Goal: Task Accomplishment & Management: Manage account settings

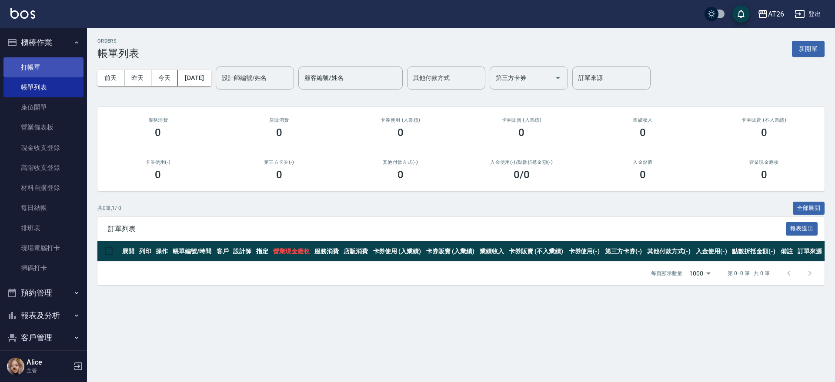
click at [40, 66] on link "打帳單" at bounding box center [43, 67] width 80 height 20
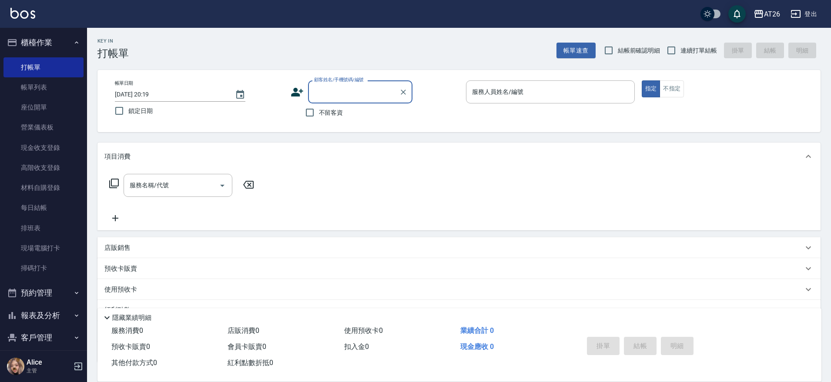
click at [350, 89] on input "顧客姓名/手機號碼/編號" at bounding box center [354, 91] width 84 height 15
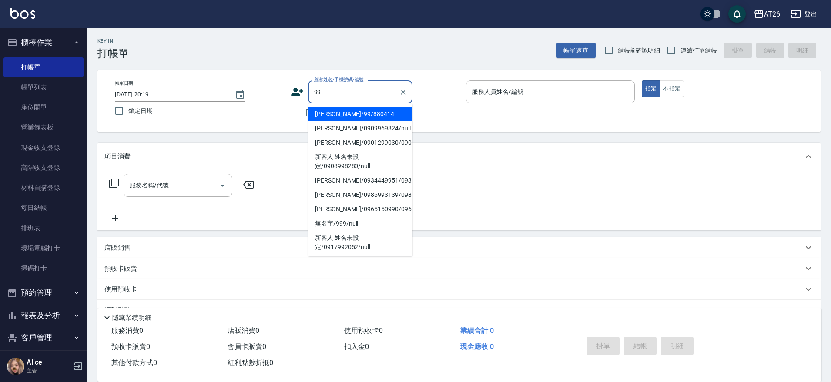
type input "吳昊軒/99/880414"
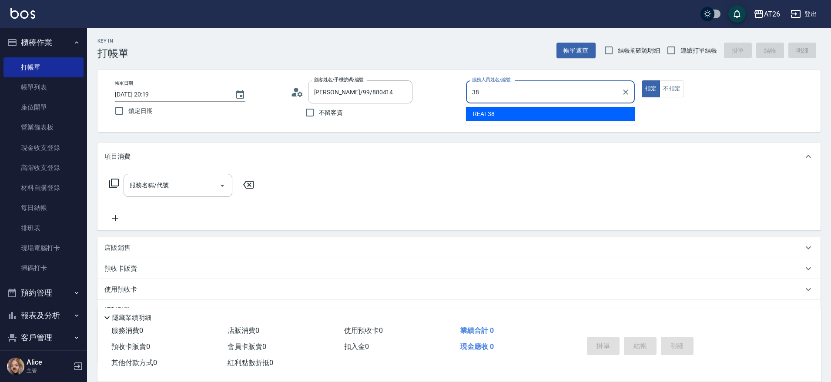
type input "REAI-38"
type button "true"
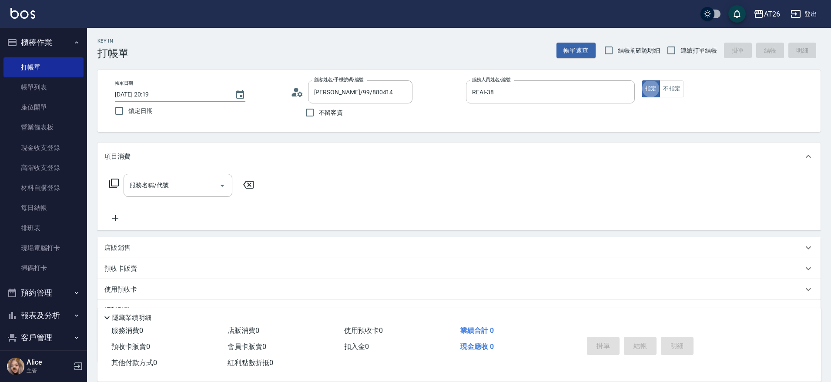
click at [712, 32] on div "Key In 打帳單 帳單速查 結帳前確認明細 連續打單結帳 掛單 結帳 明細" at bounding box center [454, 44] width 734 height 32
click at [692, 57] on label "連續打單結帳" at bounding box center [689, 50] width 55 height 18
click at [680, 57] on input "連續打單結帳" at bounding box center [671, 50] width 18 height 18
checkbox input "true"
click at [538, 94] on input "REAI-38" at bounding box center [544, 91] width 148 height 15
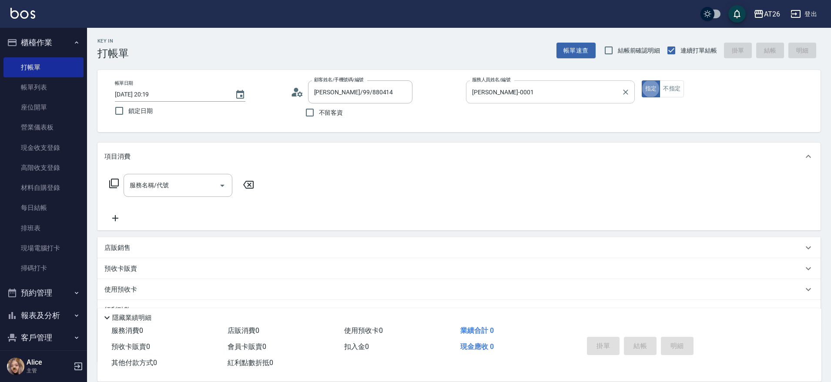
click at [515, 83] on div "馬聖翔-0001 服務人員姓名/編號" at bounding box center [550, 91] width 169 height 23
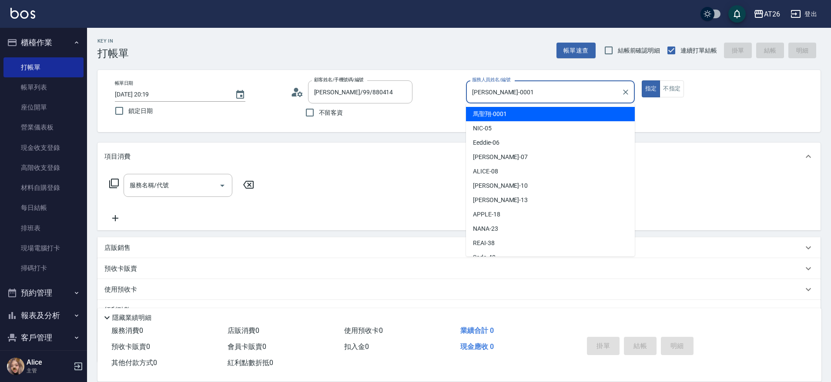
click at [515, 83] on div "馬聖翔-0001 服務人員姓名/編號" at bounding box center [550, 91] width 169 height 23
click at [516, 94] on input "馬聖翔-0001" at bounding box center [544, 91] width 148 height 15
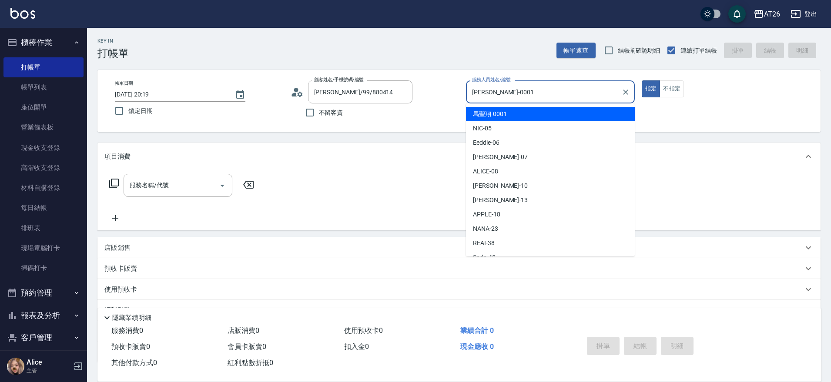
click at [516, 94] on input "馬聖翔-0001" at bounding box center [544, 91] width 148 height 15
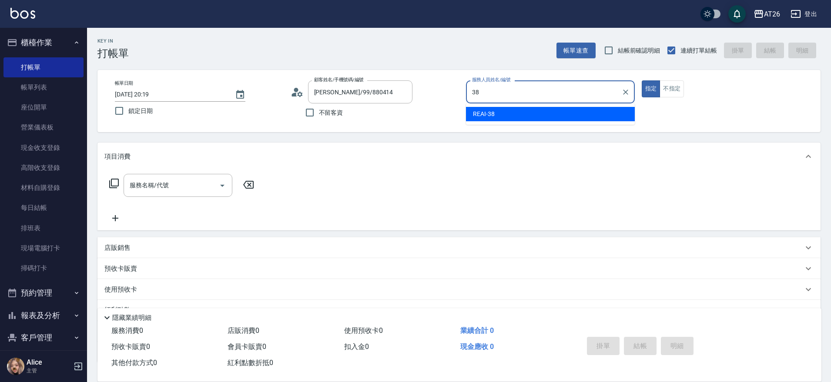
type input "REAI-38"
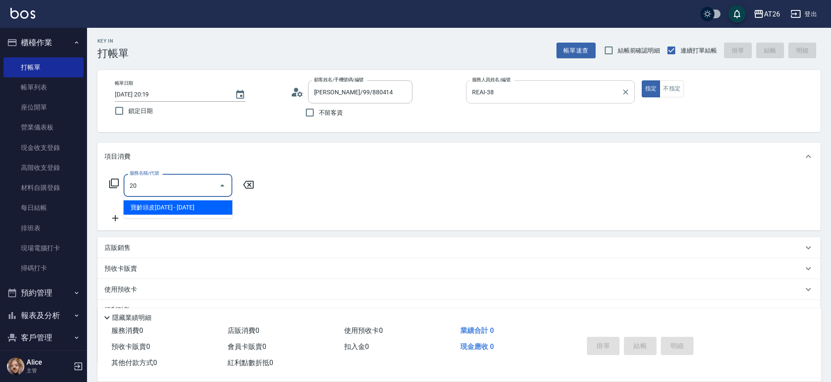
type input "201"
type input "20"
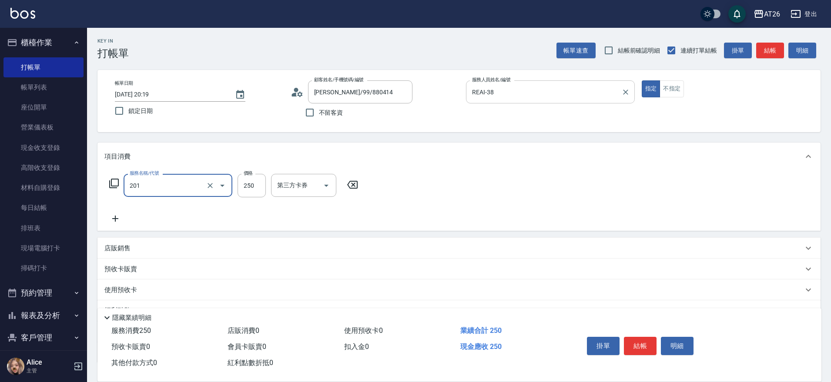
type input "洗髮(201)"
type input "4"
type input "0"
type input "400"
type input "40"
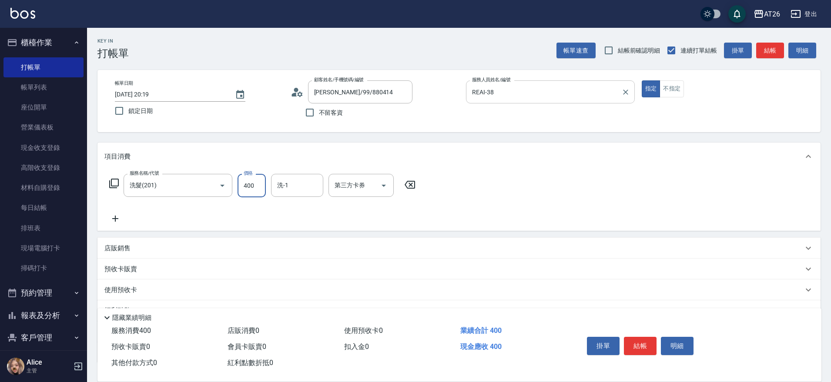
type input "400"
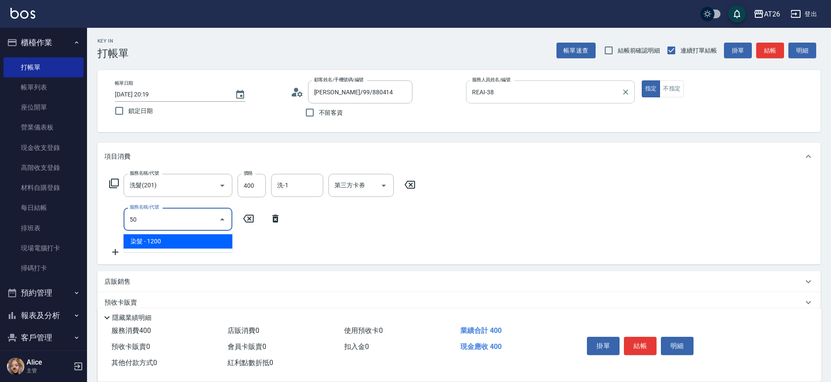
type input "5"
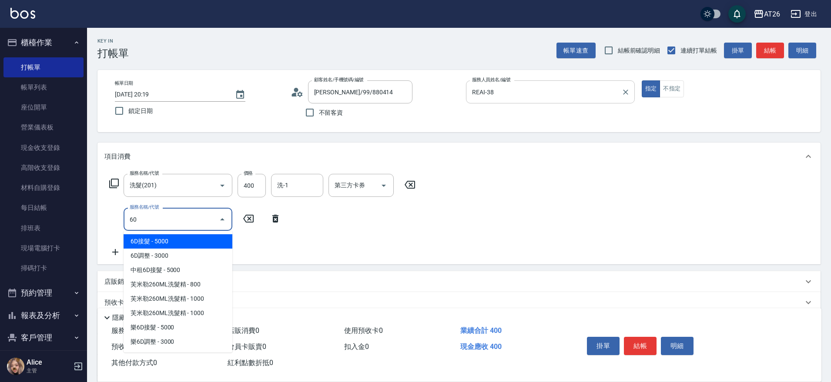
type input "601"
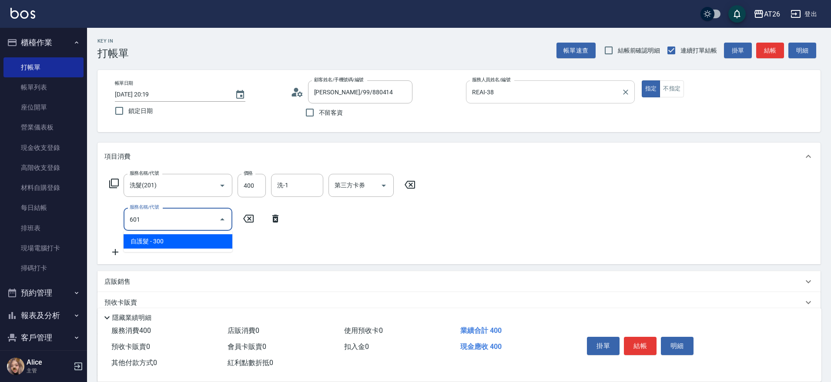
type input "70"
type input "自護髮(601)"
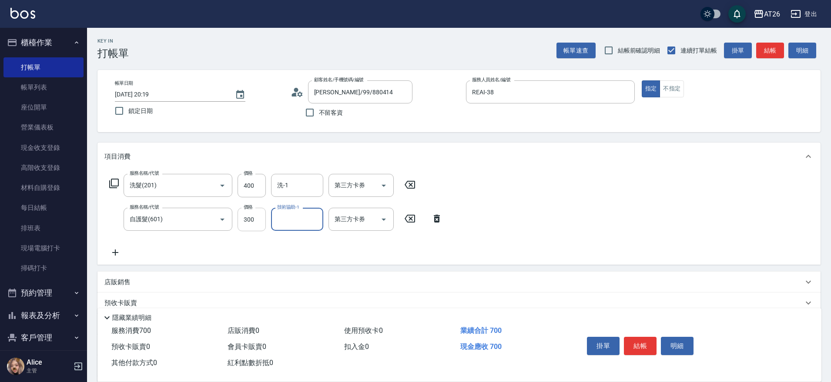
click at [250, 212] on input "300" at bounding box center [252, 219] width 28 height 23
type input "5"
type input "40"
type input "500"
type input "90"
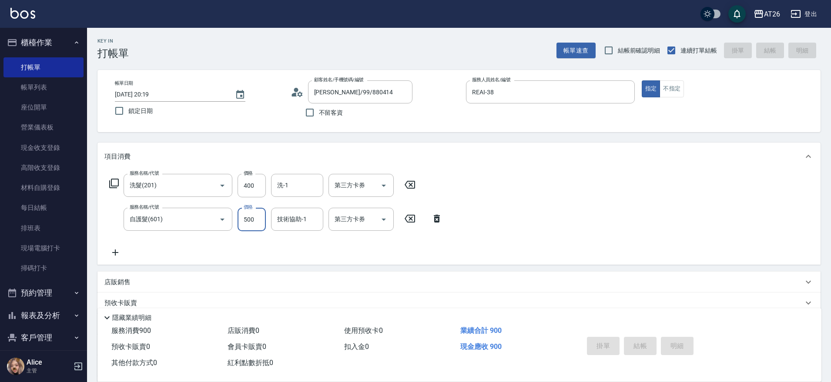
type input "[DATE] 20:20"
type input "0"
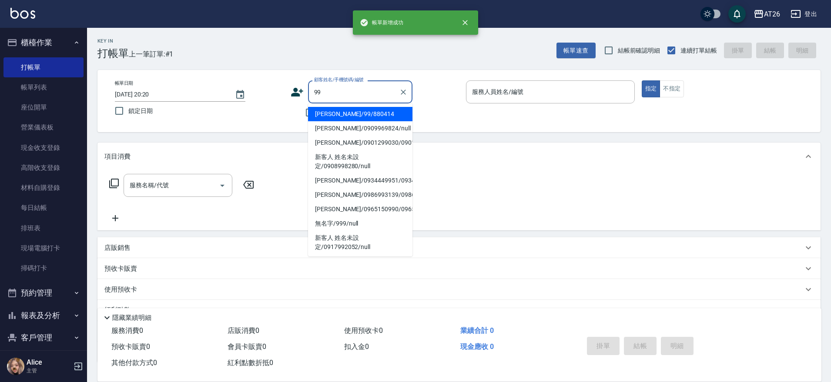
type input "吳昊軒/99/880414"
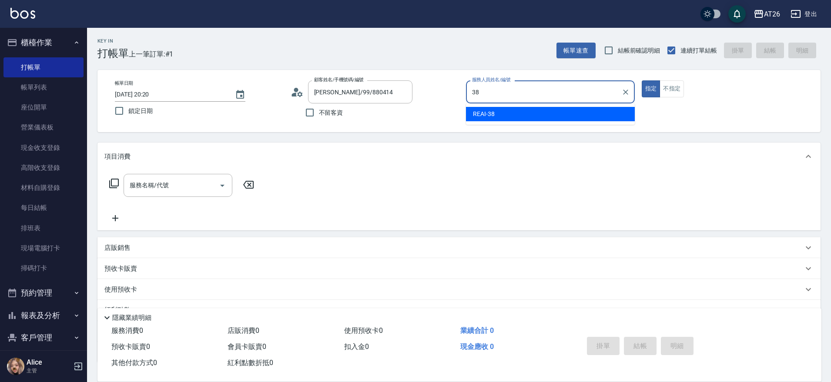
type input "REAI-38"
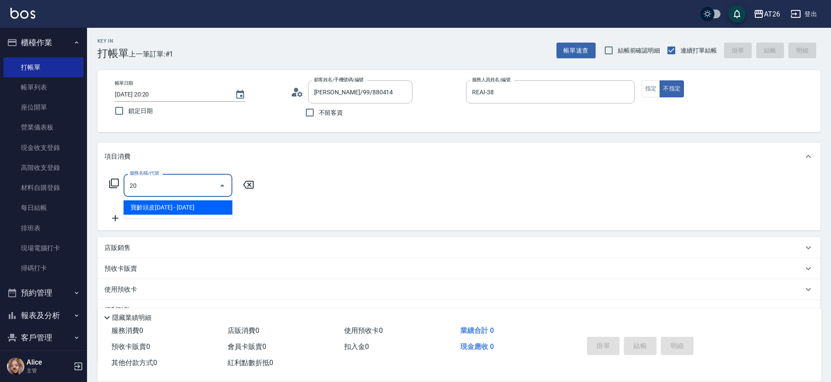
type input "201"
type input "20"
type input "洗髮(201)"
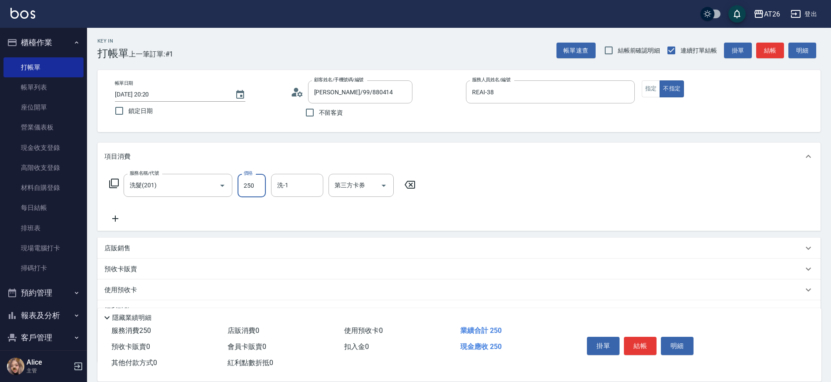
type input "5"
type input "0"
type input "500"
type input "50"
type input "500"
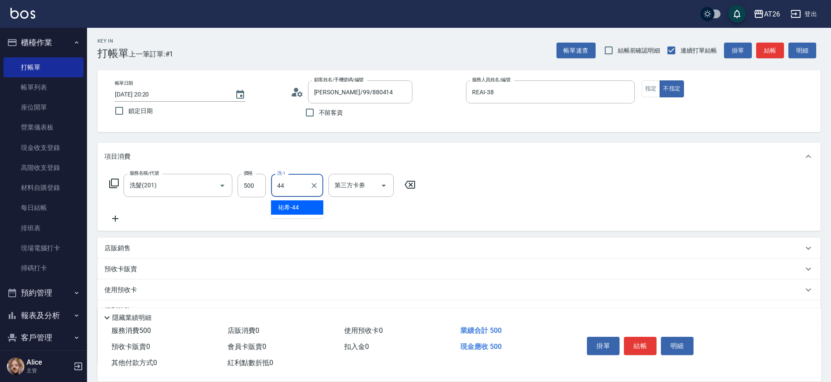
type input "祐希-44"
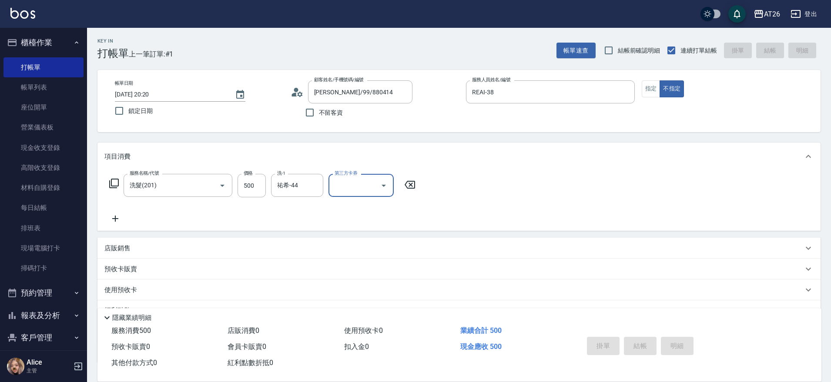
type input "0"
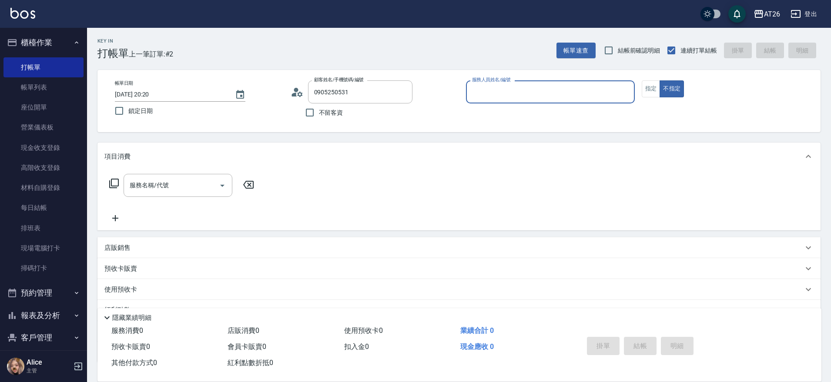
type input "新客人 姓名未設定/0905250531/null"
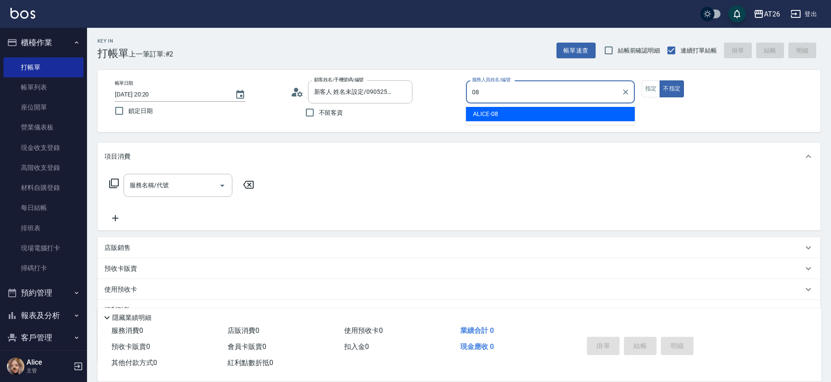
type input "ALICE-08"
type button "false"
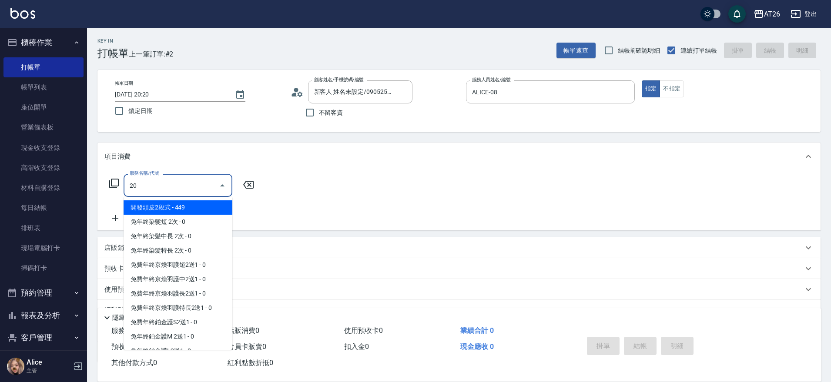
type input "201"
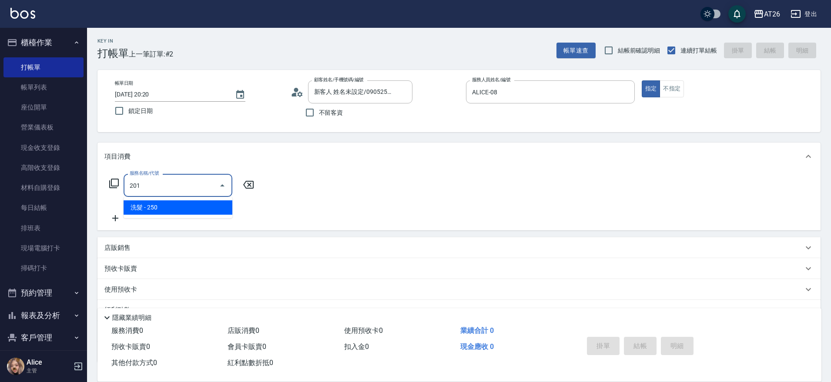
type input "20"
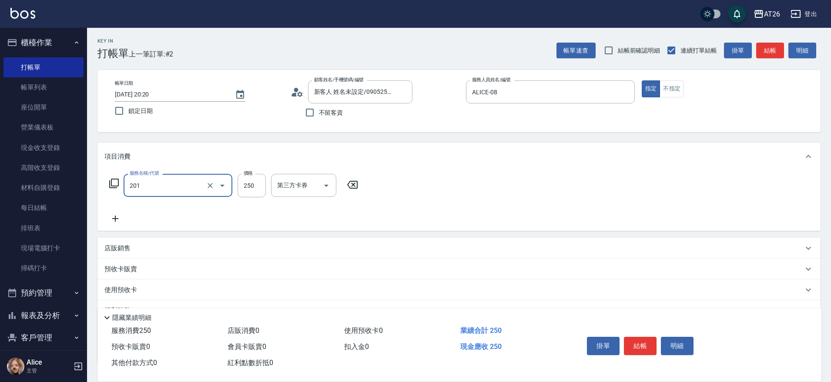
type input "洗髮(201)"
type input "4"
type input "0"
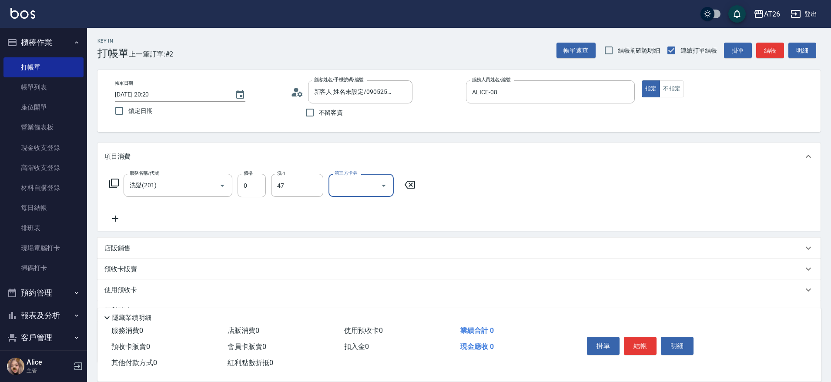
type input "Tammy-47"
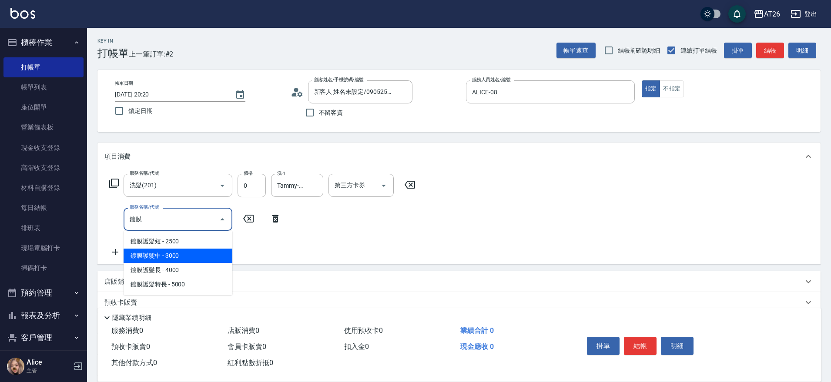
type input "鍍膜護髮中(642)"
type input "300"
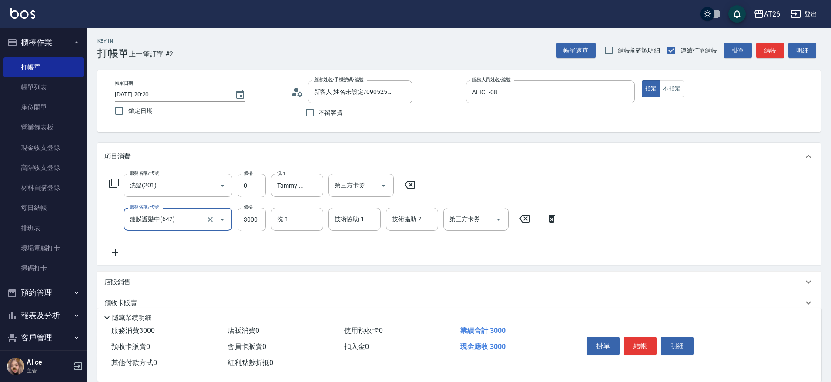
type input "鍍膜護髮中(642)"
type input "3"
type input "0"
type input "350"
type input "30"
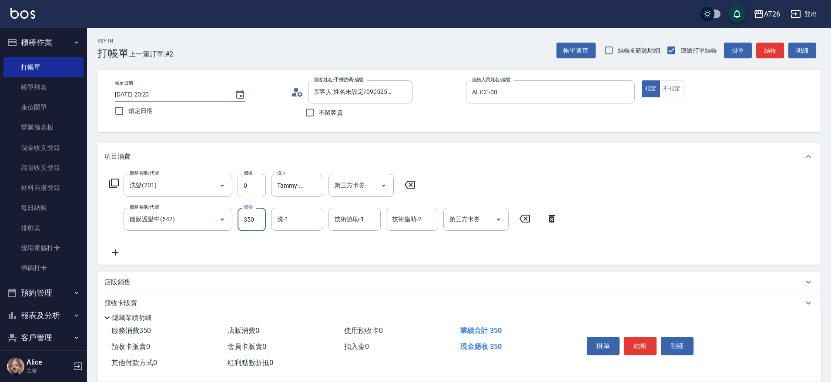
type input "3500"
type input "350"
type input "3500"
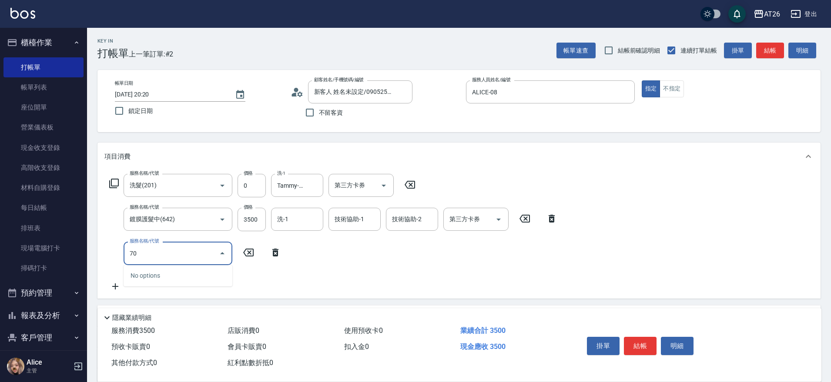
type input "704"
type input "850"
type input "350"
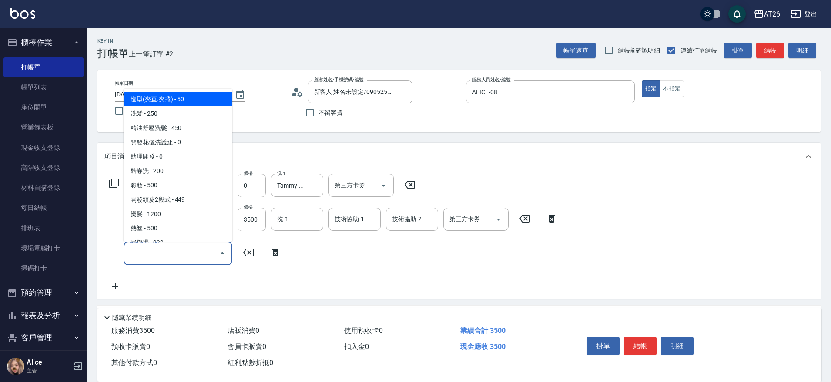
type input "3"
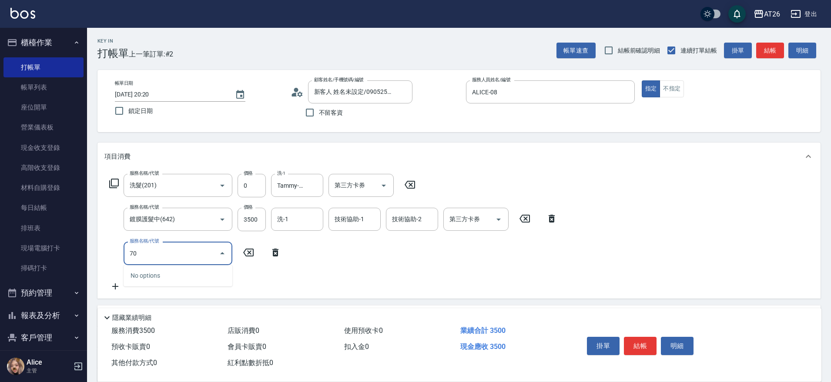
type input "703"
type input "850"
type input "新羽毛鉑金接髮(703)"
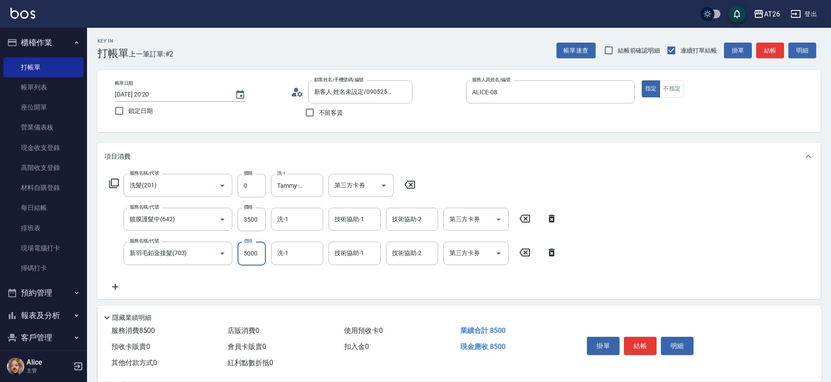
type input "1"
type input "350"
type input "180"
type input "360"
type input "1800"
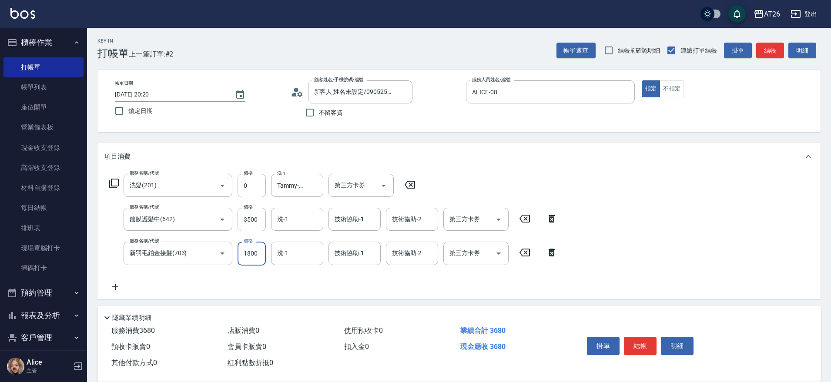
type input "530"
type input "18000"
type input "2150"
type input "18000"
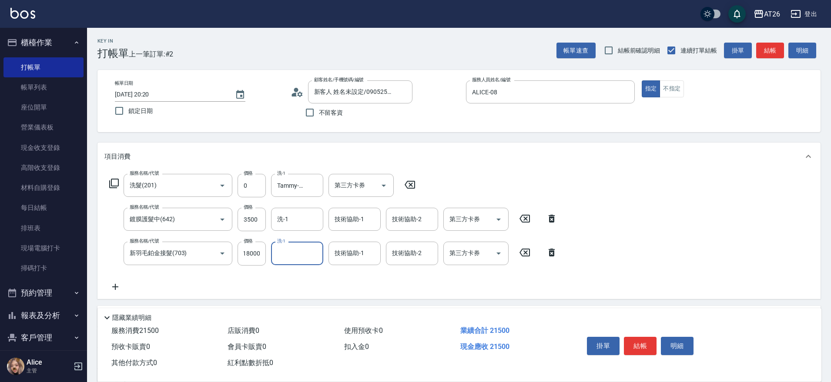
scroll to position [0, 0]
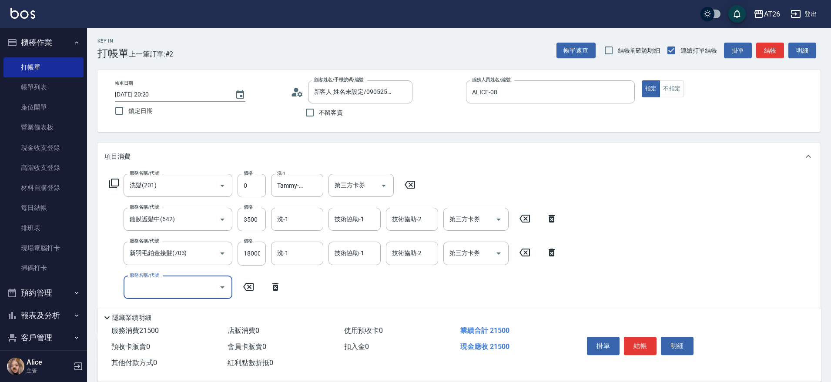
click at [504, 135] on div "Key In 打帳單 上一筆訂單:#2 帳單速查 結帳前確認明細 連續打單結帳 掛單 結帳 明細 帳單日期 2025/10/14 20:20 鎖定日期 顧客姓…" at bounding box center [459, 288] width 744 height 521
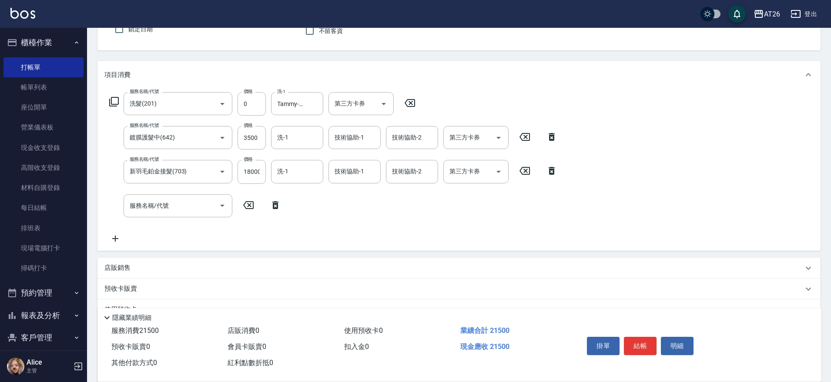
scroll to position [166, 0]
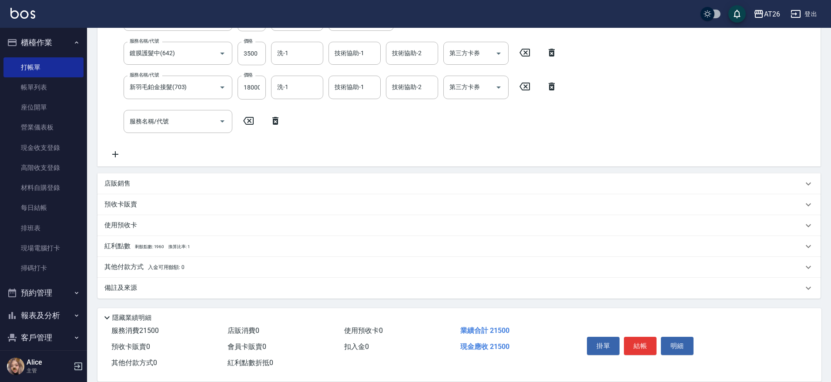
click at [161, 265] on span "入金可用餘額: 0" at bounding box center [166, 268] width 37 height 6
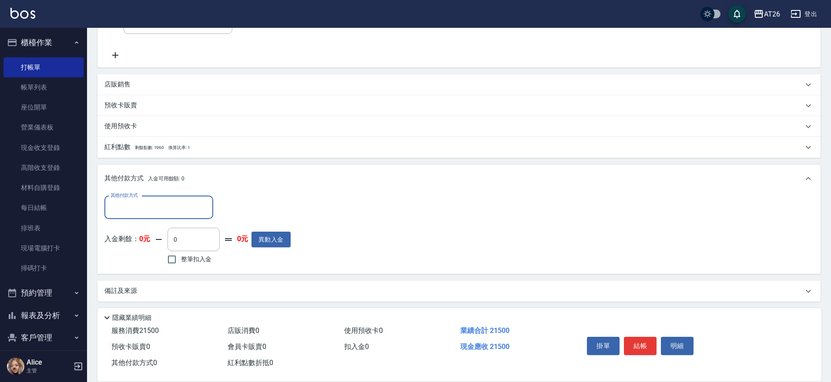
scroll to position [266, 0]
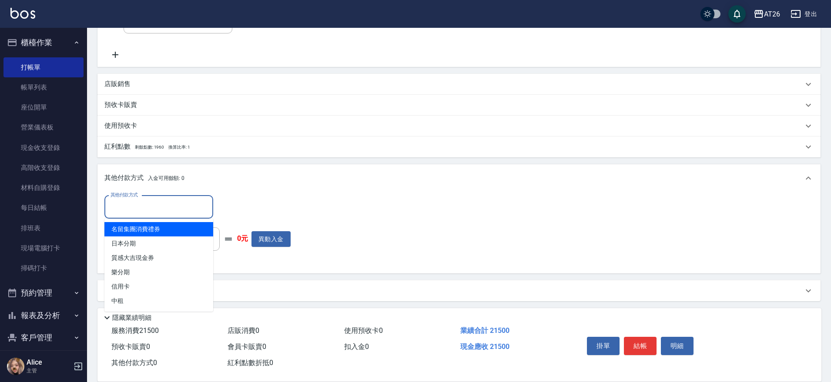
click at [139, 210] on input "其他付款方式" at bounding box center [158, 207] width 101 height 15
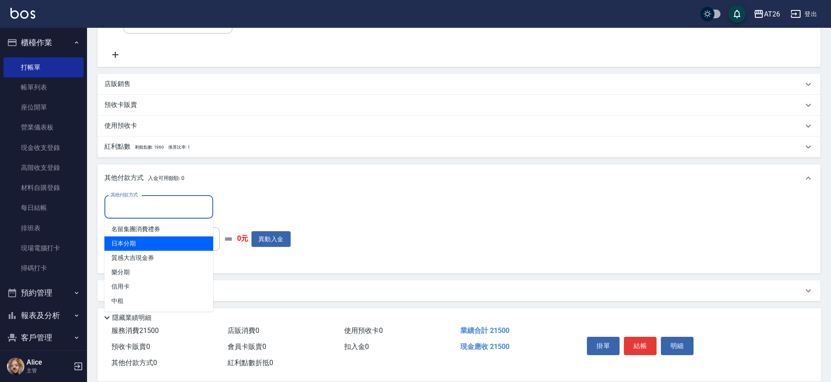
click at [134, 245] on span "日本分期" at bounding box center [158, 244] width 109 height 14
type input "日本分期"
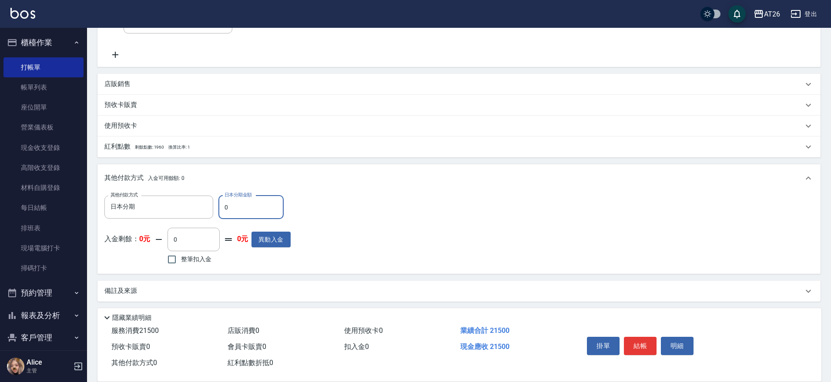
click at [249, 210] on input "0" at bounding box center [250, 207] width 65 height 23
type input "7"
type input "2140"
type input "700"
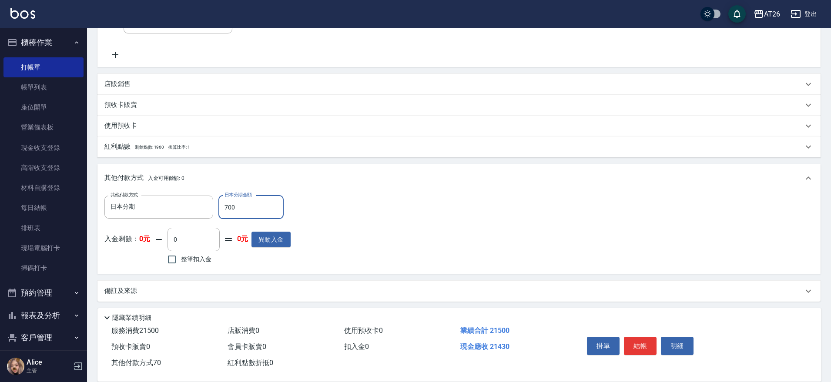
type input "2080"
type input "7000"
type input "1450"
click at [208, 163] on div "項目消費 服務名稱/代號 洗髮(201) 服務名稱/代號 價格 0 價格 洗-1 Tammy-47 洗-1 第三方卡券 第三方卡券 服務名稱/代號 鍍膜護髮中…" at bounding box center [458, 89] width 723 height 425
click at [256, 207] on input "7000" at bounding box center [250, 207] width 65 height 23
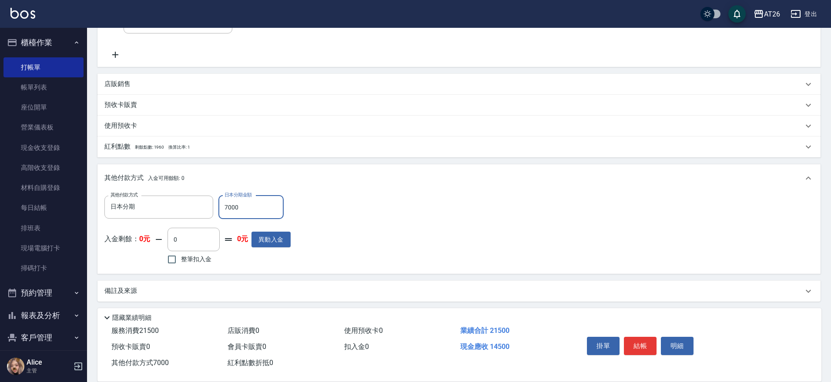
click at [256, 207] on input "7000" at bounding box center [250, 207] width 65 height 23
type input "13"
type input "2140"
type input "13650"
type input "780"
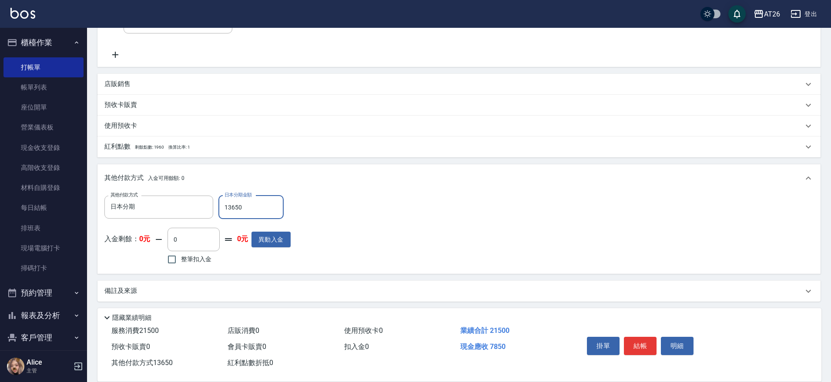
type input "1365"
type input "2010"
type input "136"
type input "2130"
type input "1360"
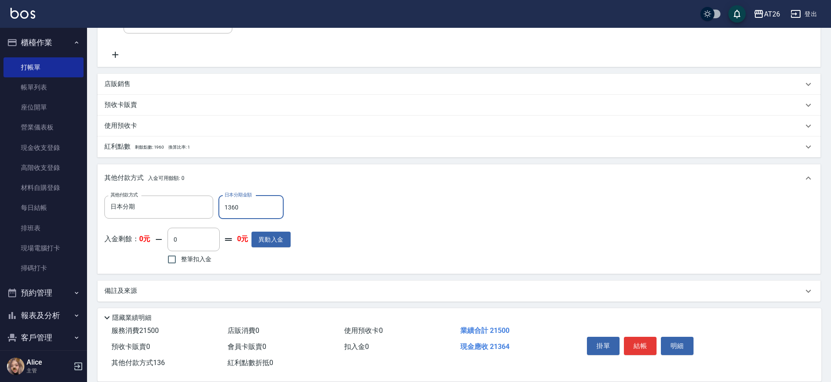
type input "2010"
click at [238, 161] on div "項目消費 服務名稱/代號 洗髮(201) 服務名稱/代號 價格 0 價格 洗-1 Tammy-47 洗-1 第三方卡券 第三方卡券 服務名稱/代號 鍍膜護髮中…" at bounding box center [458, 89] width 723 height 425
click at [244, 202] on input "1360" at bounding box center [250, 207] width 65 height 23
type input "7"
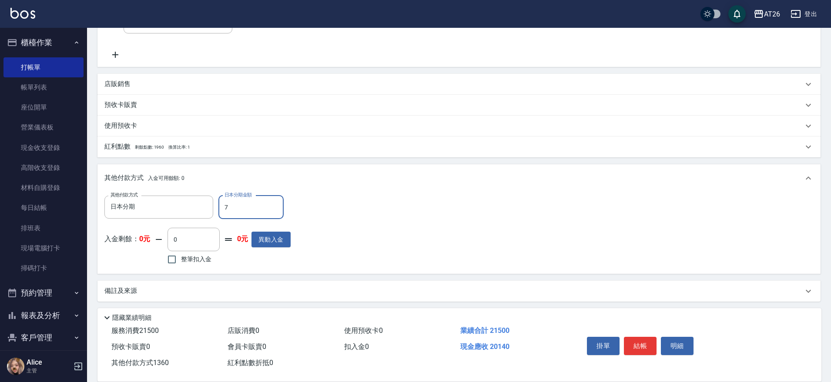
type input "2140"
type input "70"
type input "2080"
type input "7000"
type input "1450"
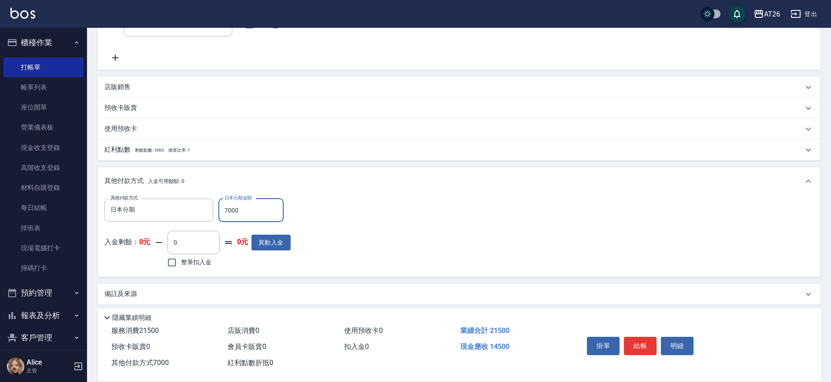
scroll to position [269, 0]
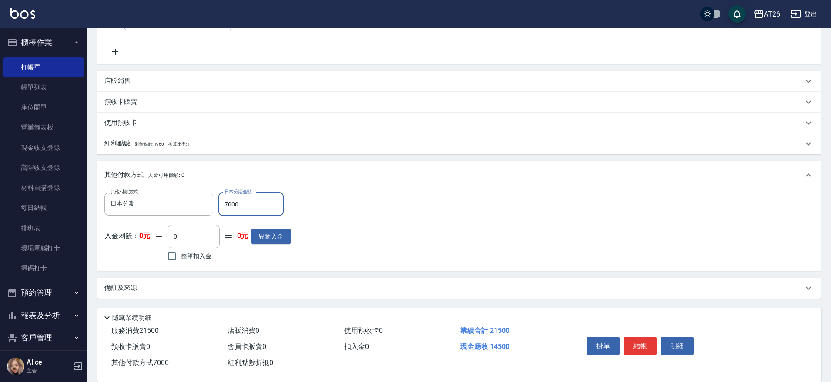
click at [247, 202] on input "7000" at bounding box center [250, 204] width 65 height 23
type input "7000"
click at [284, 155] on div "項目消費 服務名稱/代號 洗髮(201) 服務名稱/代號 價格 0 價格 洗-1 Tammy-47 洗-1 第三方卡券 第三方卡券 服務名稱/代號 鍍膜護髮中…" at bounding box center [458, 86] width 723 height 425
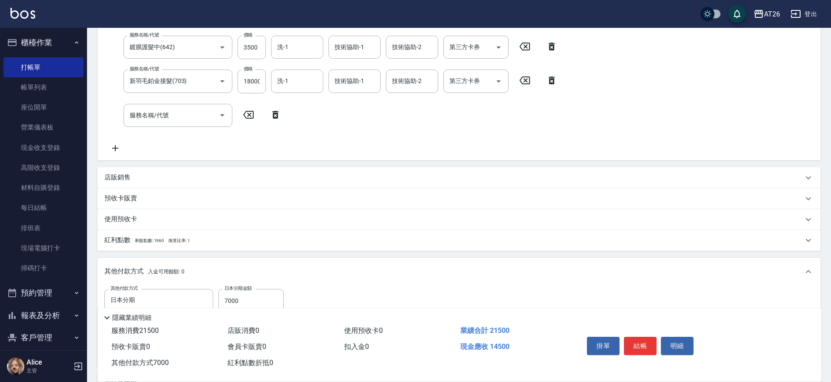
scroll to position [51, 0]
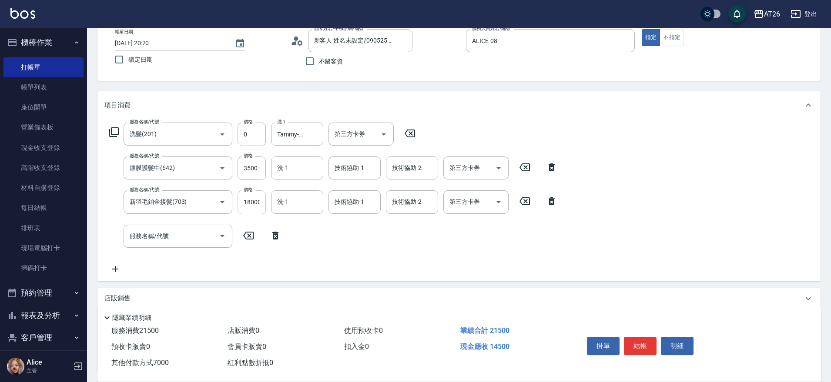
click at [255, 205] on input "18000" at bounding box center [252, 202] width 28 height 23
type input "88"
type input "350"
type input "0"
type input "886"
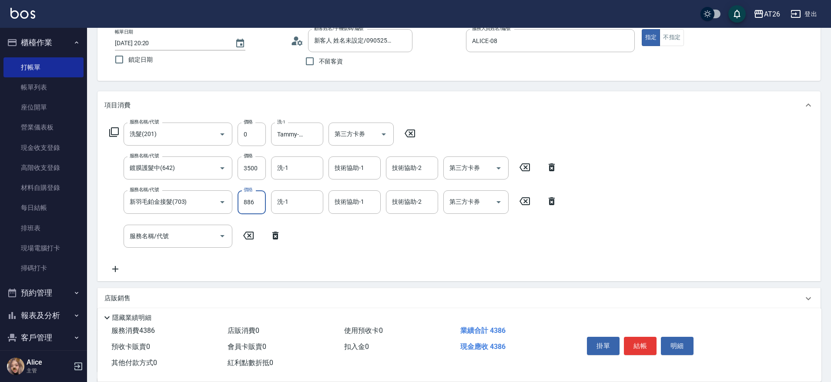
type input "430"
type input "8860"
type input "1230"
type input "8860"
click at [294, 84] on div "Key In 打帳單 上一筆訂單:#2 帳單速查 結帳前確認明細 連續打單結帳 掛單 結帳 明細 帳單日期 2025/10/14 20:20 鎖定日期 顧客姓…" at bounding box center [459, 288] width 744 height 623
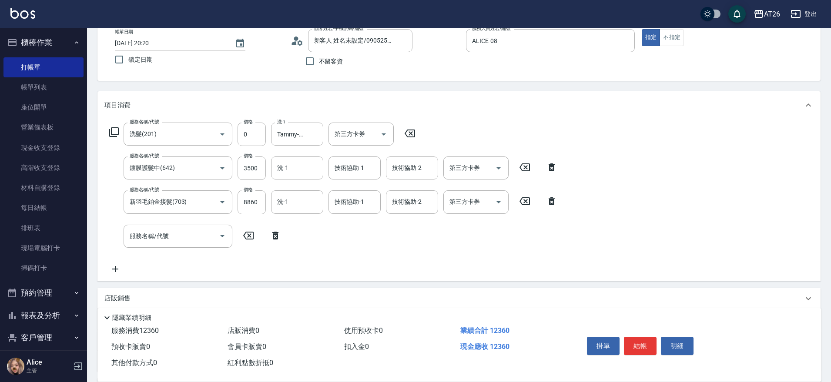
click at [280, 238] on icon at bounding box center [276, 236] width 22 height 10
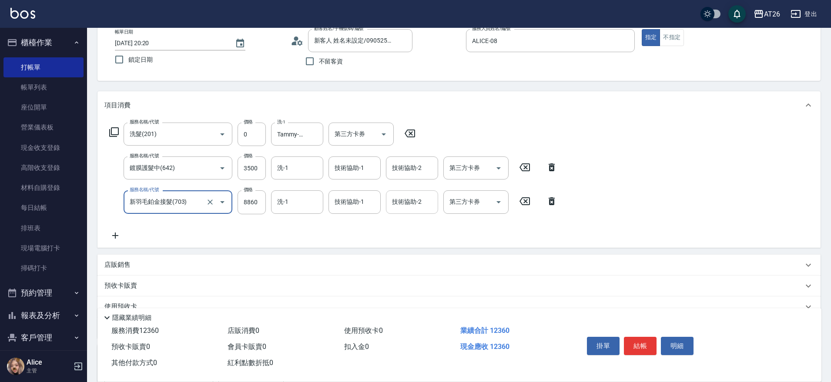
click at [418, 205] on div "技術協助-2 技術協助-2" at bounding box center [412, 202] width 52 height 23
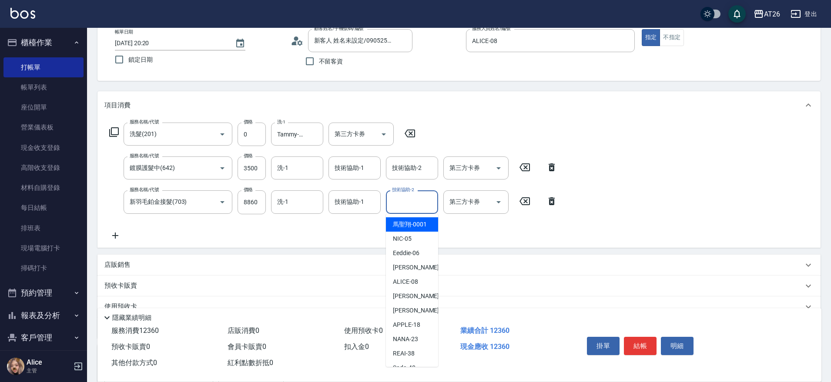
click at [506, 218] on div "服務名稱/代號 洗髮(201) 服務名稱/代號 價格 0 價格 洗-1 Tammy-47 洗-1 第三方卡券 第三方卡券 服務名稱/代號 鍍膜護髮中(642)…" at bounding box center [333, 182] width 458 height 118
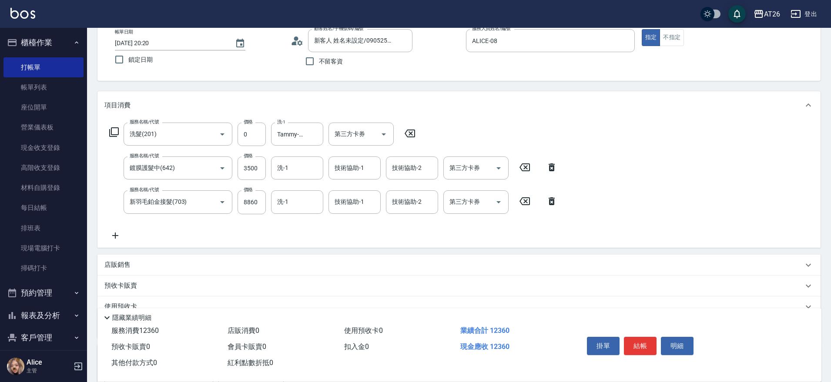
click at [118, 241] on div "服務名稱/代號 洗髮(201) 服務名稱/代號 價格 0 價格 洗-1 Tammy-47 洗-1 第三方卡券 第三方卡券 服務名稱/代號 鍍膜護髮中(642)…" at bounding box center [458, 183] width 723 height 128
click at [119, 231] on icon at bounding box center [115, 236] width 22 height 10
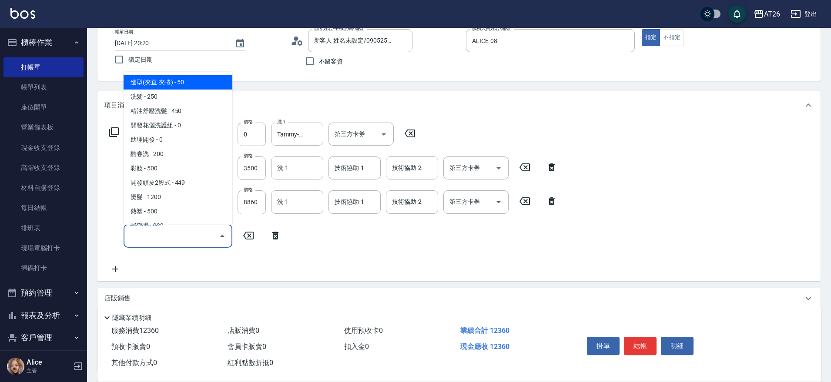
click at [182, 234] on input "服務名稱/代號" at bounding box center [171, 236] width 88 height 15
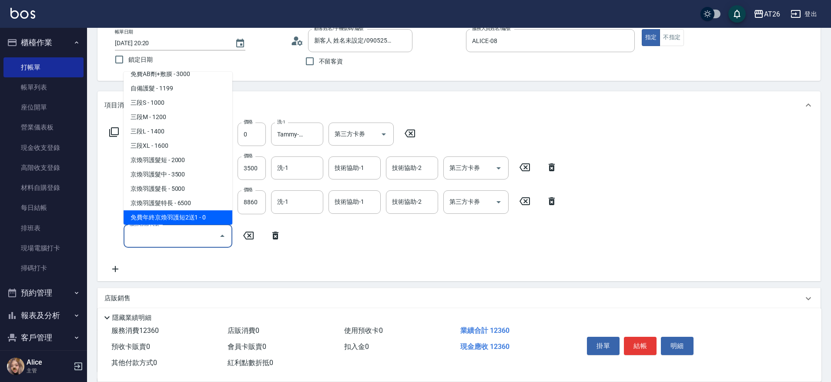
scroll to position [669, 0]
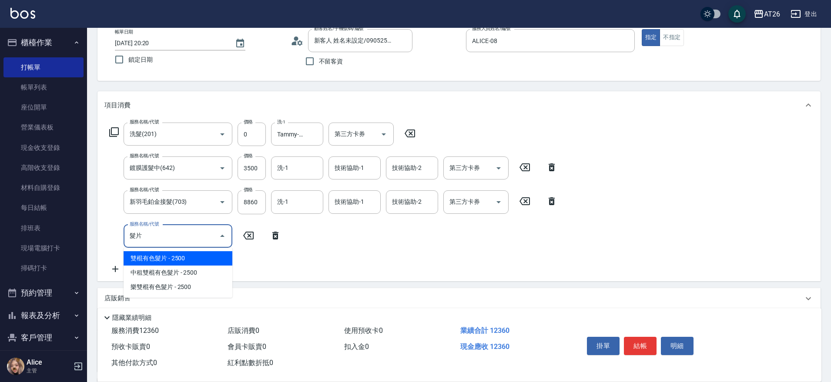
type input "髮"
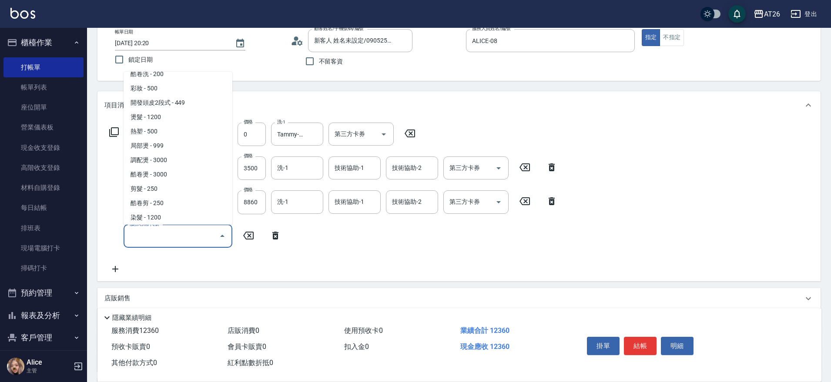
scroll to position [3, 0]
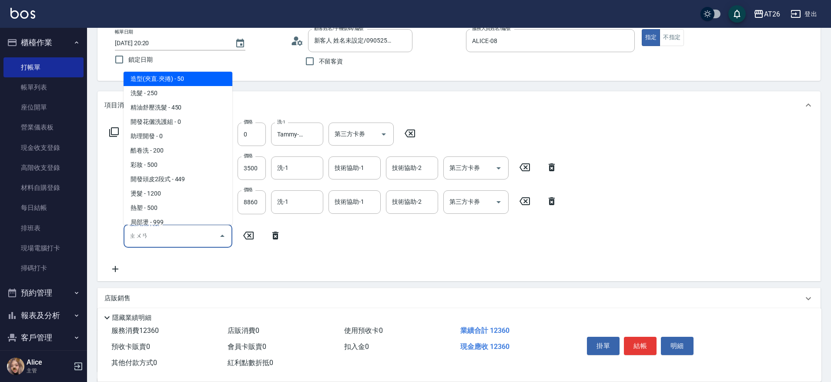
type input "傳"
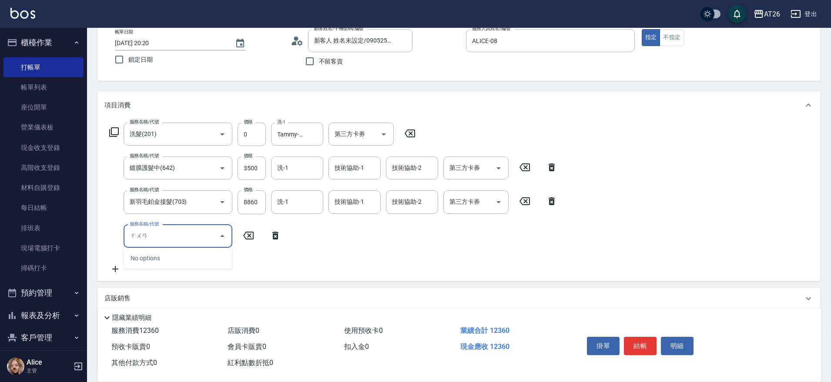
type input "串"
type input "ㄊ"
type input "珠"
type input "719"
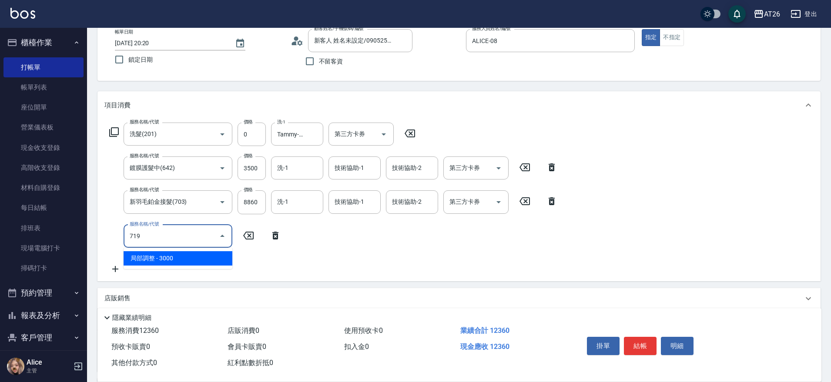
type input "1530"
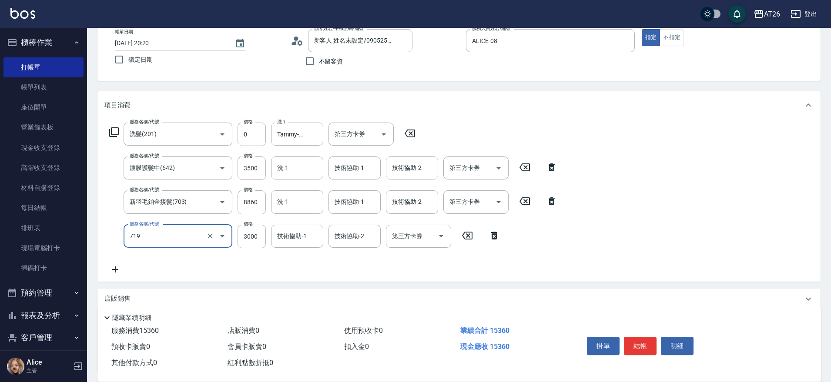
type input "局部調整(719)"
click at [121, 226] on div "服務名稱/代號 局部調整(719) 服務名稱/代號 價格 3000 價格 技術協助-1 技術協助-1 技術協助-2 技術協助-2 第三方卡券 第三方卡券" at bounding box center [304, 236] width 401 height 23
click at [246, 229] on input "3000" at bounding box center [252, 236] width 28 height 23
type input "0"
type input "1230"
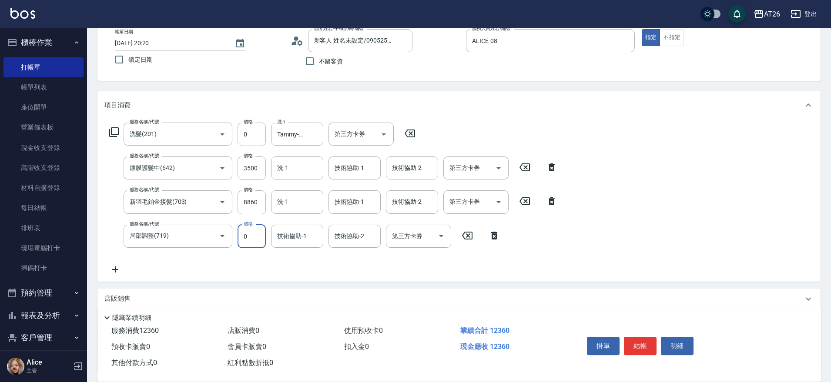
type input "0"
type input "Tammy-47"
type input "NANA-23"
click at [295, 87] on div "Key In 打帳單 上一筆訂單:#2 帳單速查 結帳前確認明細 連續打單結帳 掛單 結帳 明細 帳單日期 2025/10/14 20:20 鎖定日期 顧客姓…" at bounding box center [459, 289] width 744 height 624
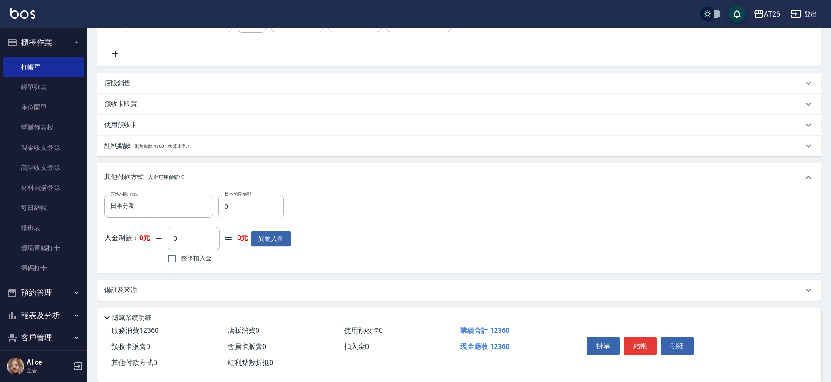
scroll to position [269, 0]
click at [233, 211] on input "0" at bounding box center [250, 204] width 65 height 23
click at [245, 205] on input "0" at bounding box center [250, 204] width 65 height 23
type input "70"
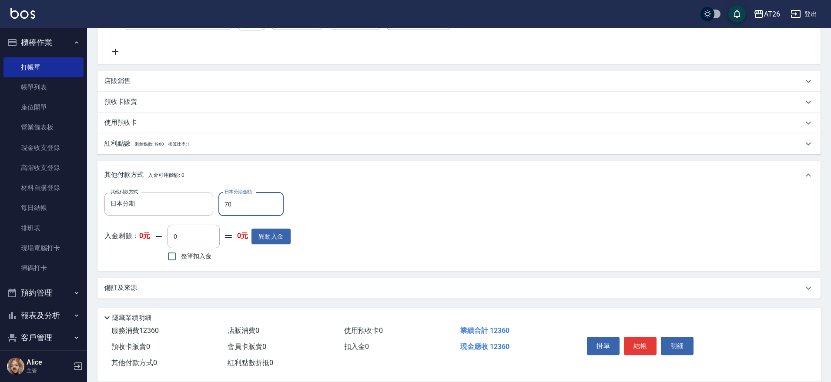
type input "1220"
type input "700"
type input "1160"
type input "7000"
type input "530"
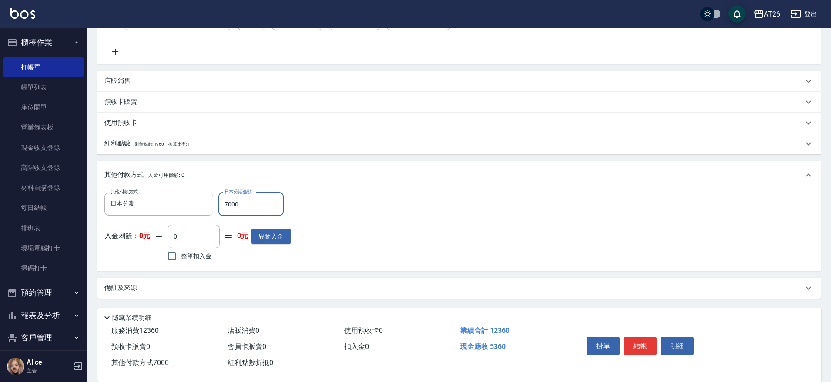
type input "7000"
click at [269, 72] on div "店販銷售" at bounding box center [458, 81] width 723 height 21
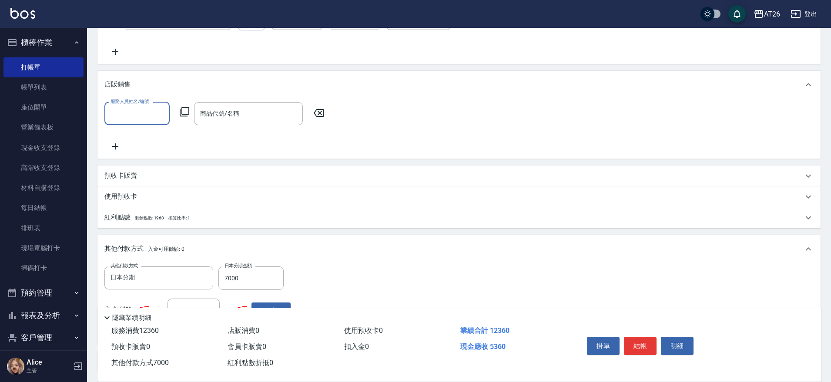
scroll to position [0, 0]
click at [267, 80] on div "店販銷售" at bounding box center [453, 84] width 699 height 9
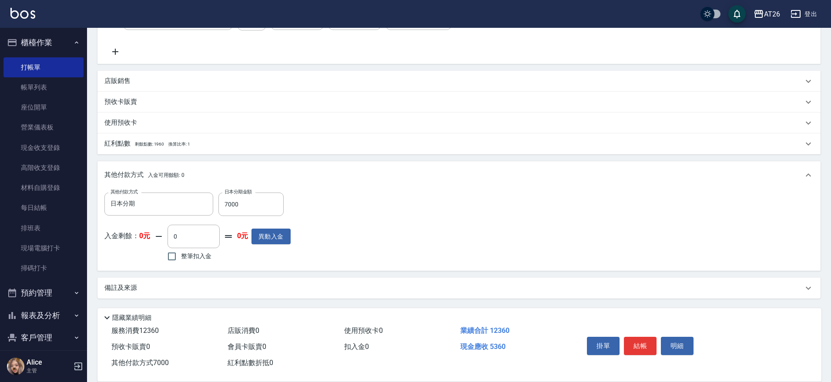
click at [263, 69] on div "項目消費 服務名稱/代號 洗髮(201) 服務名稱/代號 價格 0 價格 洗-1 Tammy-47 洗-1 第三方卡券 第三方卡券 服務名稱/代號 鍍膜護髮中…" at bounding box center [458, 86] width 723 height 426
click at [324, 156] on div "項目消費 服務名稱/代號 洗髮(201) 服務名稱/代號 價格 0 價格 洗-1 Tammy-47 洗-1 第三方卡券 第三方卡券 服務名稱/代號 鍍膜護髮中…" at bounding box center [458, 86] width 723 height 426
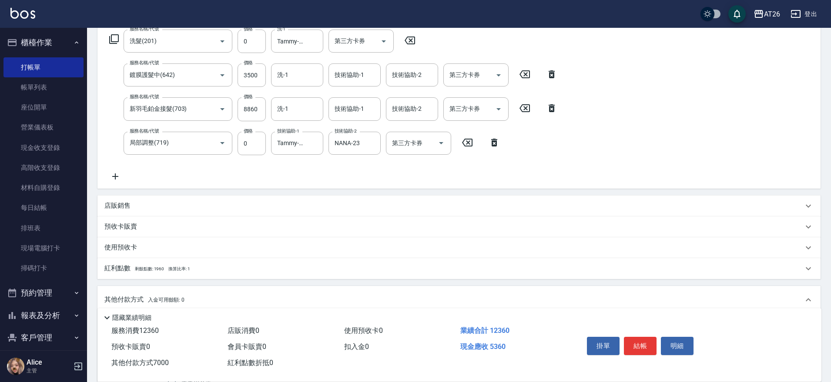
scroll to position [161, 0]
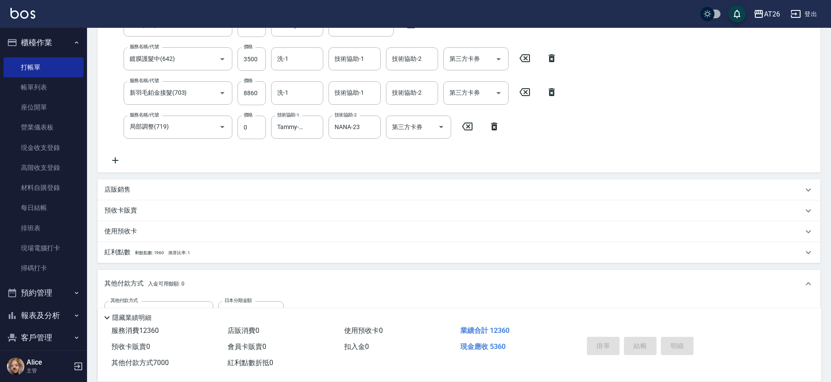
type input "2025/10/14 20:31"
type input "0"
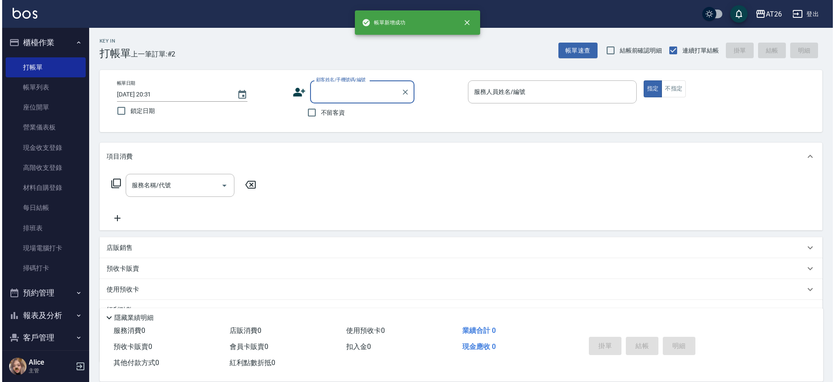
scroll to position [0, 0]
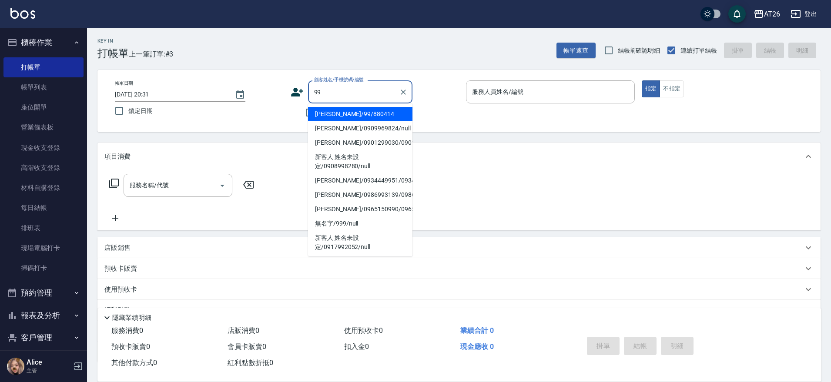
type input "吳昊軒/99/880414"
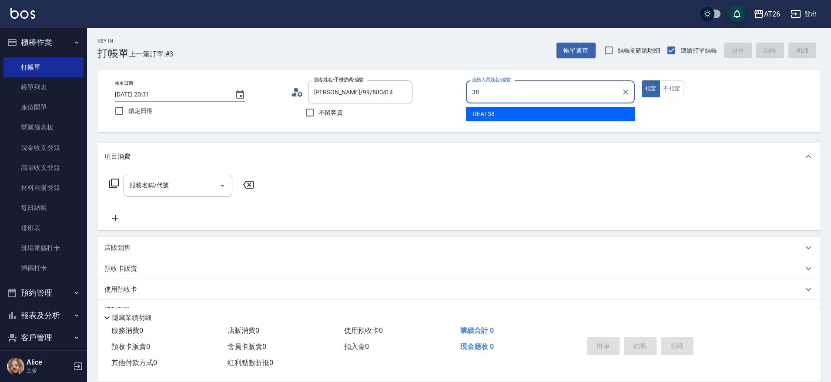
type input "REAI-38"
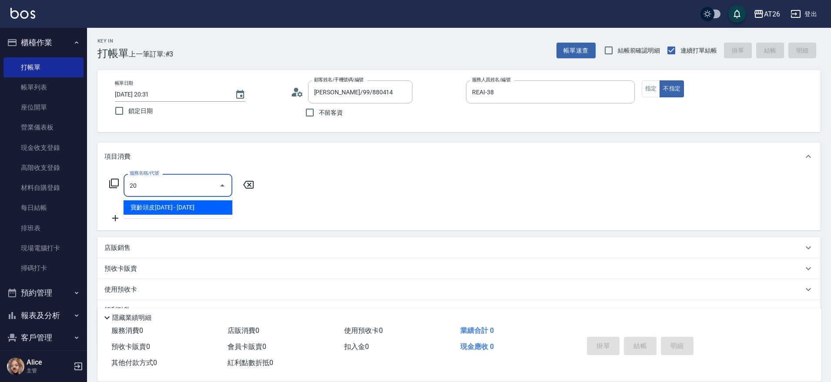
type input "201"
type input "20"
type input "洗髮(201)"
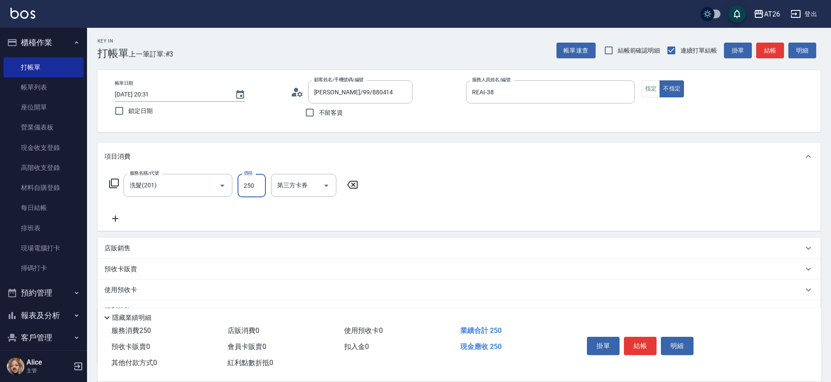
type input "7"
type input "0"
type input "700"
type input "70"
type input "700"
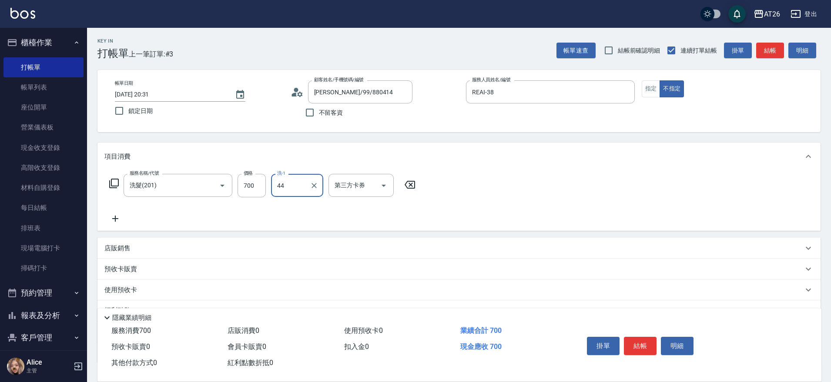
type input "祐希-44"
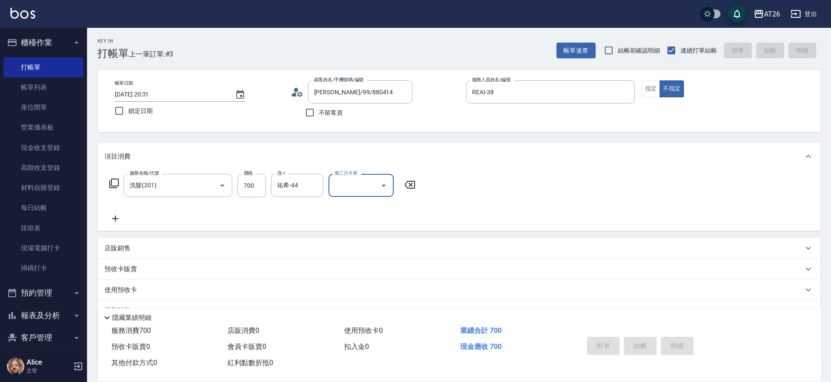
type input "0"
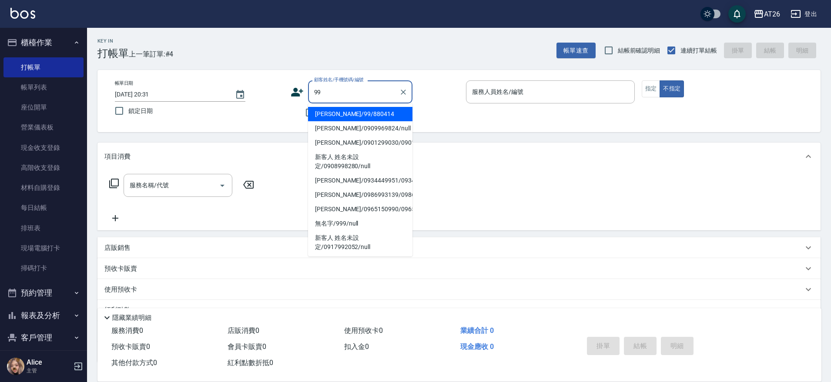
type input "吳昊軒/99/880414"
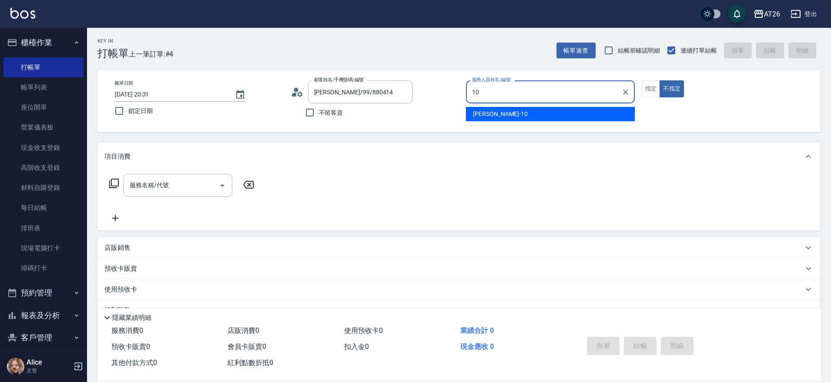
type input "Josh-10"
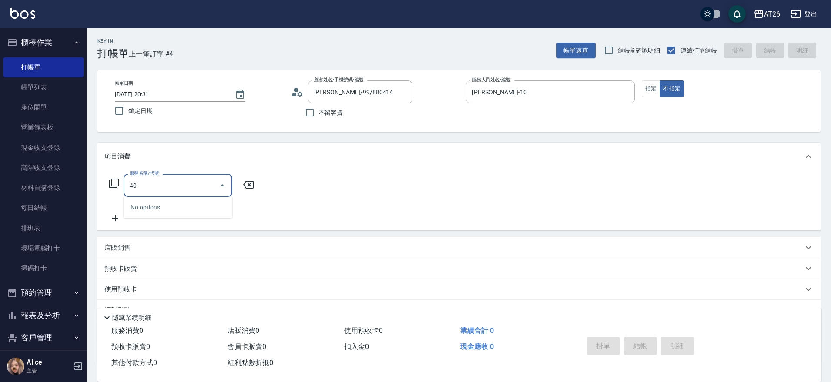
type input "401"
type input "20"
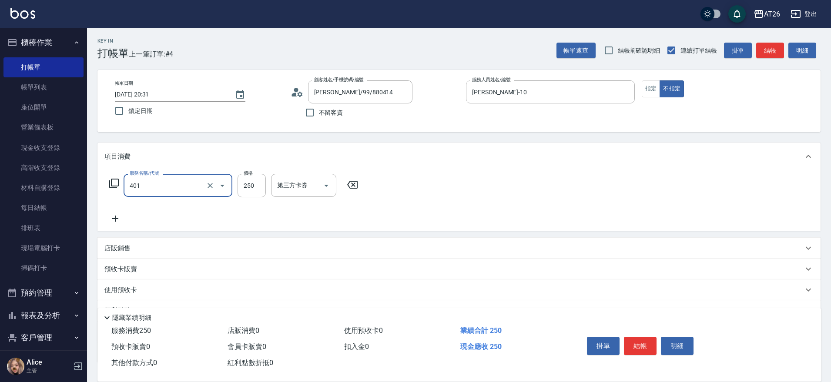
type input "剪髮(401)"
type input "3"
type input "0"
type input "300"
type input "30"
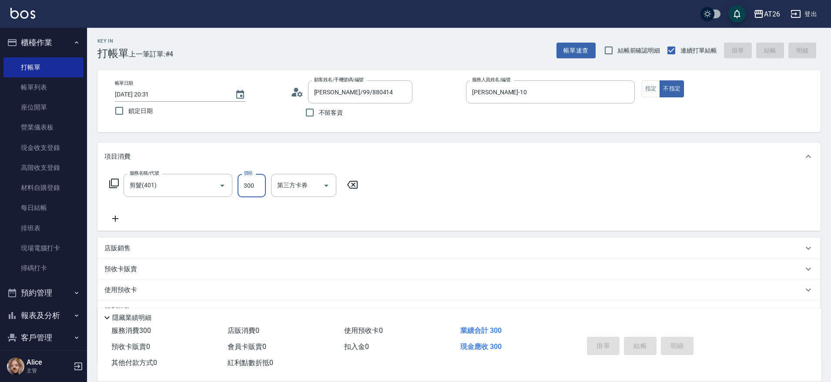
type input "0"
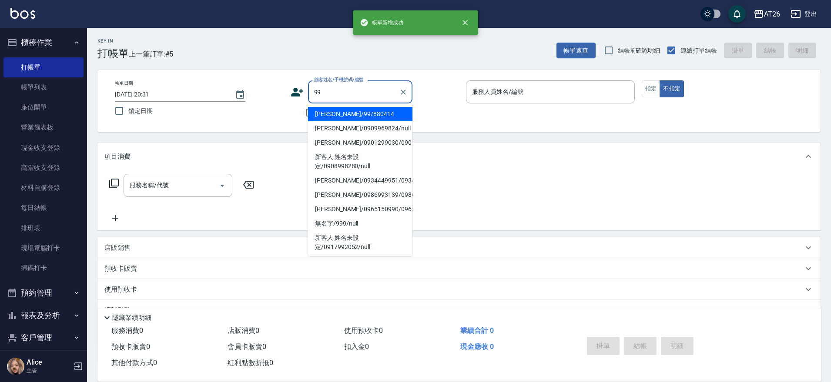
type input "吳昊軒/99/880414"
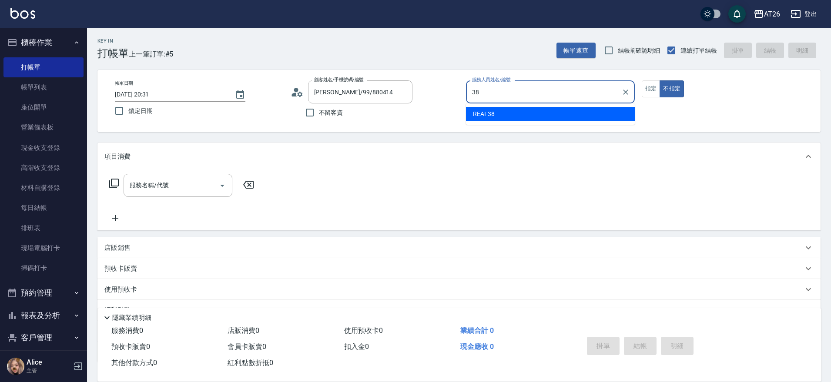
type input "REAI-38"
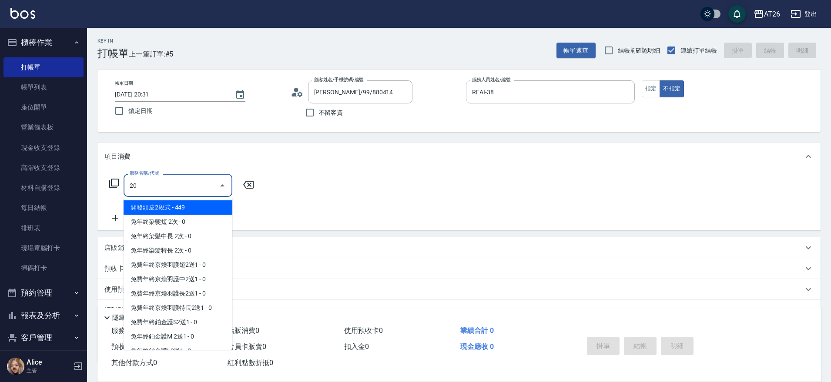
type input "201"
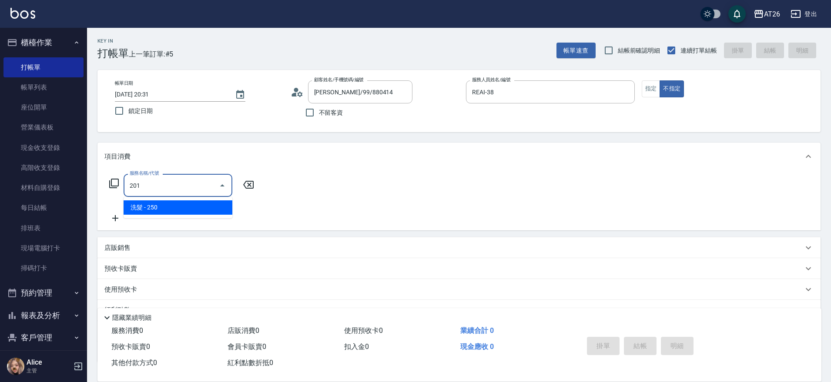
type input "20"
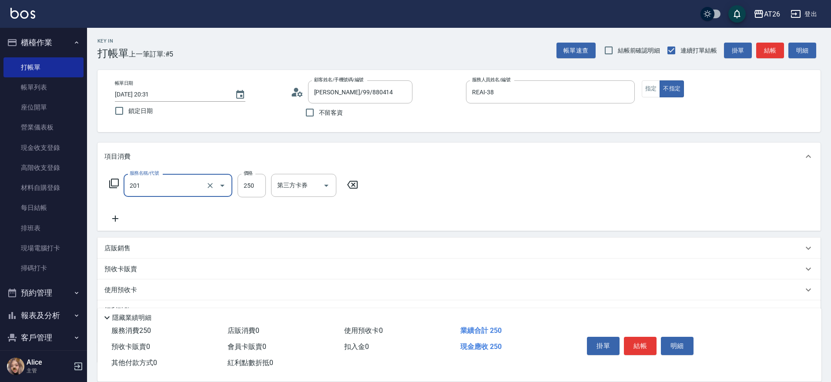
type input "洗髮(201)"
type input "4"
type input "0"
type input "400"
type input "40"
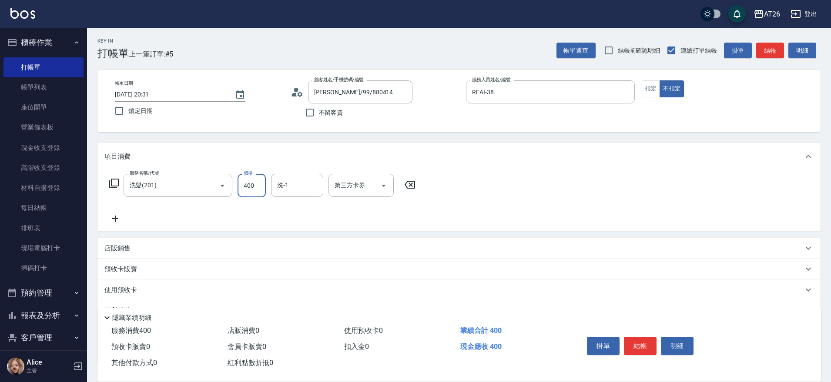
type input "400"
type input "NANA-23"
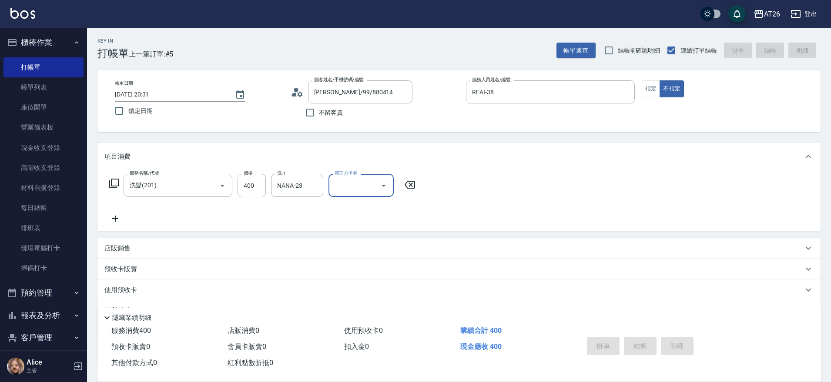
type input "0"
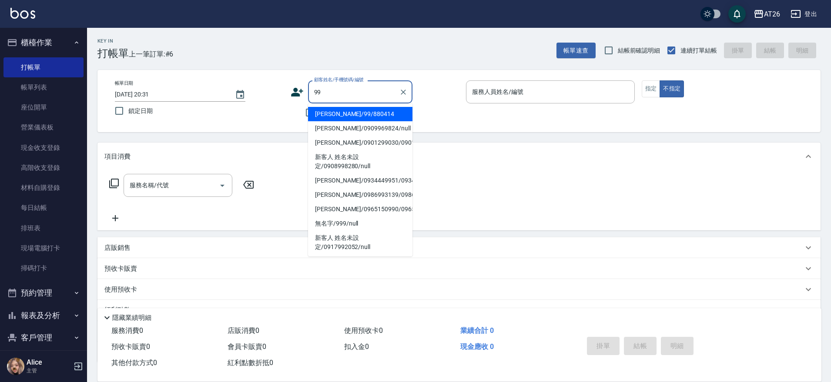
type input "吳昊軒/99/880414"
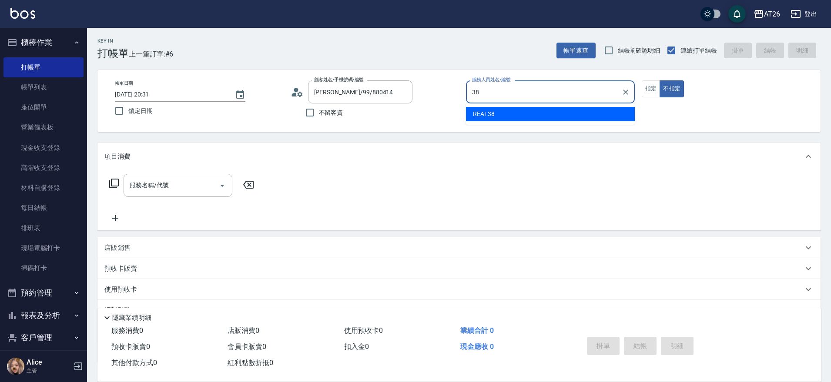
type input "REAI-38"
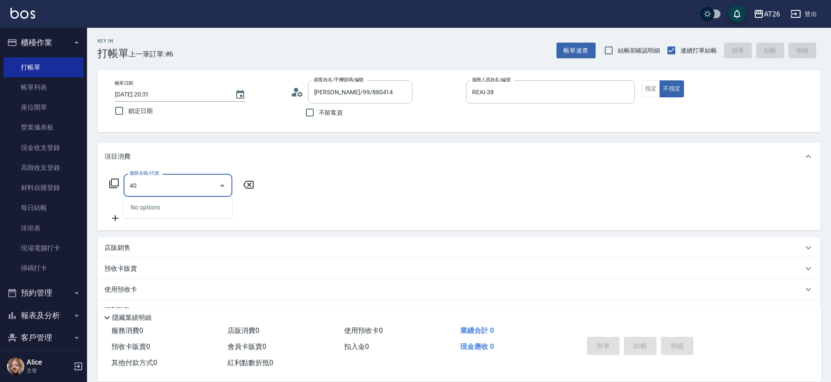
type input "401"
type input "20"
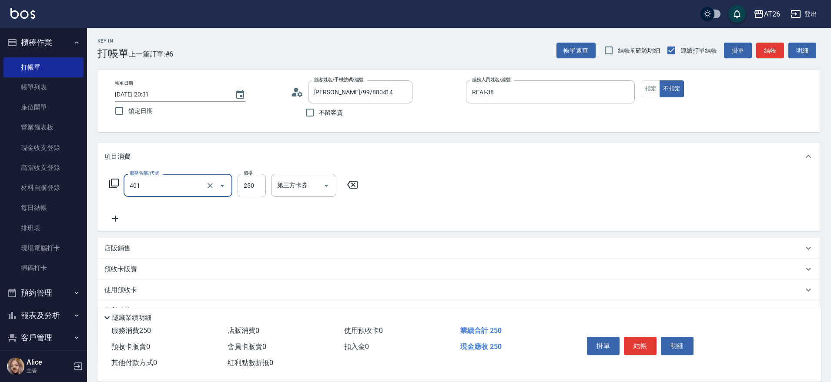
type input "剪髮(401)"
type input "3"
type input "0"
type input "300"
type input "30"
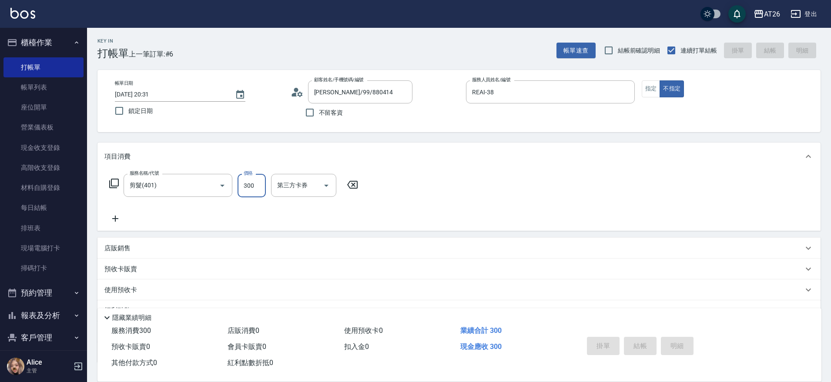
type input "0"
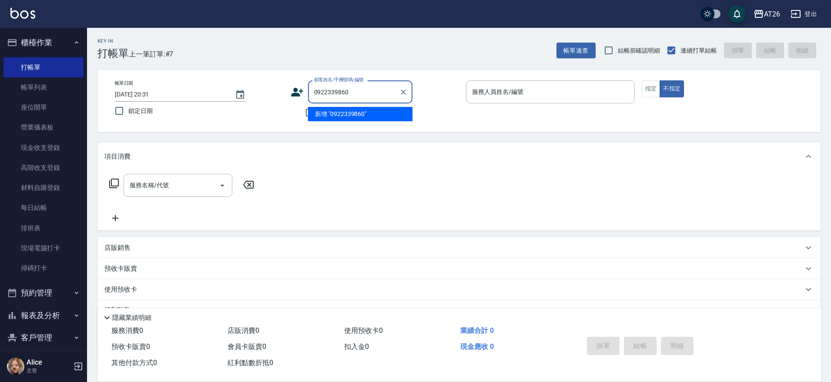
type input "0922339860"
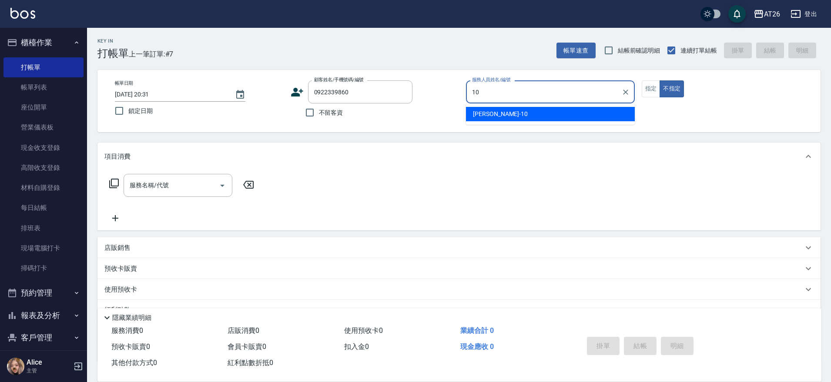
type input "Josh-10"
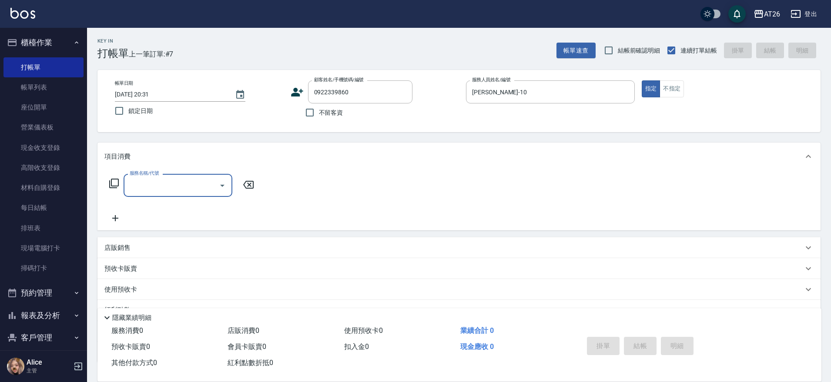
type input "2"
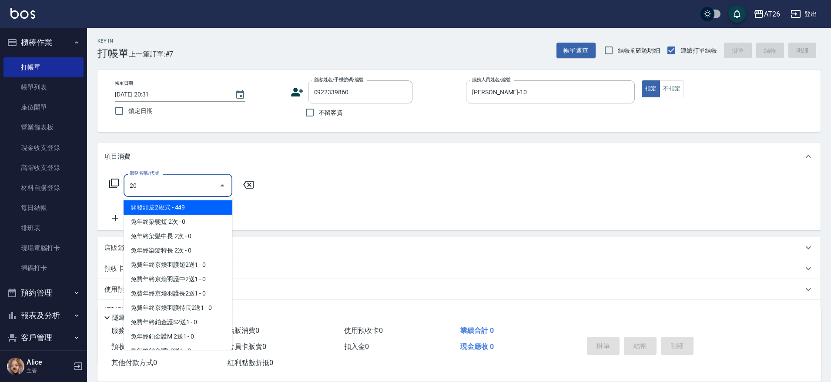
type input "201"
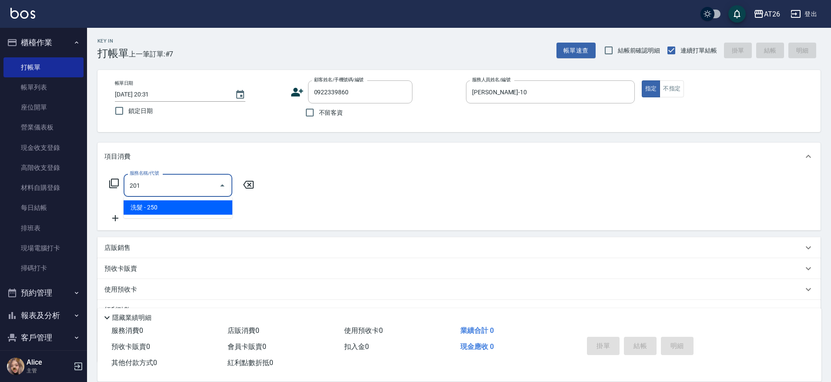
type input "20"
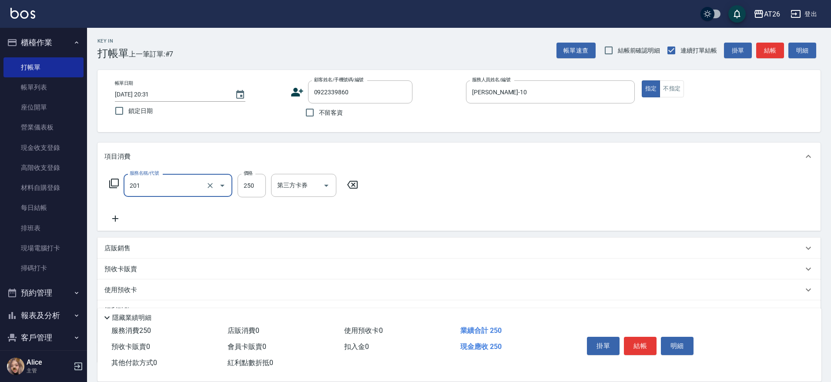
type input "洗髮(201)"
type input "4"
type input "0"
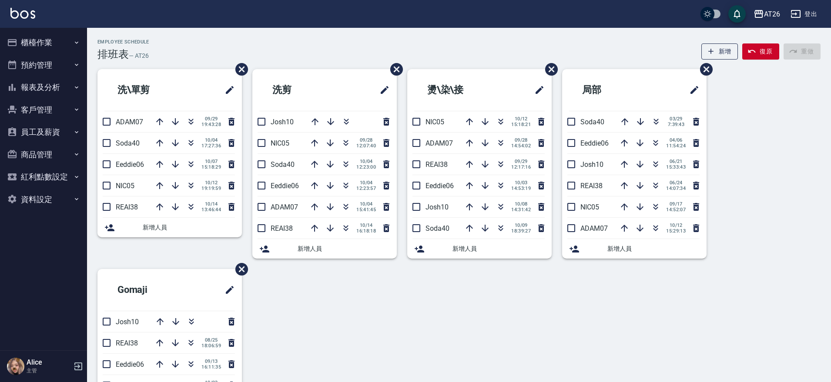
click at [57, 47] on button "櫃檯作業" at bounding box center [43, 42] width 80 height 23
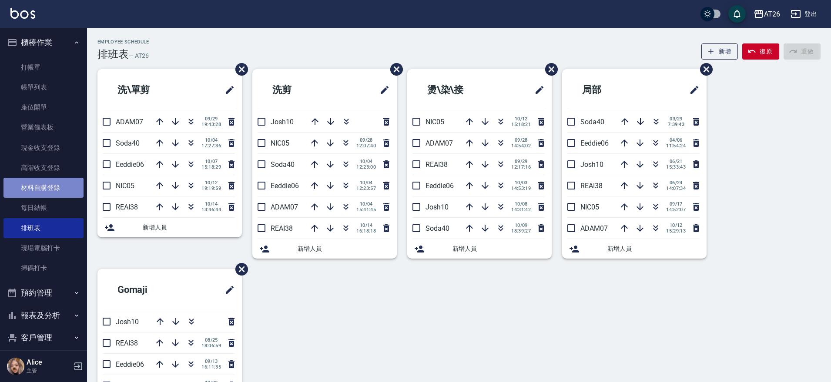
click at [54, 182] on link "材料自購登錄" at bounding box center [43, 188] width 80 height 20
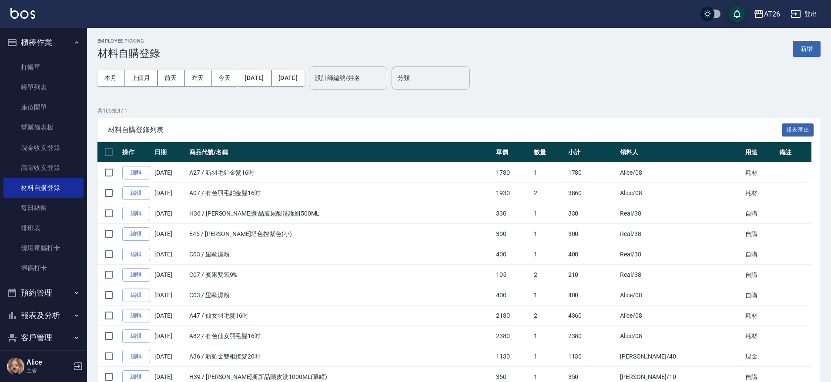
click at [56, 36] on button "櫃檯作業" at bounding box center [43, 42] width 80 height 23
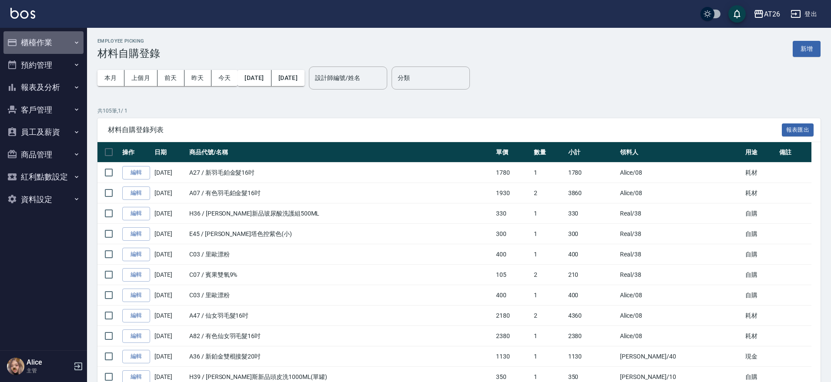
click at [58, 37] on button "櫃檯作業" at bounding box center [43, 42] width 80 height 23
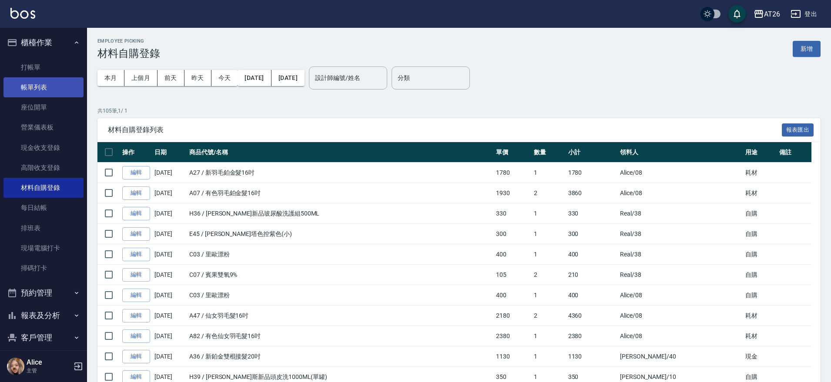
click at [37, 88] on link "帳單列表" at bounding box center [43, 87] width 80 height 20
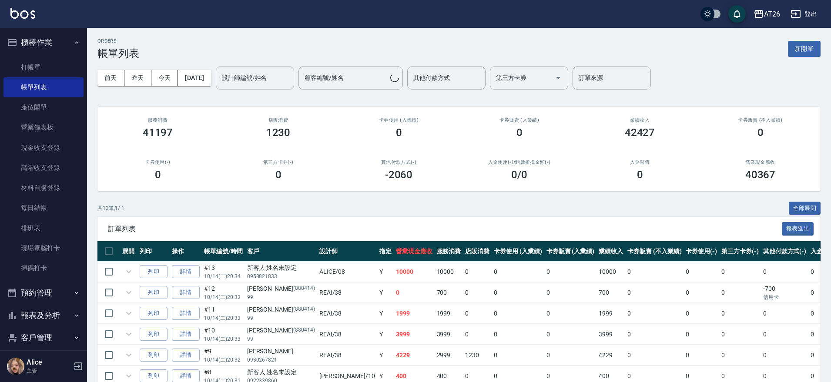
click at [289, 77] on input "設計師編號/姓名" at bounding box center [255, 77] width 70 height 15
type input "Josh-10"
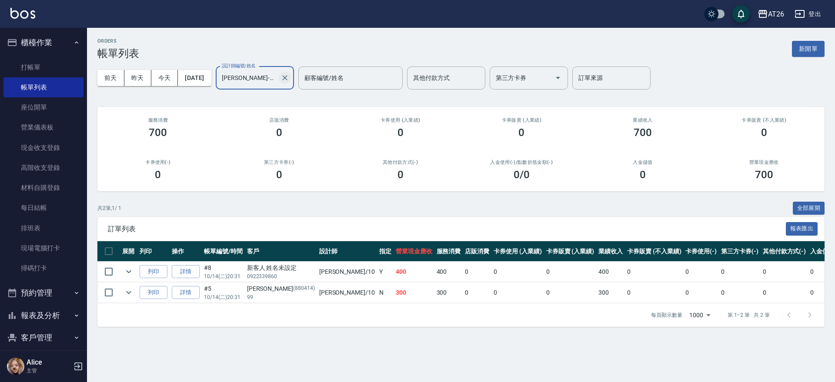
click at [289, 76] on icon "Clear" at bounding box center [285, 78] width 9 height 9
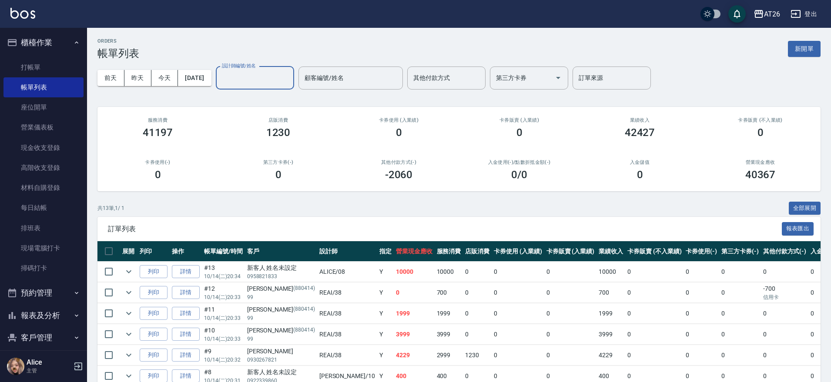
click at [309, 37] on div "ORDERS 帳單列表 新開單 前天 昨天 今天 2025/10/14 設計師編號/姓名 設計師編號/姓名 顧客編號/姓名 顧客編號/姓名 其他付款方式 其他…" at bounding box center [459, 298] width 744 height 540
click at [289, 58] on div "ORDERS 帳單列表 新開單" at bounding box center [458, 48] width 723 height 21
drag, startPoint x: 287, startPoint y: 70, endPoint x: 285, endPoint y: 80, distance: 10.1
click at [285, 79] on div "設計師編號/姓名" at bounding box center [255, 78] width 78 height 23
click at [285, 80] on input "設計師編號/姓名" at bounding box center [255, 77] width 70 height 15
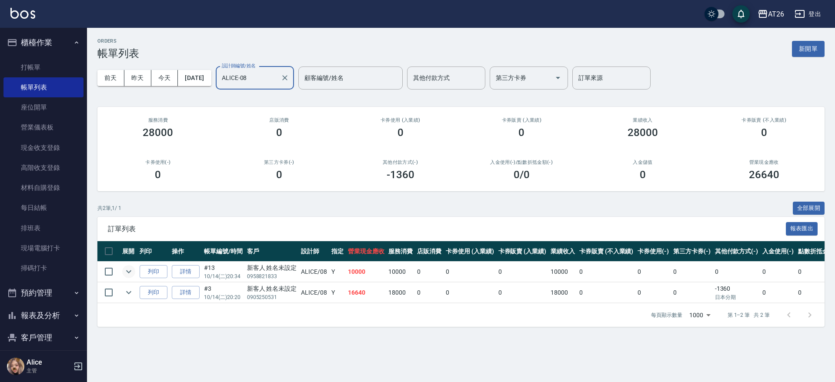
type input "ALICE-08"
click at [127, 276] on icon "expand row" at bounding box center [129, 272] width 10 height 10
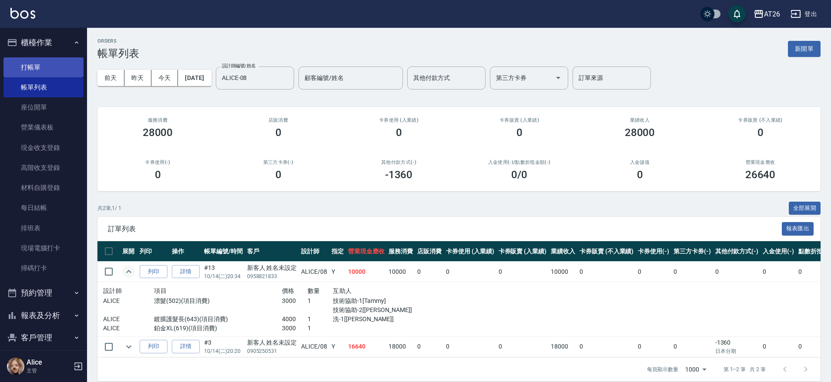
click at [51, 64] on link "打帳單" at bounding box center [43, 67] width 80 height 20
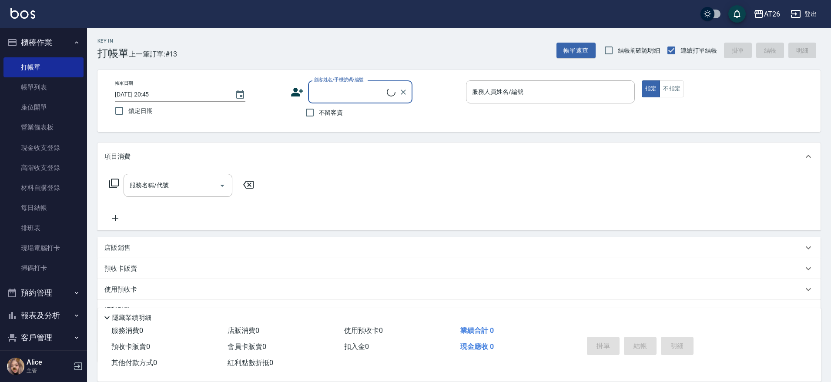
click at [322, 87] on input "顧客姓名/手機號碼/編號" at bounding box center [349, 91] width 75 height 15
type input "0908199981"
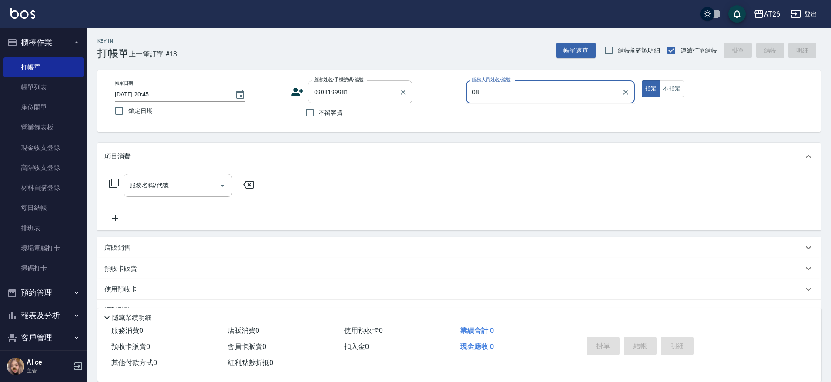
type input "08"
type button "true"
type input "朱崇豪/0908199981/0908199981"
type input "ALICE-08"
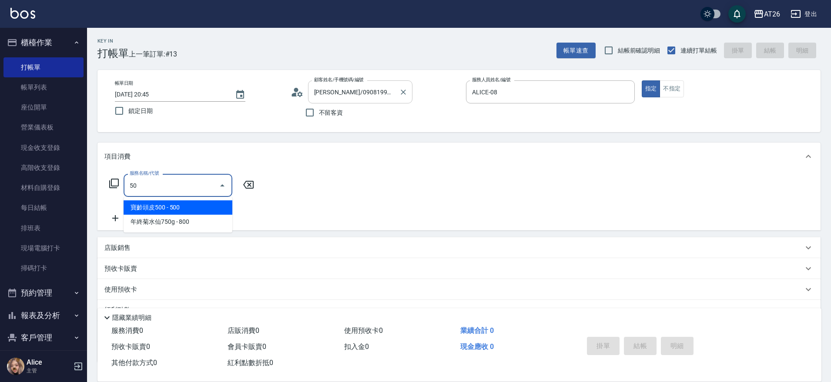
type input "502"
type input "50"
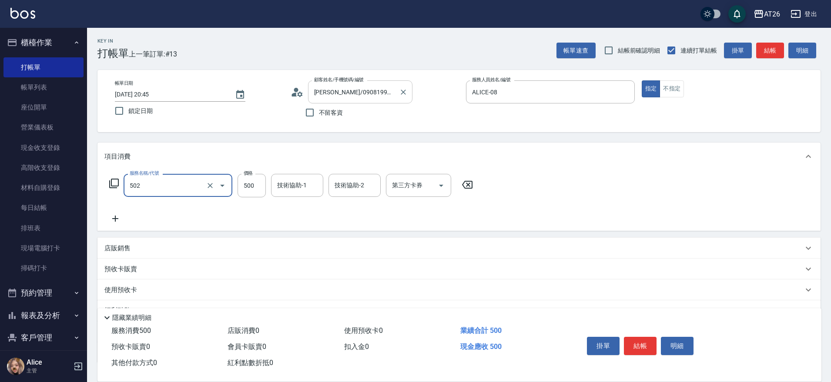
type input "漂髮(502)"
type input "2"
type input "0"
type input "250"
type input "20"
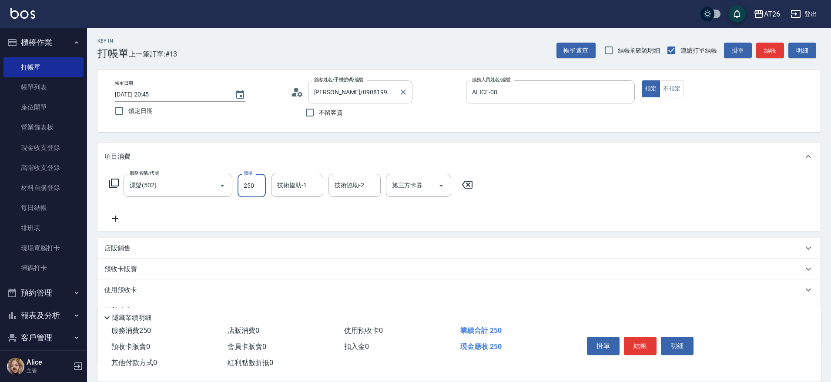
type input "2500"
type input "250"
type input "2500"
type input "NANA-23"
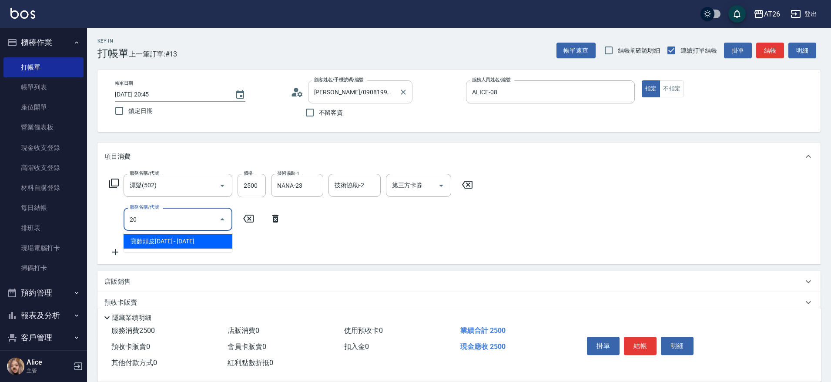
type input "201"
type input "270"
type input "洗髮(201)"
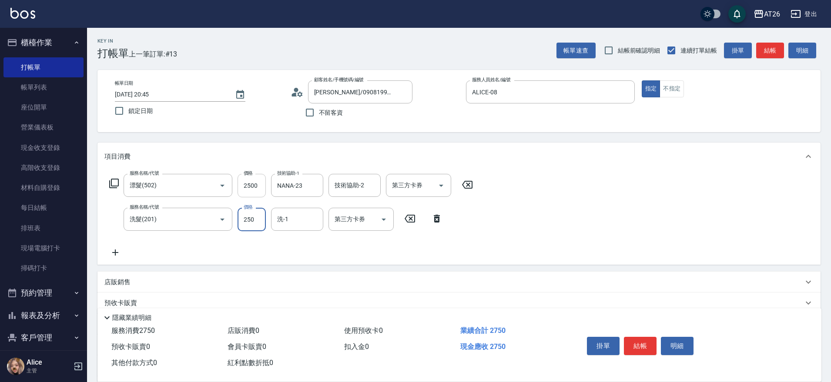
click at [261, 181] on input "2500" at bounding box center [252, 185] width 28 height 23
type input "0"
type input "20"
type input "0"
click at [169, 228] on div "洗髮(201) 服務名稱/代號" at bounding box center [178, 219] width 109 height 23
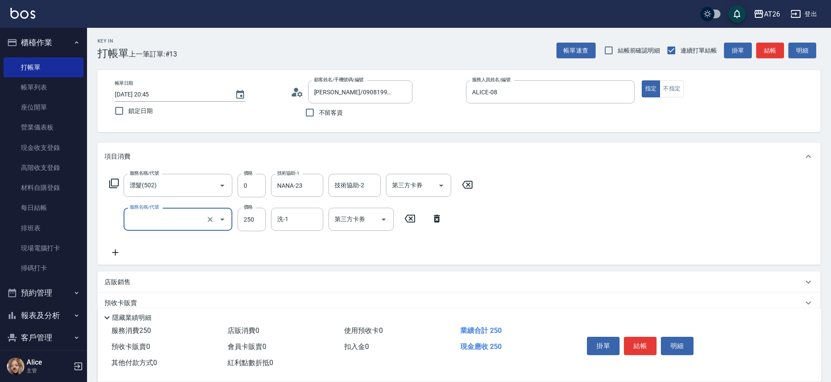
type input "0"
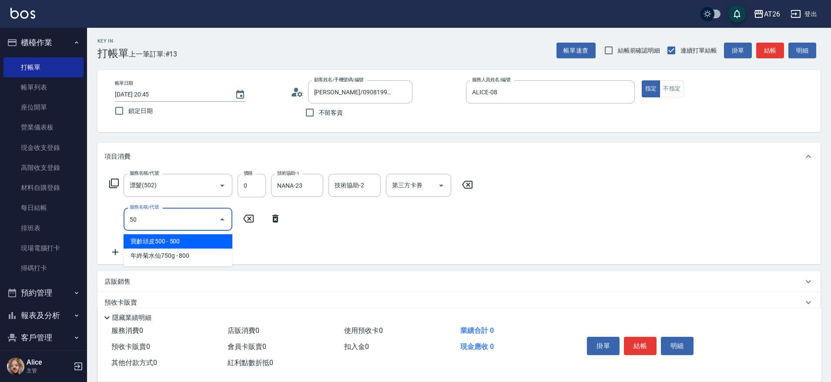
type input "501"
type input "120"
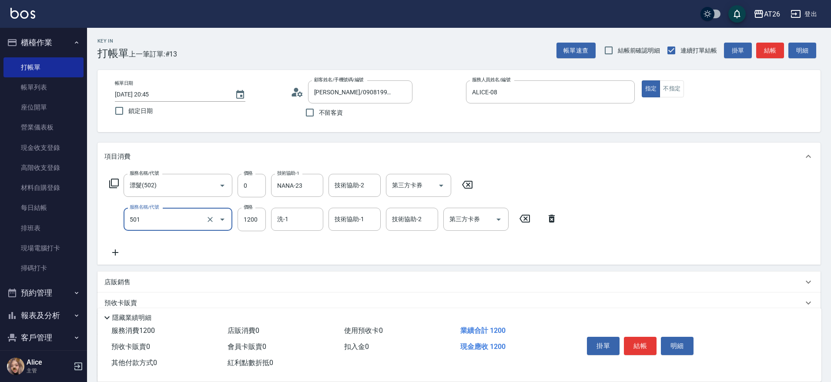
type input "染髮(501)"
type input "2"
type input "0"
type input "250"
type input "20"
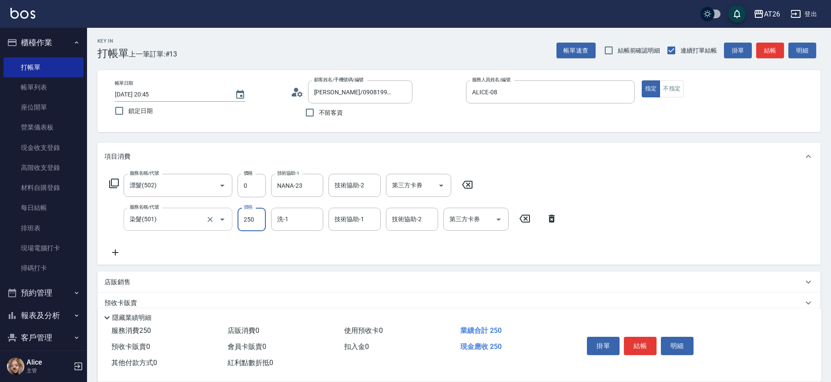
type input "2500"
type input "250"
type input "2500"
click at [300, 212] on input "洗-1" at bounding box center [297, 219] width 44 height 15
type input "NANA-23"
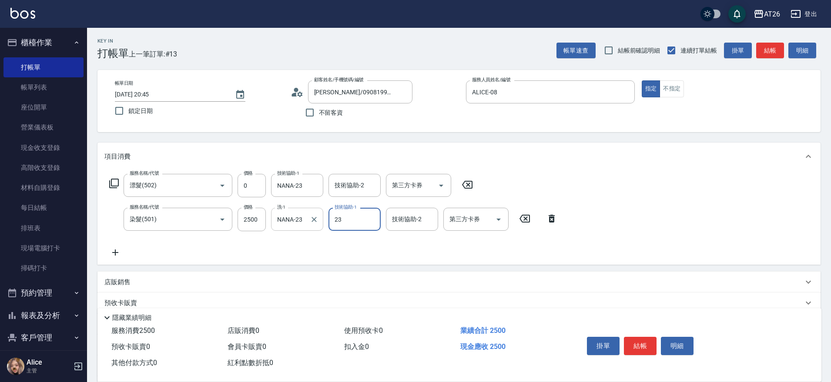
type input "NANA-23"
click at [640, 346] on button "結帳" at bounding box center [640, 346] width 33 height 18
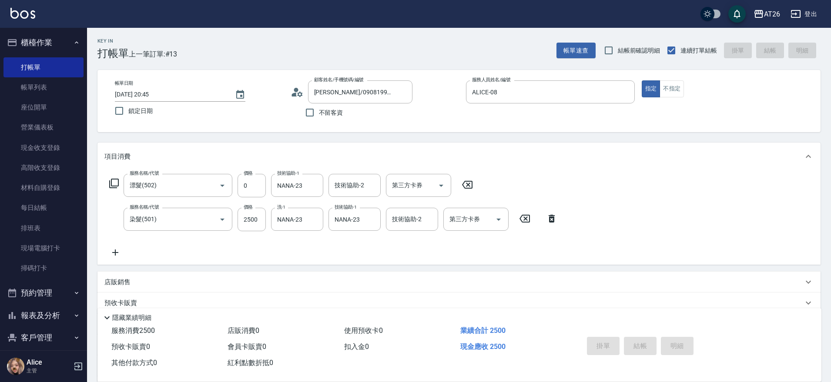
type input "0"
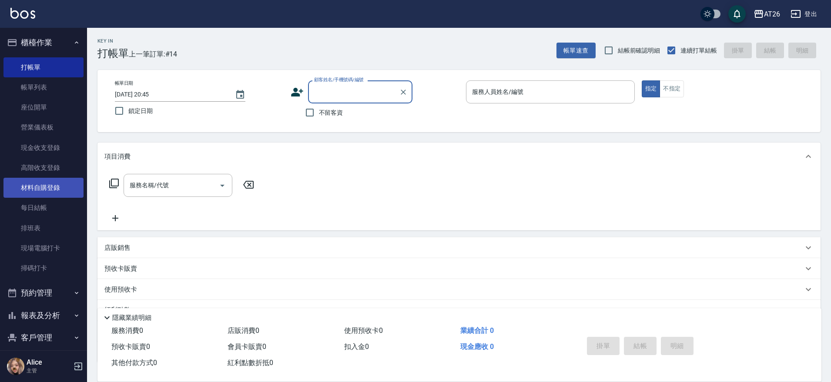
click at [71, 191] on link "材料自購登錄" at bounding box center [43, 188] width 80 height 20
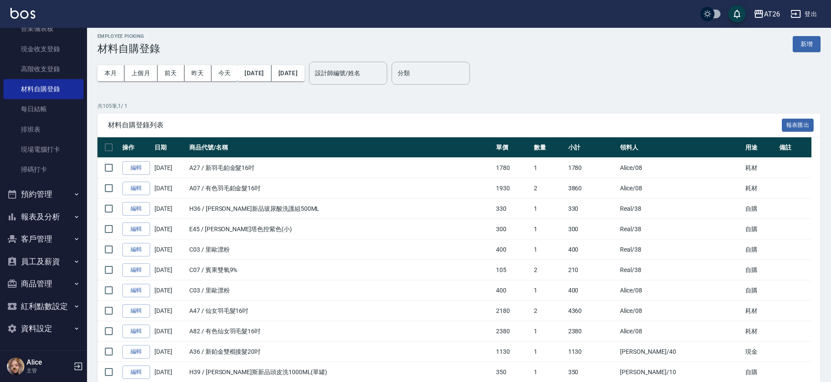
scroll to position [163, 0]
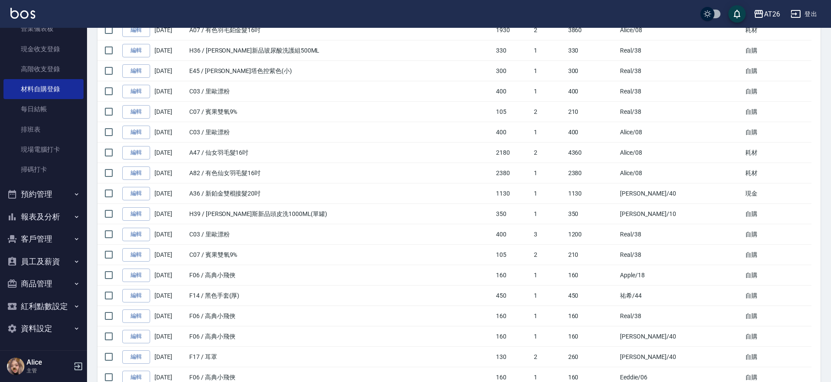
click at [36, 225] on button "報表及分析" at bounding box center [43, 217] width 80 height 23
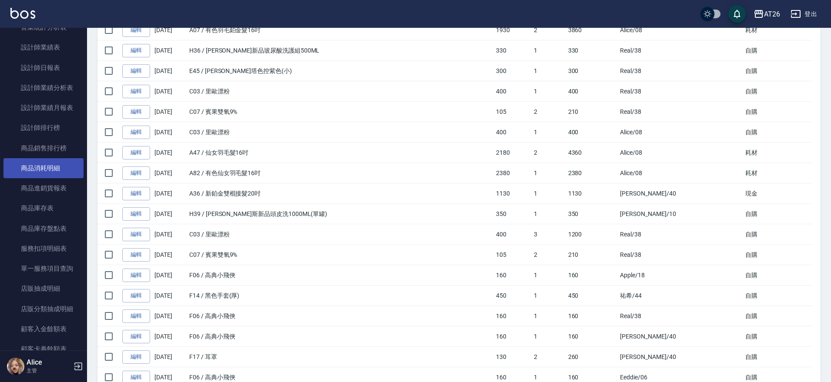
scroll to position [534, 0]
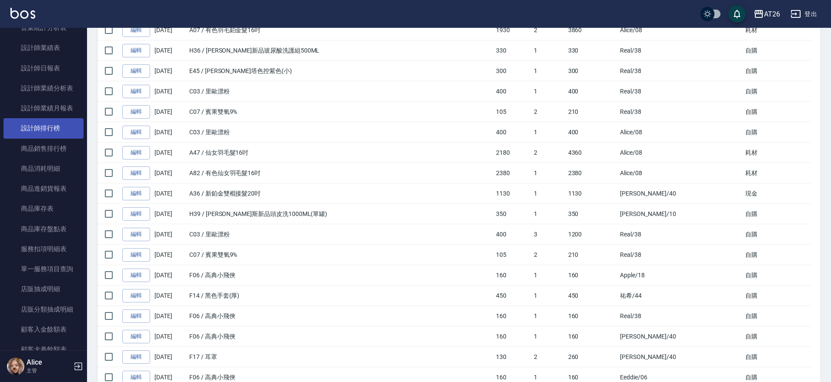
click at [53, 118] on link "設計師排行榜" at bounding box center [43, 128] width 80 height 20
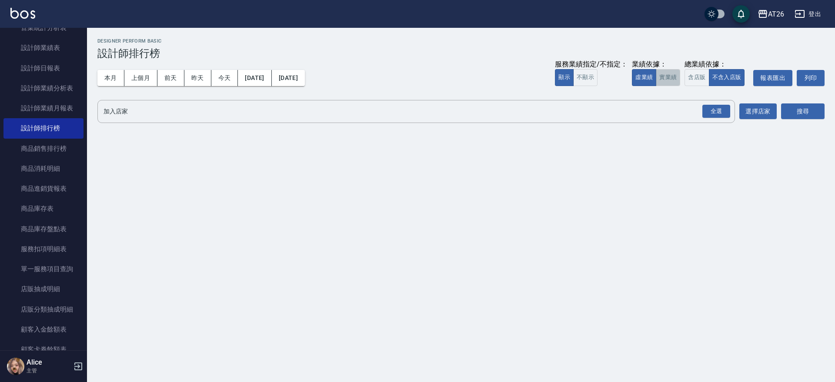
click at [667, 70] on button "實業績" at bounding box center [668, 77] width 24 height 17
click at [731, 113] on button "全選" at bounding box center [716, 111] width 31 height 17
click at [727, 113] on div "全選" at bounding box center [717, 111] width 28 height 13
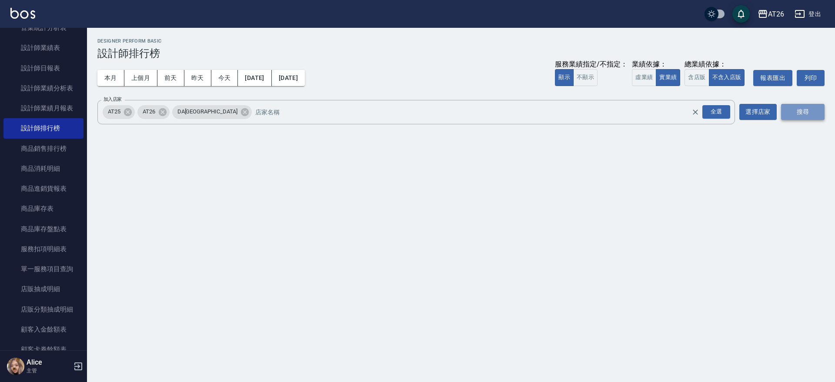
drag, startPoint x: 819, startPoint y: 117, endPoint x: 812, endPoint y: 117, distance: 7.4
click at [818, 118] on button "搜尋" at bounding box center [803, 112] width 44 height 16
click at [812, 117] on button "搜尋" at bounding box center [803, 112] width 44 height 16
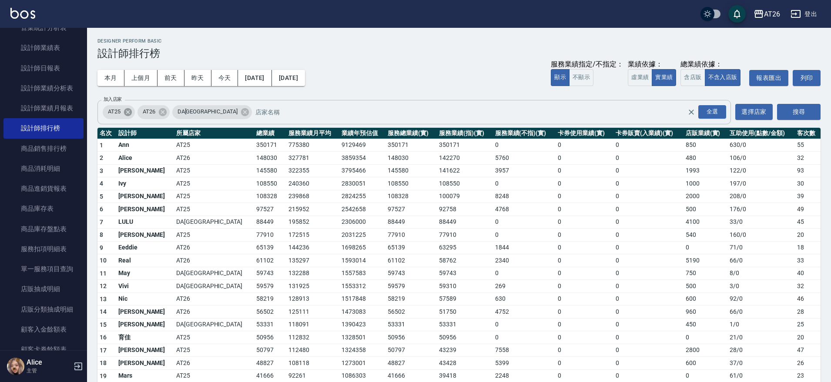
click at [128, 116] on icon at bounding box center [128, 112] width 10 height 10
click at [206, 115] on icon at bounding box center [210, 112] width 8 height 8
click at [809, 109] on button "搜尋" at bounding box center [799, 112] width 44 height 16
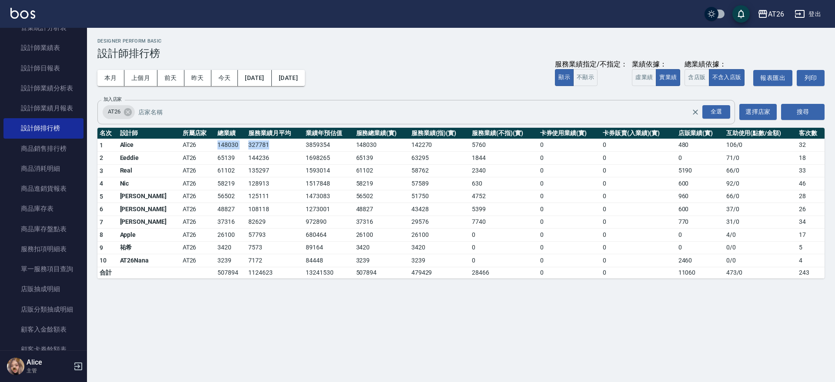
drag, startPoint x: 202, startPoint y: 148, endPoint x: 258, endPoint y: 148, distance: 56.6
click at [258, 148] on tr "1 Alice AT26 148030 327781 3859354 148030 142270 5760 0 0 480 106 / 0 32" at bounding box center [460, 145] width 727 height 13
click at [258, 148] on td "327781" at bounding box center [274, 145] width 57 height 13
click at [227, 107] on input "加入店家" at bounding box center [421, 111] width 571 height 15
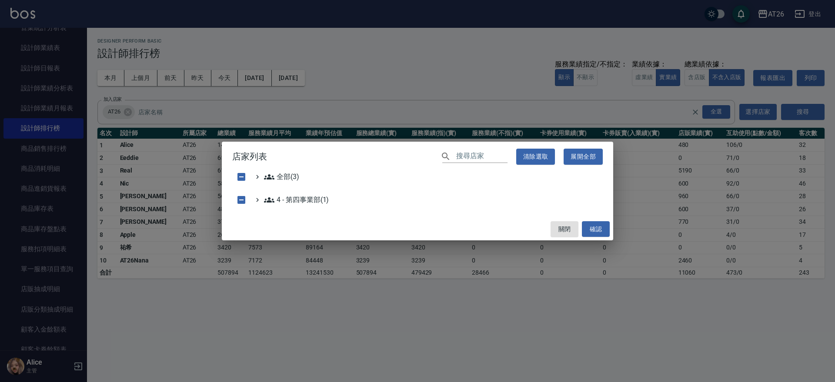
click at [248, 93] on div "店家列表 ​ 清除選取 展開全部 全部(3) 4 - 第四事業部(1) 關閉 確認" at bounding box center [417, 191] width 835 height 382
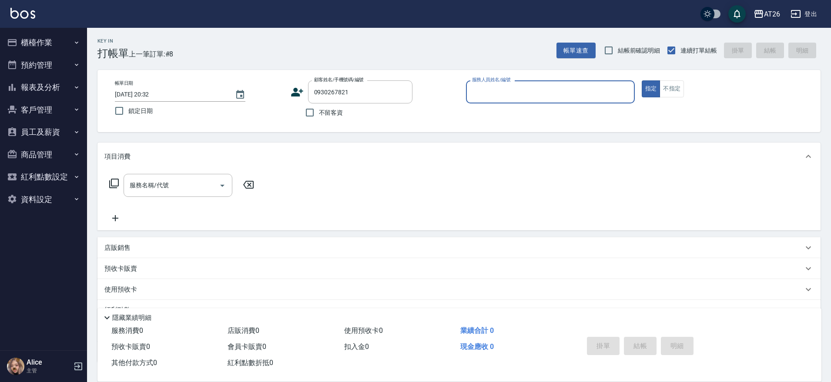
type input "[PERSON_NAME] /0930267821/null"
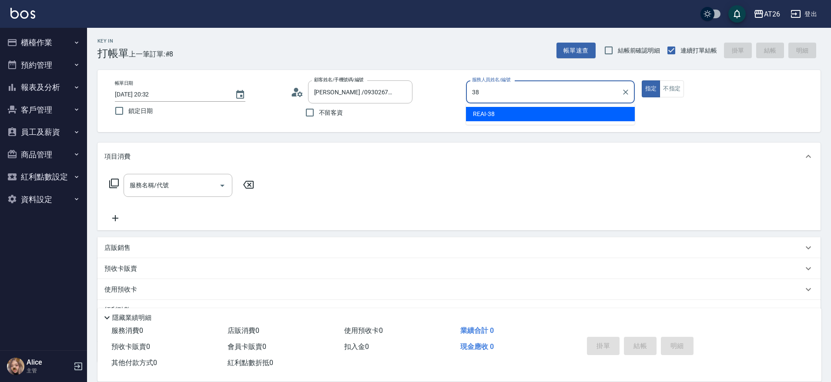
type input "REAI-38"
type button "true"
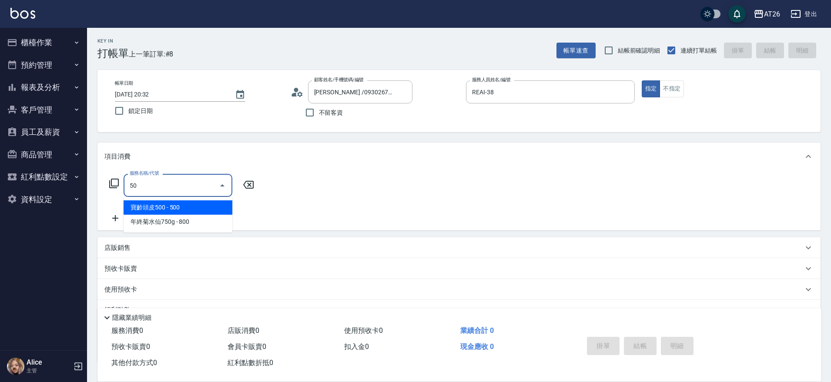
type input "501"
type input "120"
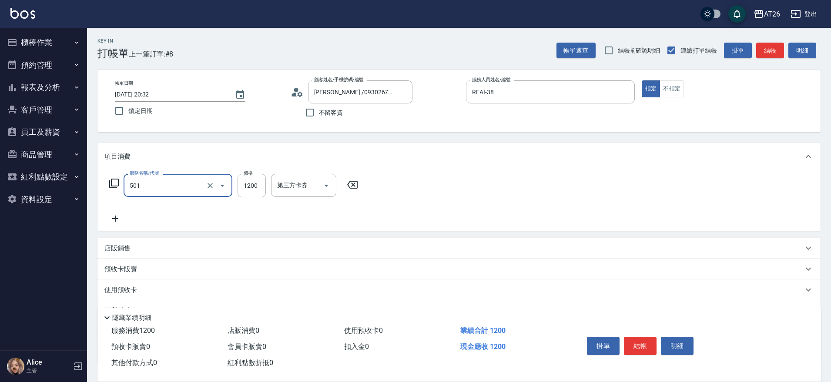
type input "染髮(501)"
type input "1"
type input "0"
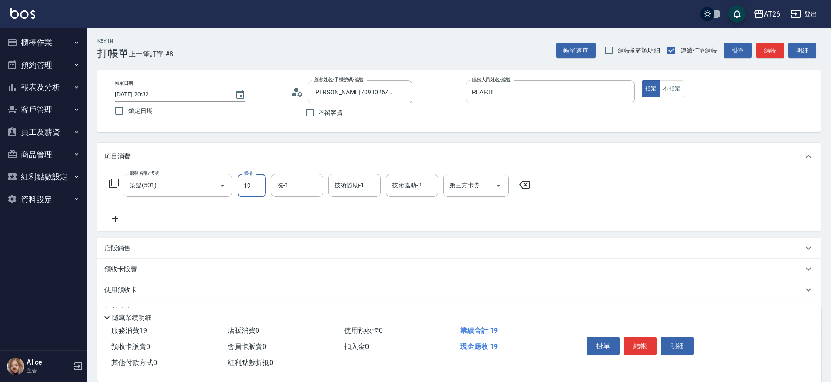
type input "199"
type input "10"
type input "1999"
type input "190"
type input "1999"
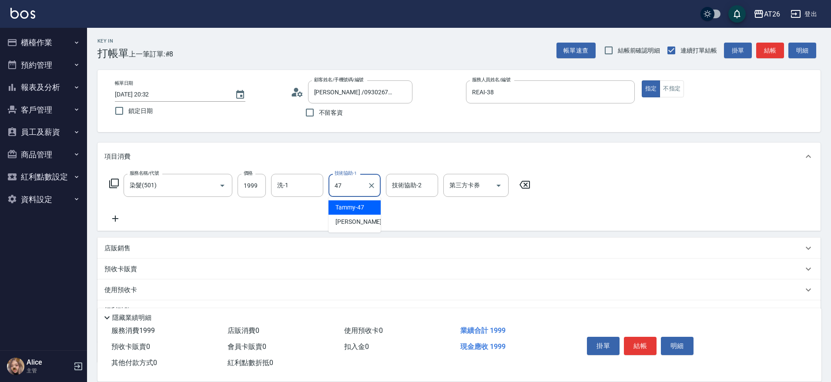
type input "Tammy-47"
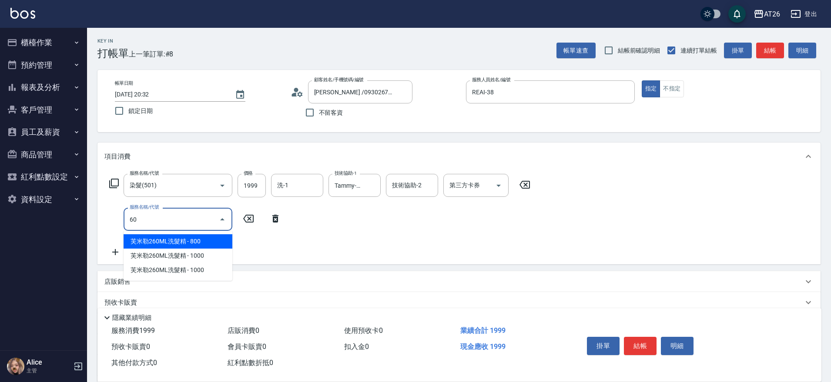
type input "601"
type input "220"
type input "自護髮(601)"
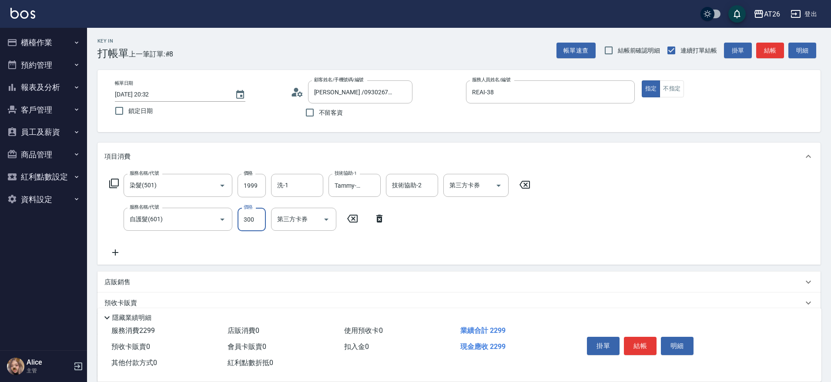
type input "1"
type input "200"
type input "1000"
type input "290"
type input "1000"
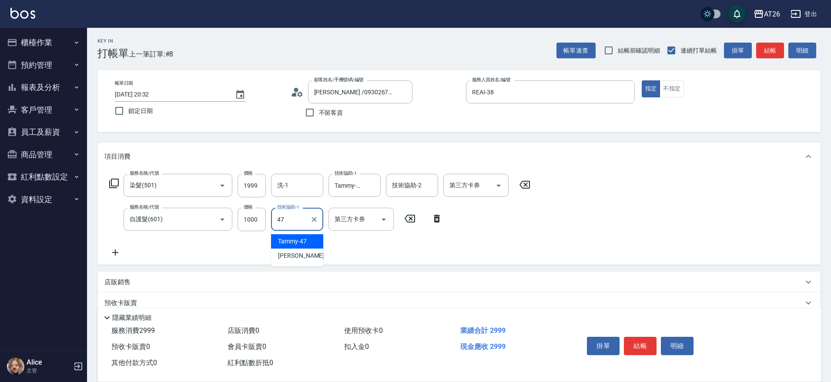
type input "Tammy-47"
click at [164, 279] on div "店販銷售" at bounding box center [453, 282] width 699 height 9
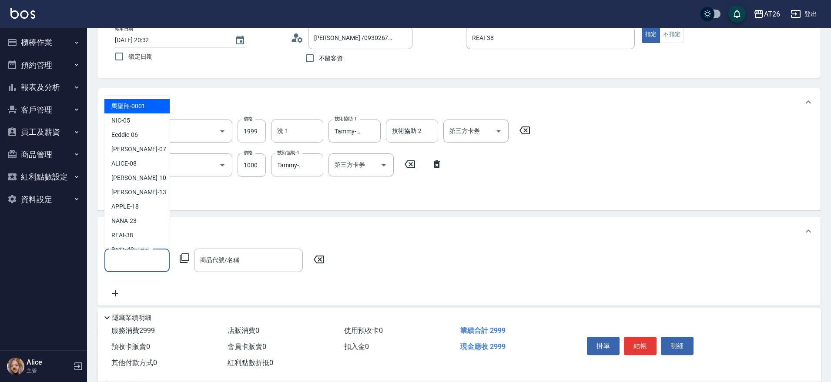
click at [148, 260] on input "服務人員姓名/編號" at bounding box center [136, 260] width 57 height 15
type input "喜"
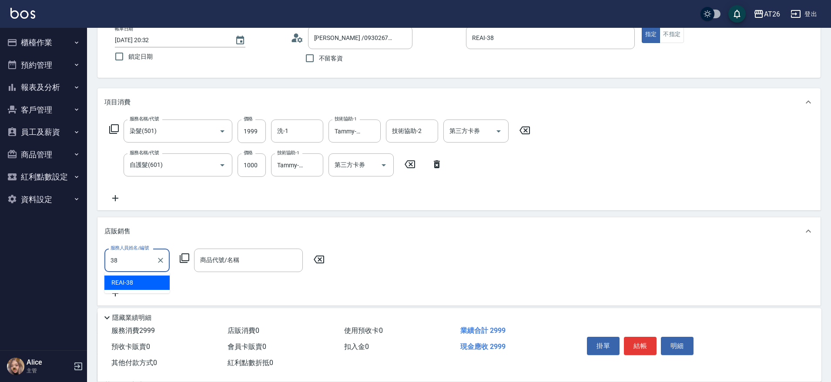
type input "REAI-38"
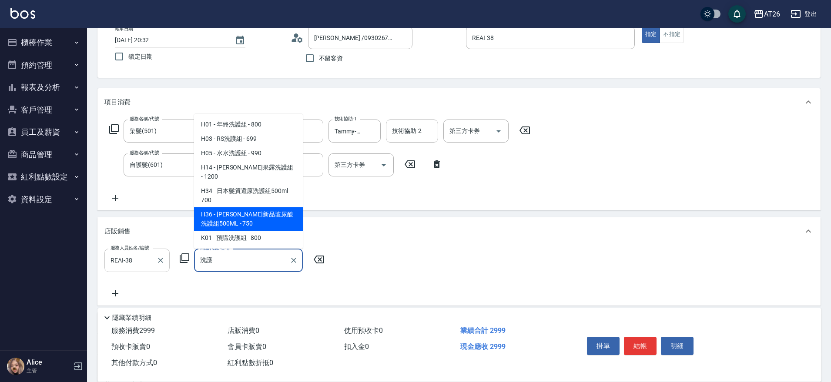
type input "[PERSON_NAME]斯新品玻尿酸洗護組500ML"
type input "370"
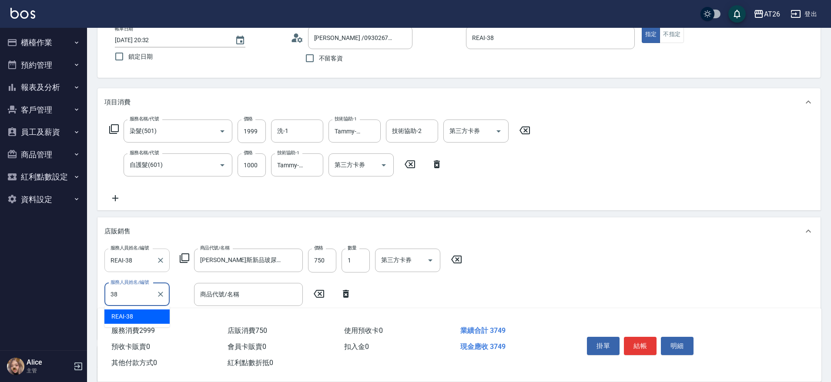
type input "REAI-38"
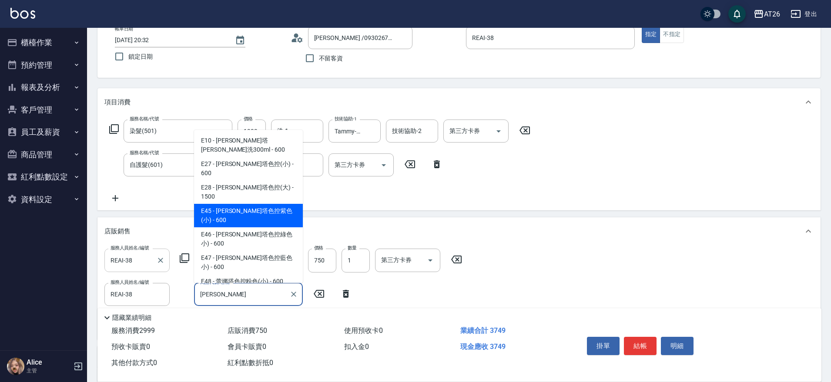
type input "[PERSON_NAME]塔色控紫色(小)"
type input "430"
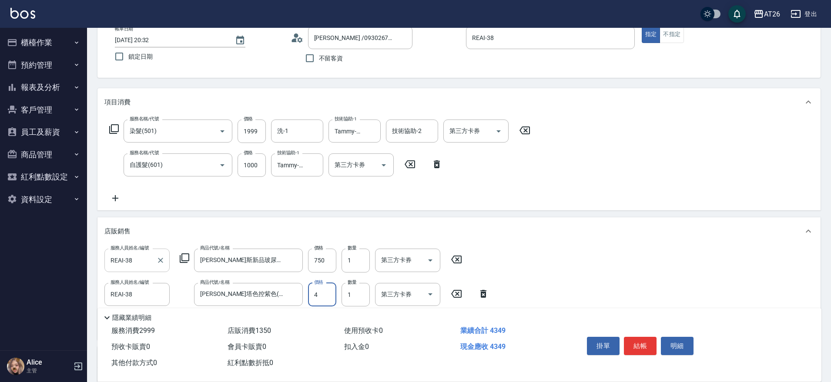
type input "48"
type input "370"
type input "480"
type input "420"
type input "[DATE] 20:33"
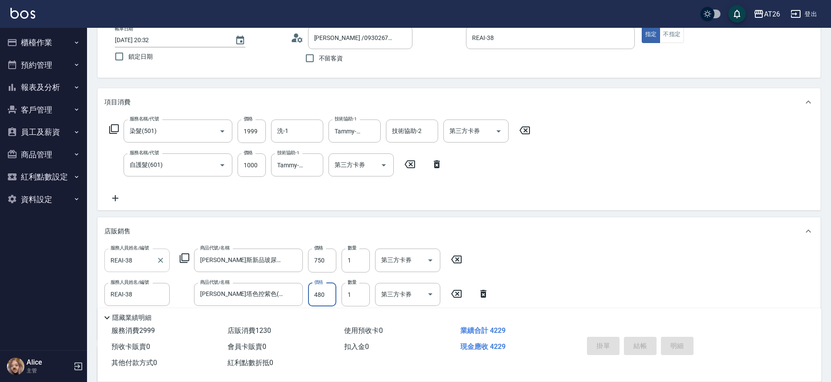
type input "0"
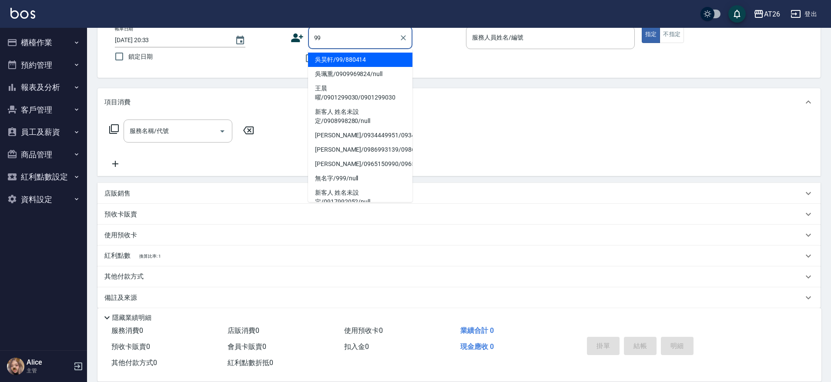
type input "吳昊軒/99/880414"
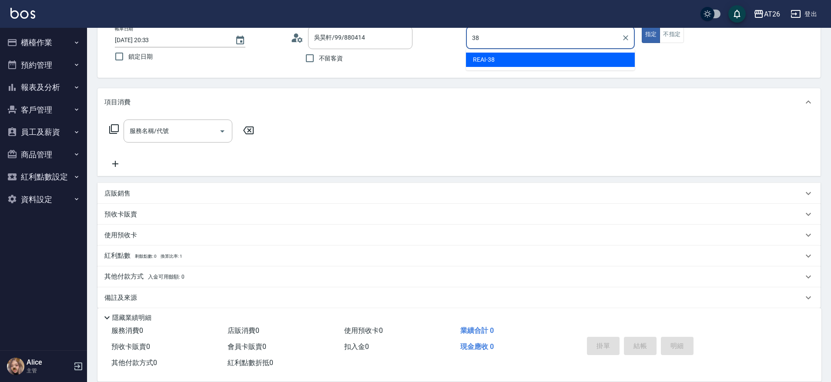
type input "REAI-38"
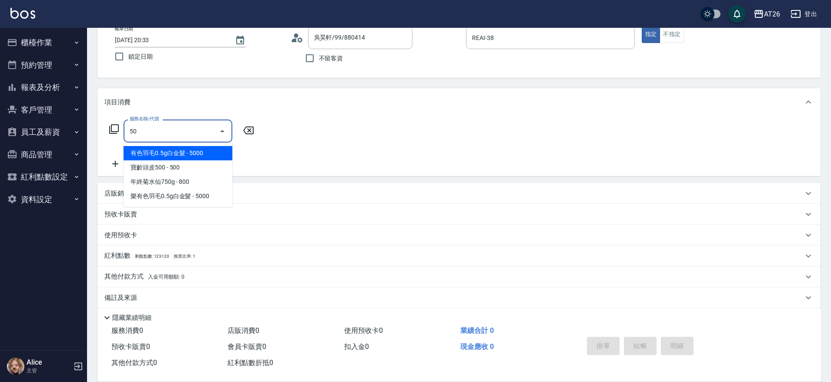
type input "501"
type input "120"
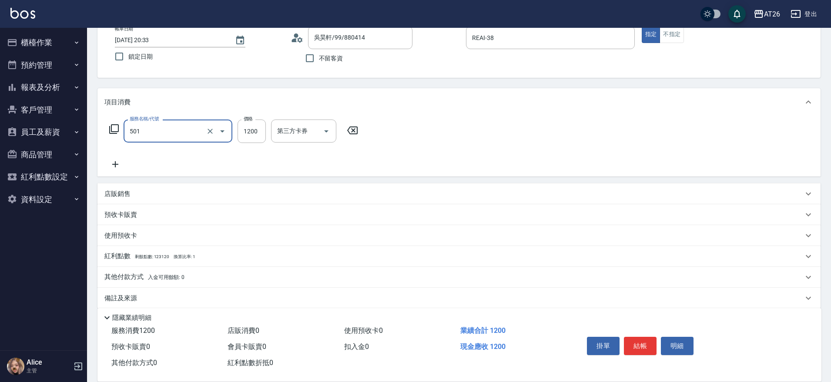
type input "染髮(501)"
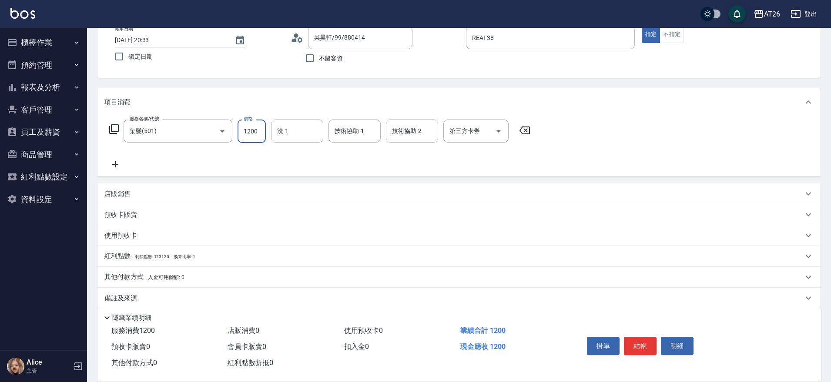
type input "1"
type input "0"
type input "199"
type input "10"
type input "1999"
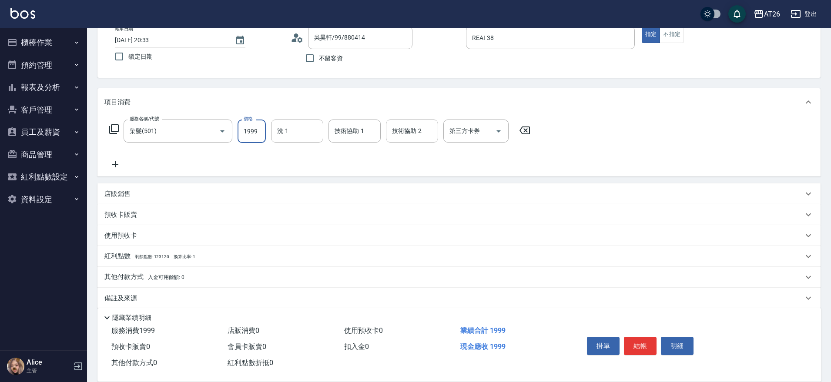
type input "190"
type input "1999"
type input "Tammy-47"
type input "5"
type input "Tammy-47"
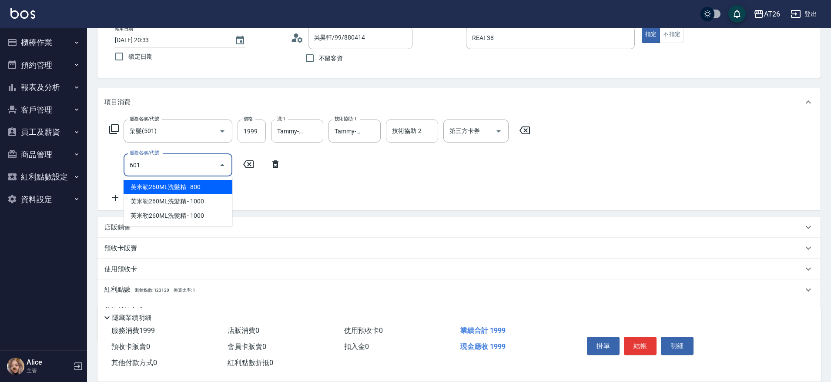
type input "601"
type input "220"
type input "自護髮(601)"
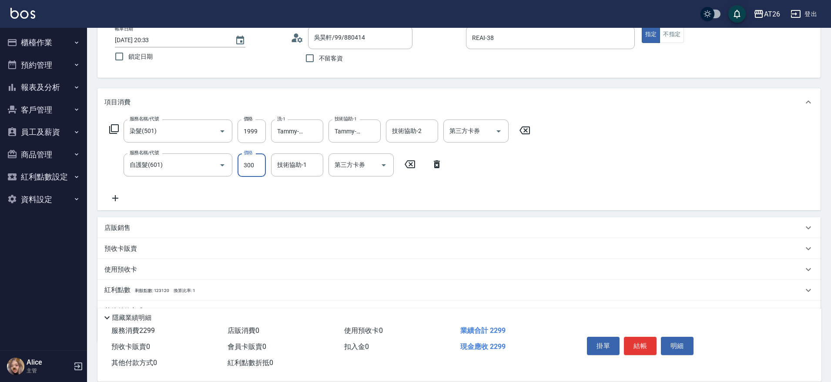
type input "2"
type input "200"
type input "210"
type input "2000"
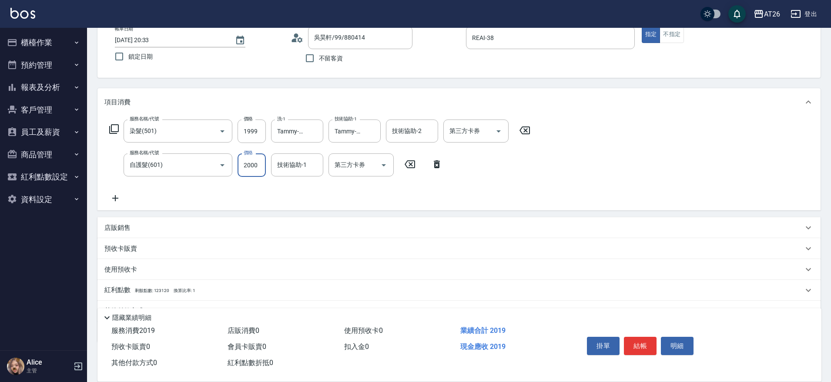
type input "390"
type input "2000"
type input "Tammy-47"
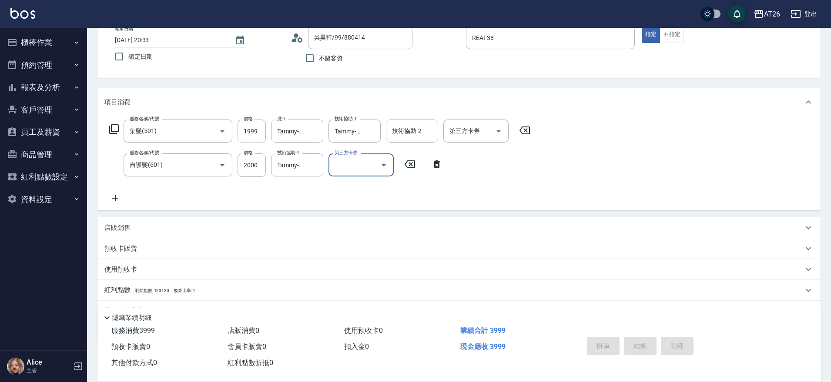
type input "0"
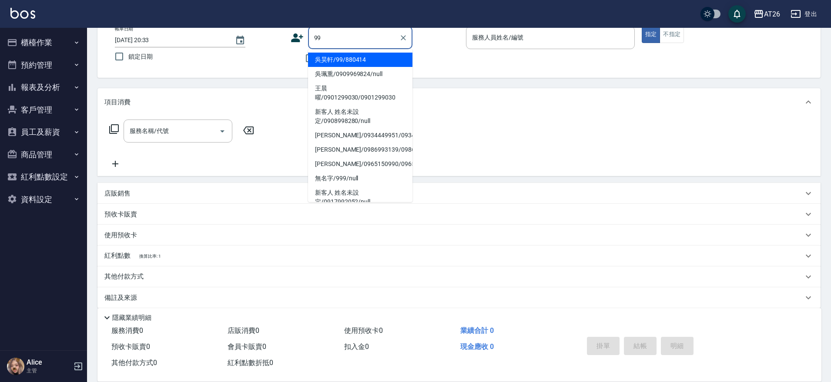
type input "吳昊軒/99/880414"
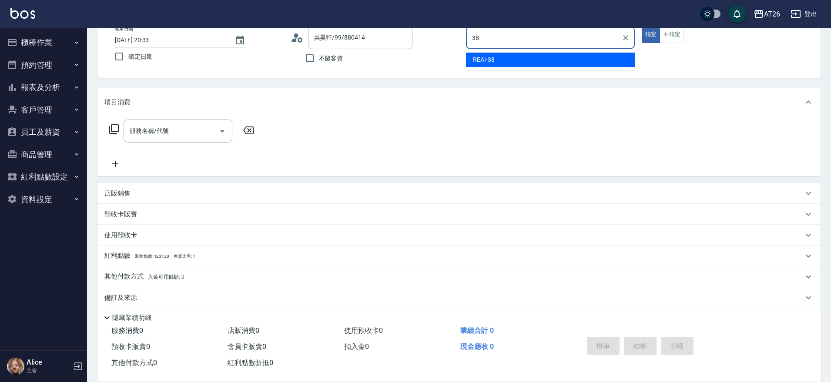
type input "REAI-38"
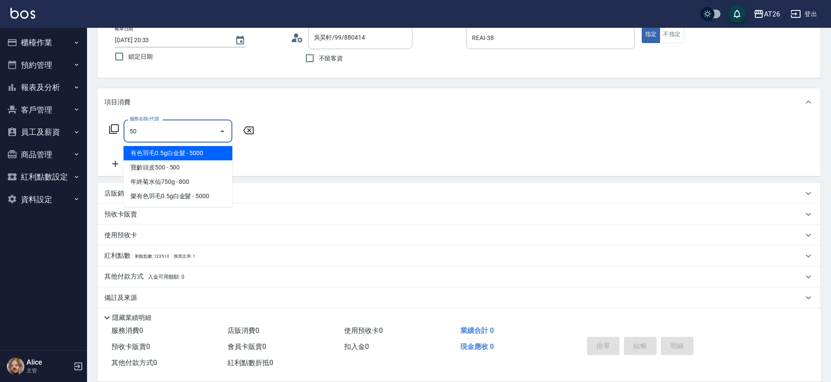
type input "501"
type input "120"
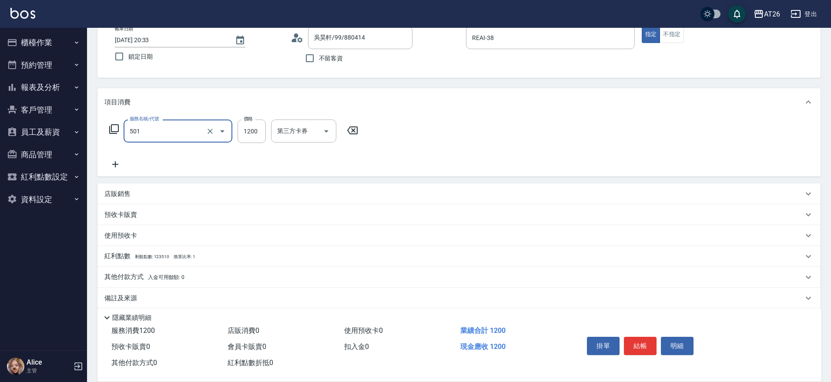
type input "染髮(501)"
type input "1"
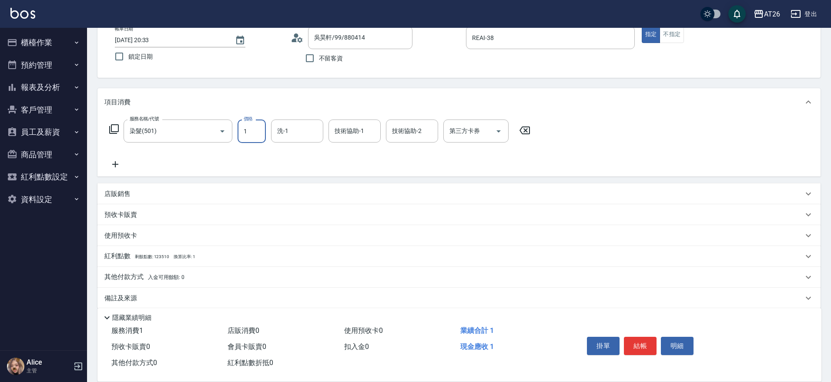
type input "0"
type input "199"
type input "10"
type input "1999"
type input "190"
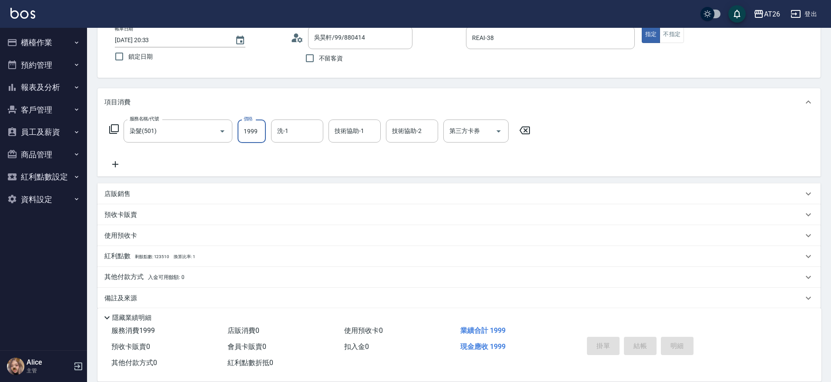
type input "0"
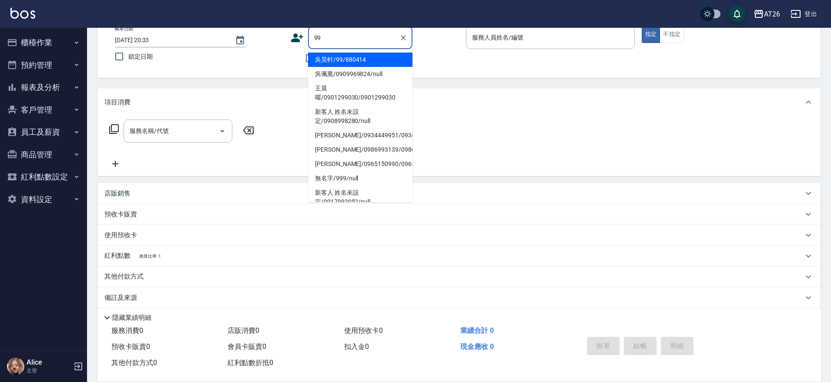
type input "吳昊軒/99/880414"
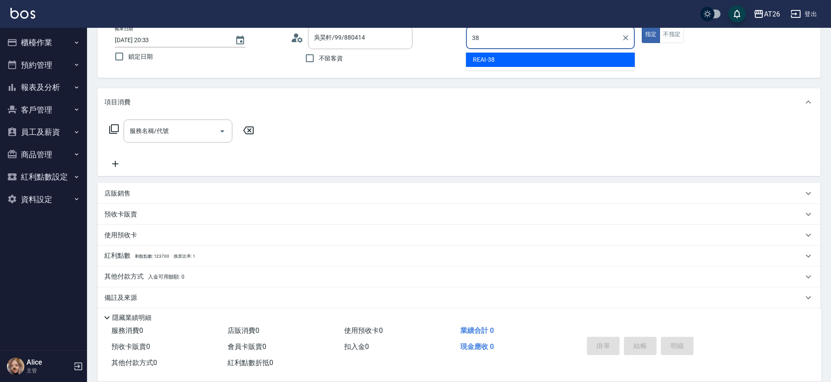
type input "REAI-38"
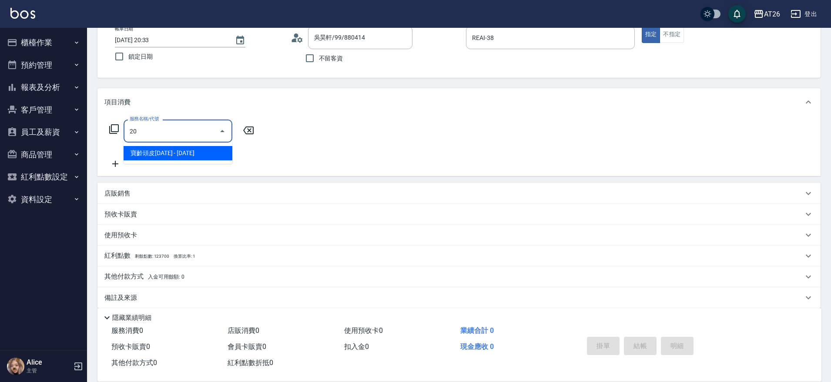
type input "201"
type input "20"
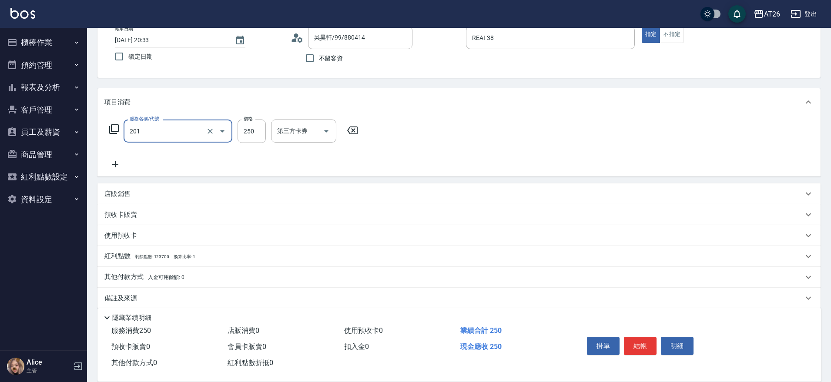
type input "洗髮(201)"
type input "4"
type input "0"
type input "770"
type input "70"
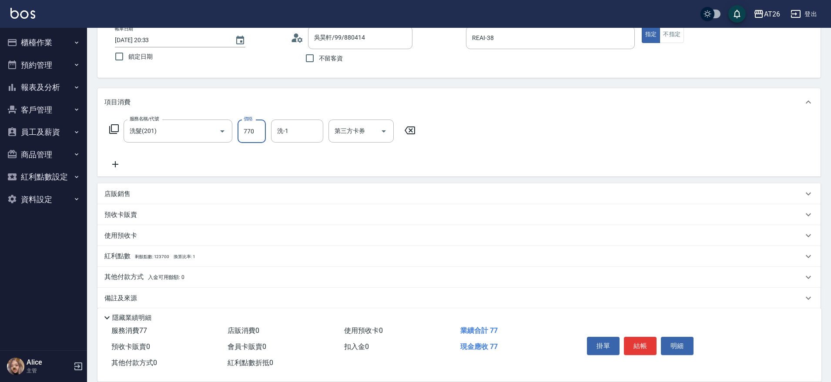
type input "7700"
type input "770"
type input "7700"
type input "祐希-44"
click at [242, 120] on input "7700" at bounding box center [252, 131] width 28 height 23
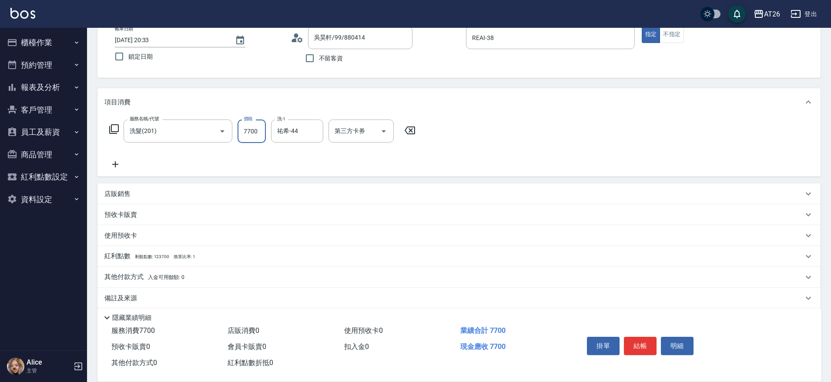
type input "7"
type input "0"
type input "700"
type input "70"
type input "700"
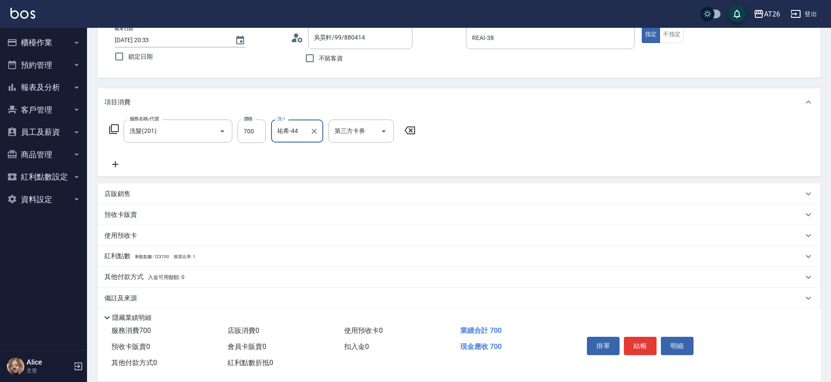
click at [142, 274] on p "其他付款方式 入金可用餘額: 0" at bounding box center [144, 278] width 80 height 10
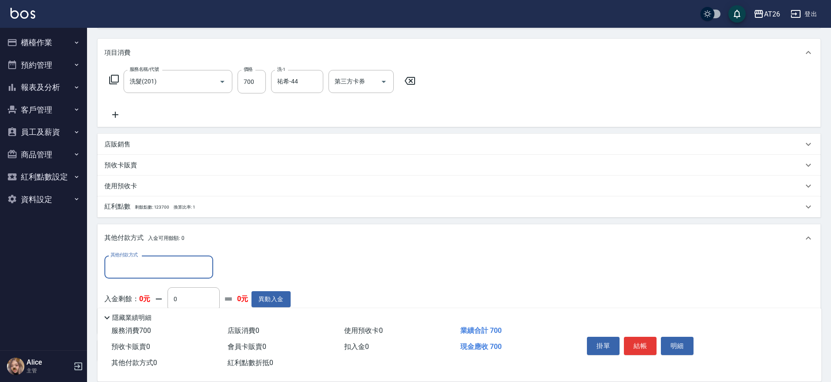
scroll to position [163, 0]
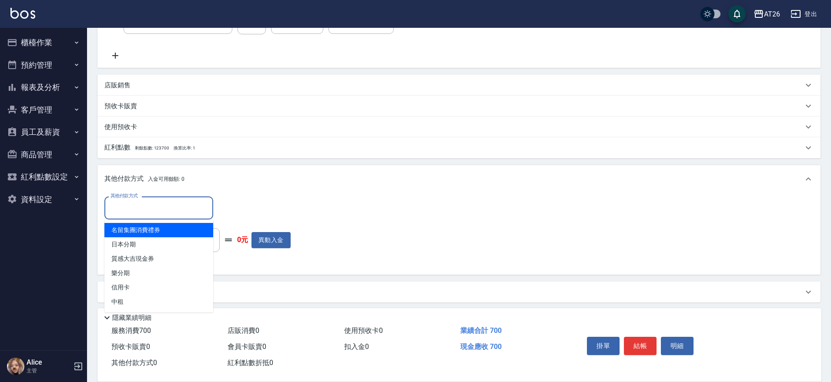
click at [147, 214] on input "其他付款方式" at bounding box center [158, 208] width 101 height 15
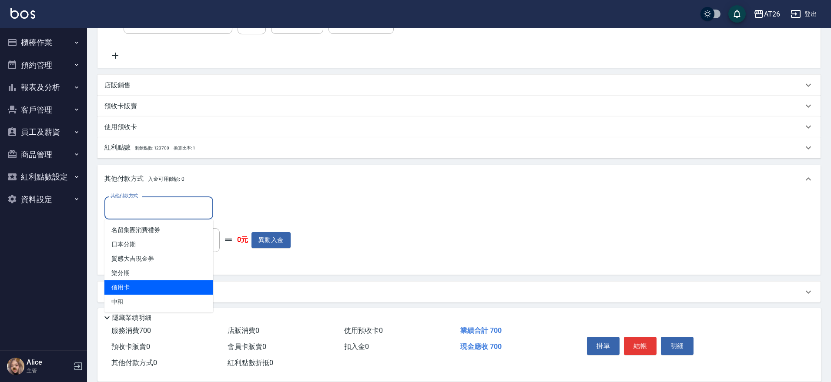
click at [153, 287] on span "信用卡" at bounding box center [158, 288] width 109 height 14
type input "信用卡"
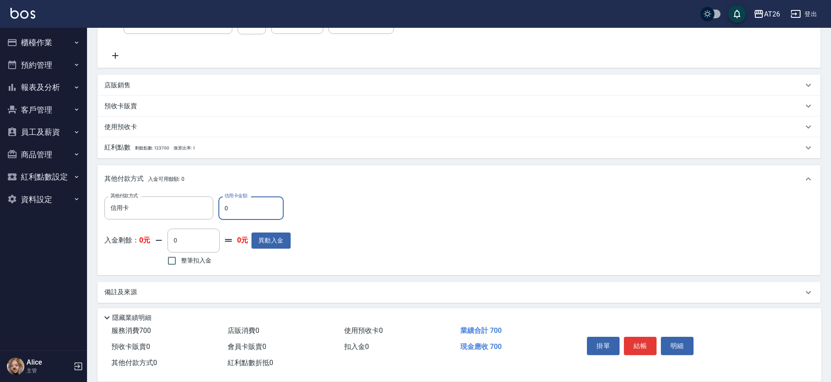
click at [255, 202] on input "0" at bounding box center [250, 208] width 65 height 23
type input "7"
type input "60"
type input "70"
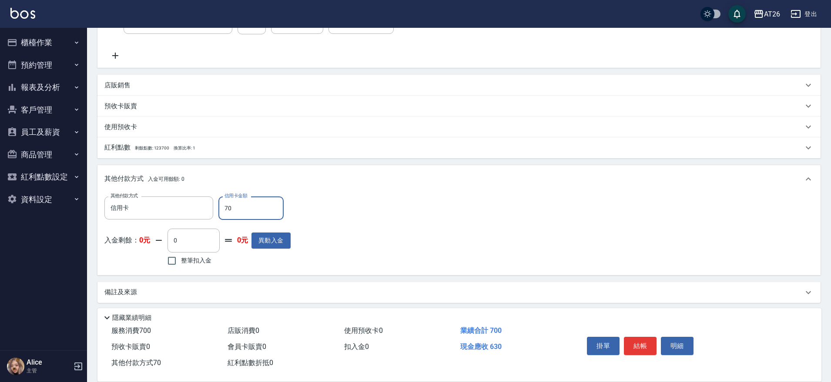
type input "0"
type input "700"
type input "2025/10/14 20:34"
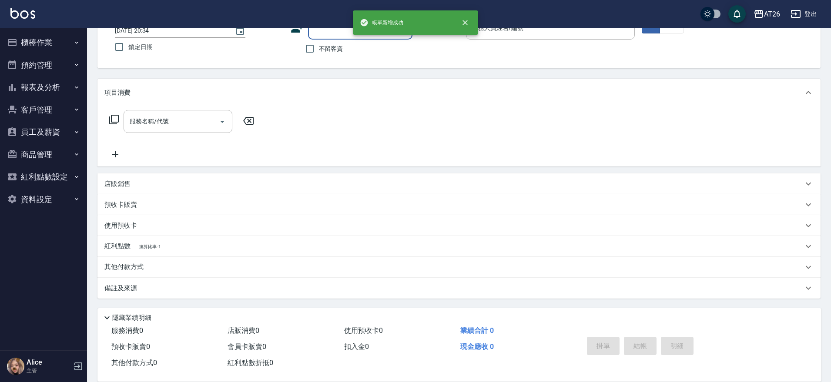
scroll to position [0, 0]
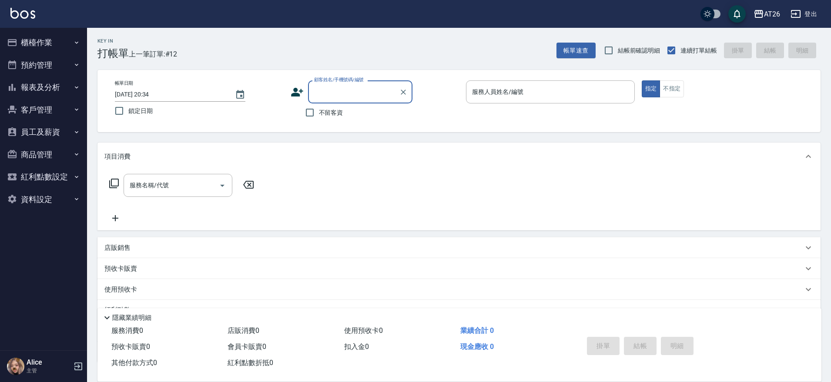
click at [56, 46] on button "櫃檯作業" at bounding box center [43, 42] width 80 height 23
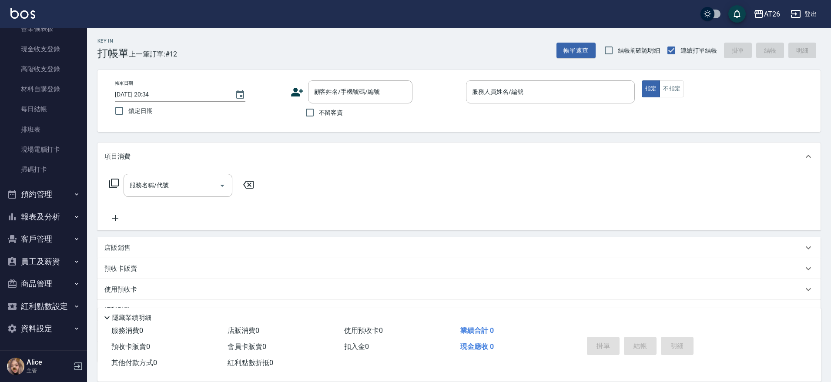
click at [48, 214] on button "報表及分析" at bounding box center [43, 217] width 80 height 23
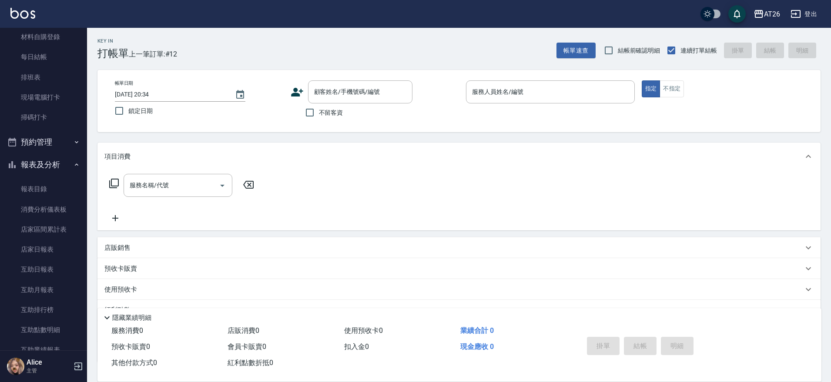
scroll to position [208, 0]
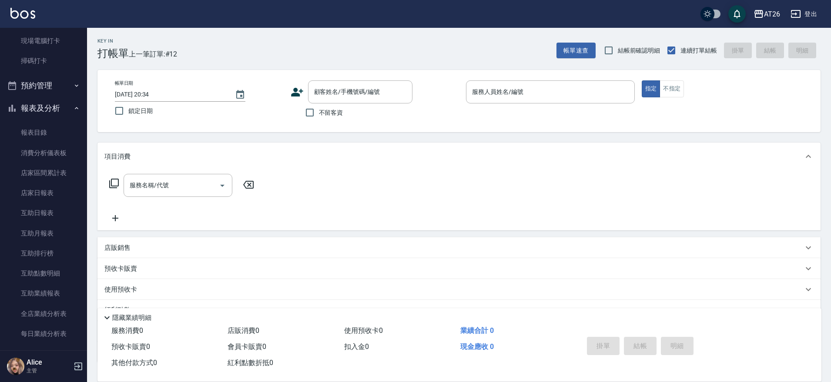
click at [359, 112] on div "不留客資" at bounding box center [352, 113] width 122 height 18
click at [362, 83] on div "顧客姓名/手機號碼/編號" at bounding box center [360, 91] width 104 height 23
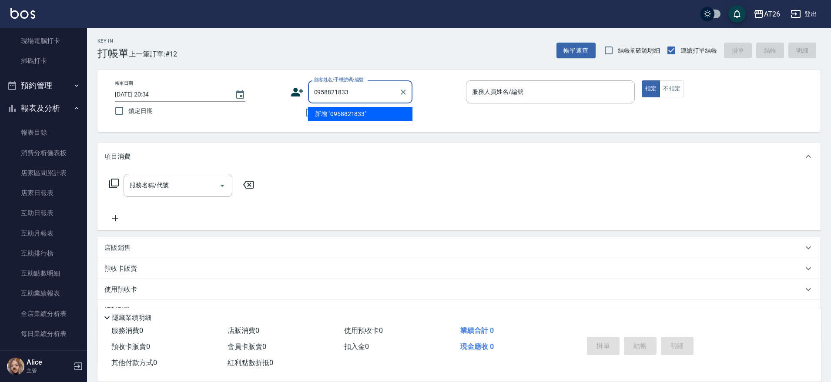
type input "0958821833"
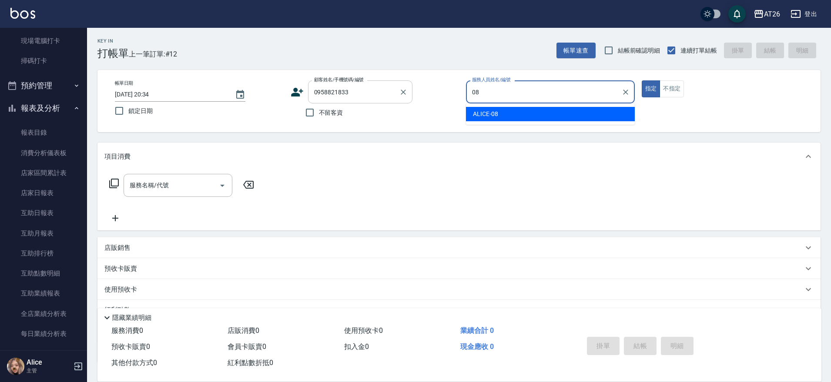
type input "ALICE-08"
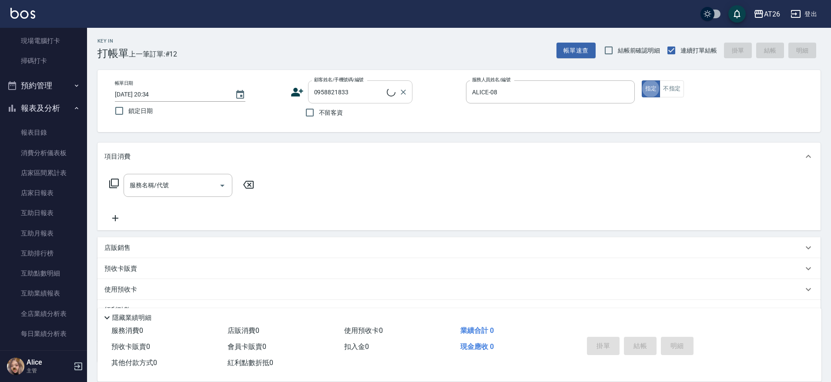
type input "新客人 姓名未設定/0958821833/null"
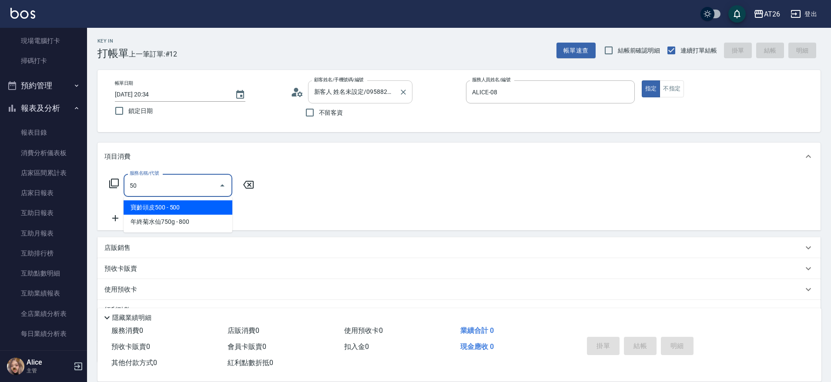
type input "501"
type input "120"
type input "染髮(501)"
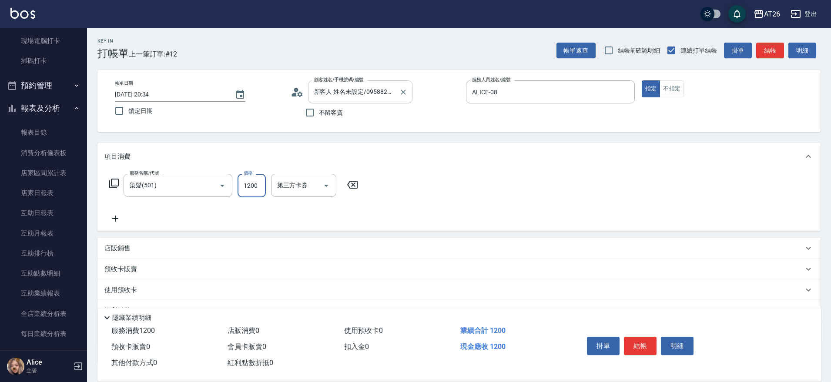
type input "3"
type input "0"
type input "300"
type input "30"
type input "3000"
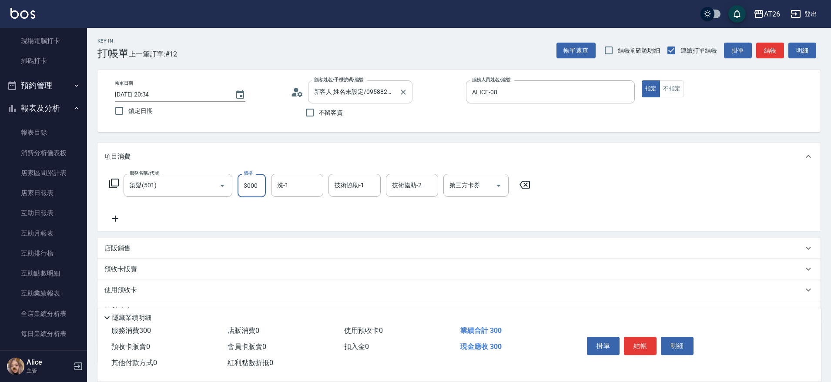
type input "300"
type input "3000"
click at [134, 194] on div "染髮(501) 服務名稱/代號" at bounding box center [178, 185] width 109 height 23
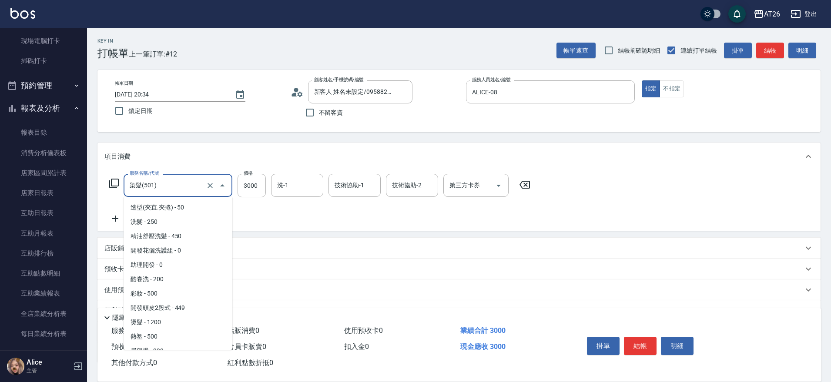
scroll to position [80, 0]
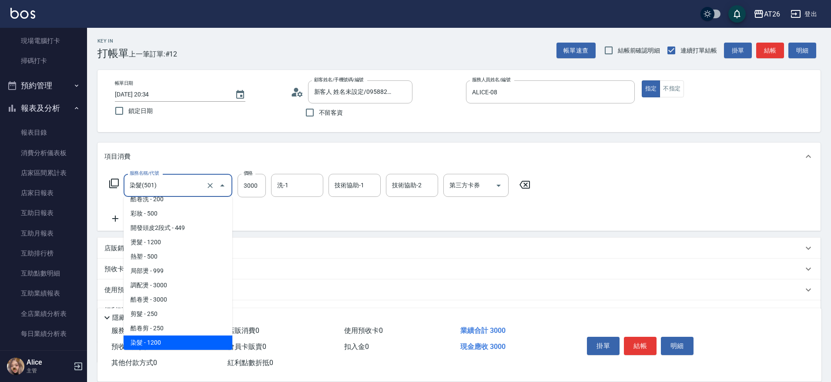
type input "5"
type input "0"
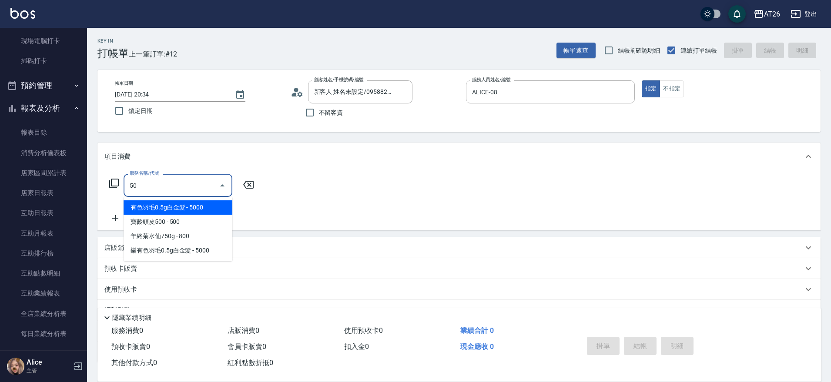
scroll to position [0, 0]
type input "502"
type input "50"
type input "漂髮(502)"
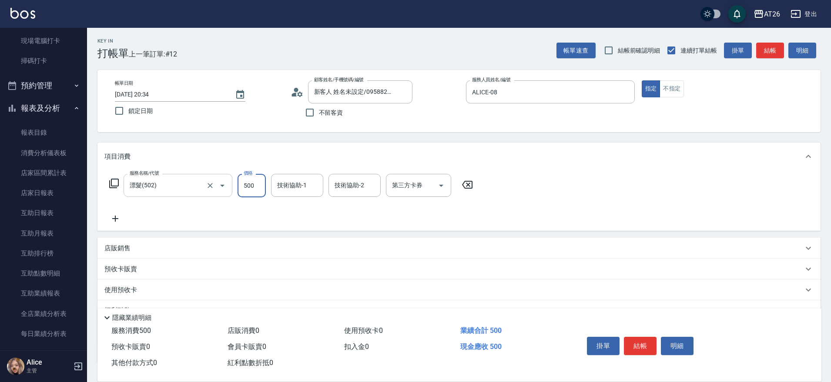
type input "3"
type input "0"
type input "300"
type input "30"
type input "3000"
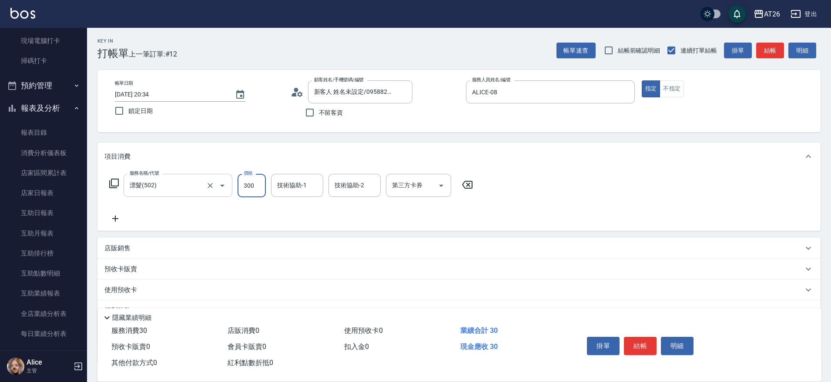
type input "300"
type input "3000"
type input "Tammy-47"
type input "NANA-23"
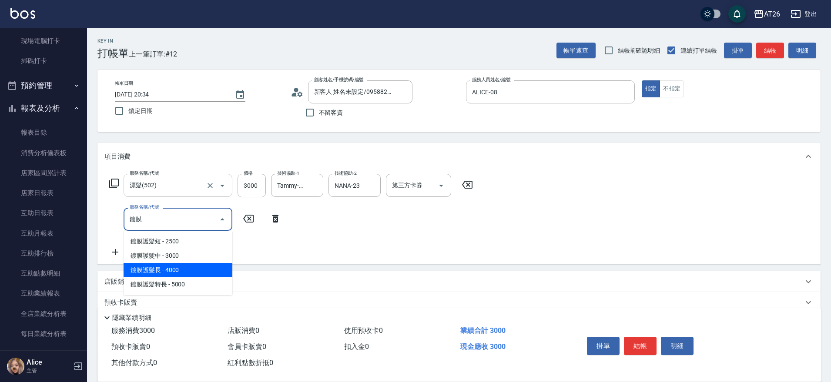
type input "鍍膜護髮長(643)"
type input "700"
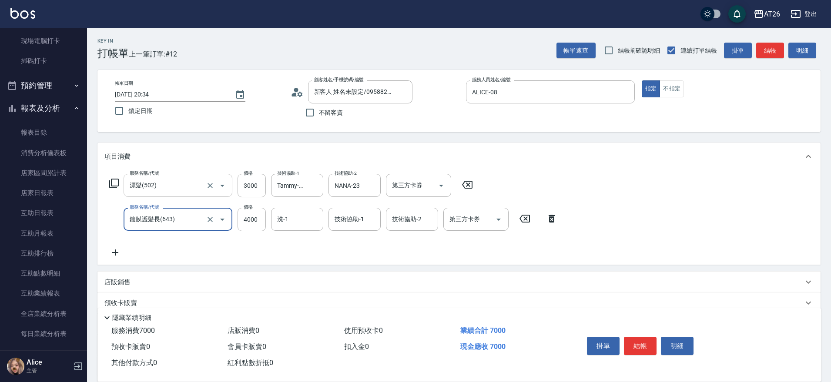
type input "鍍膜護髮長(643)"
type input "NANA-23"
click at [252, 136] on div "Key In 打帳單 上一筆訂單:#12 帳單速查 結帳前確認明細 連續打單結帳 掛單 結帳 明細 帳單日期 2025/10/14 20:34 鎖定日期 顧客…" at bounding box center [459, 254] width 744 height 453
click at [462, 216] on div "第三方卡券 第三方卡券" at bounding box center [475, 219] width 65 height 23
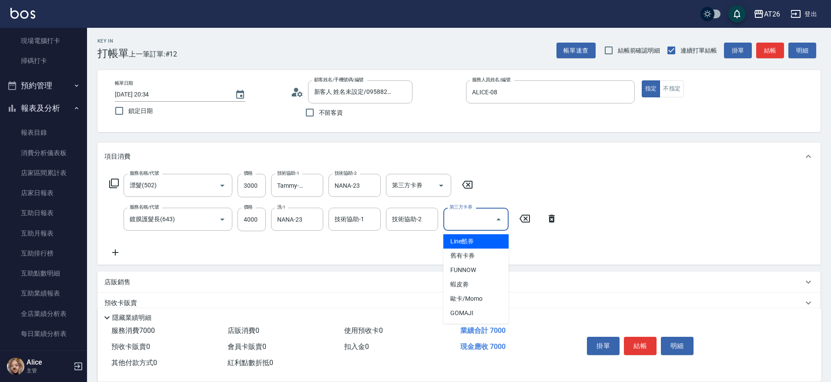
click at [519, 184] on div "服務名稱/代號 漂髮(502) 服務名稱/代號 價格 3000 價格 技術協助-1 Tammy-47 技術協助-1 技術協助-2 NANA-23 技術協助-2…" at bounding box center [333, 216] width 458 height 84
click at [114, 248] on icon at bounding box center [115, 253] width 22 height 10
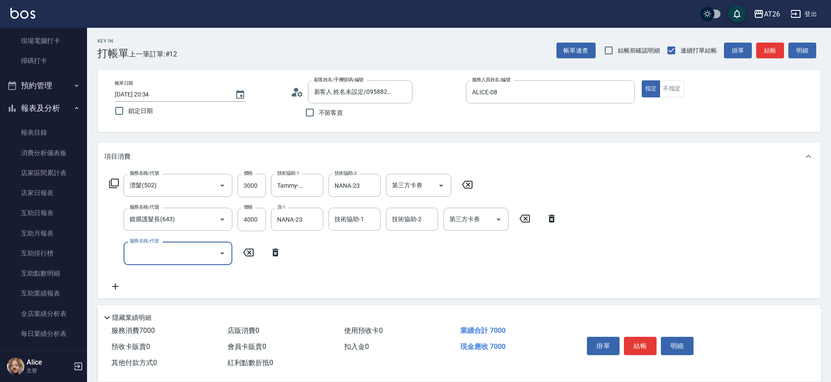
click at [159, 252] on input "服務名稱/代號" at bounding box center [171, 253] width 88 height 15
type input "博"
type input "7"
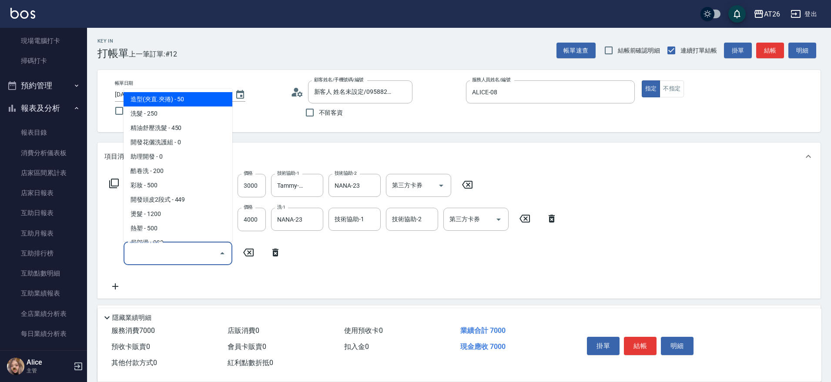
type input "6"
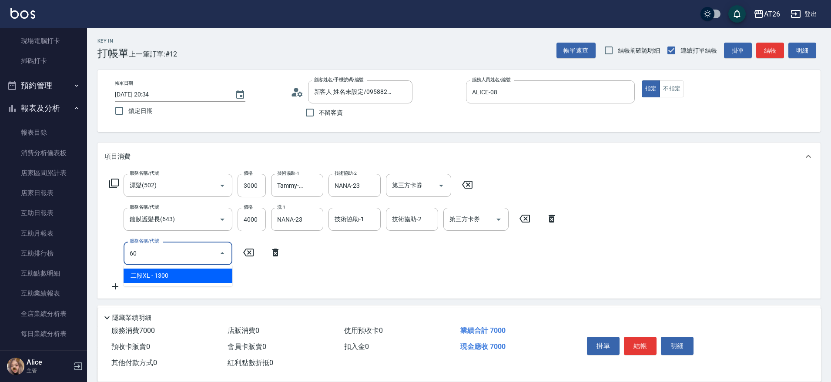
type input "6"
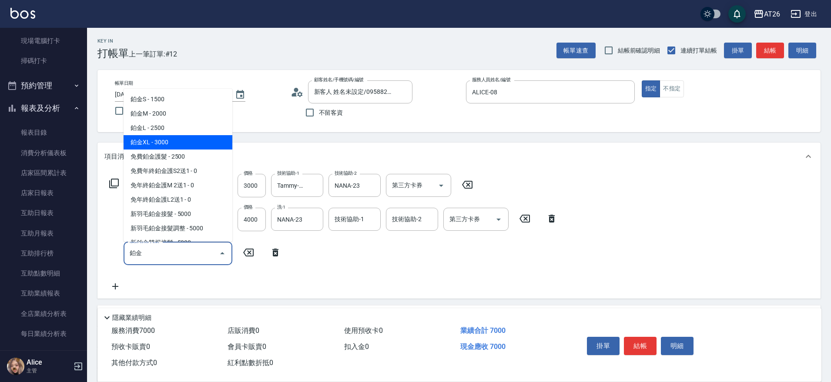
type input "鉑金XL(619)"
type input "1000"
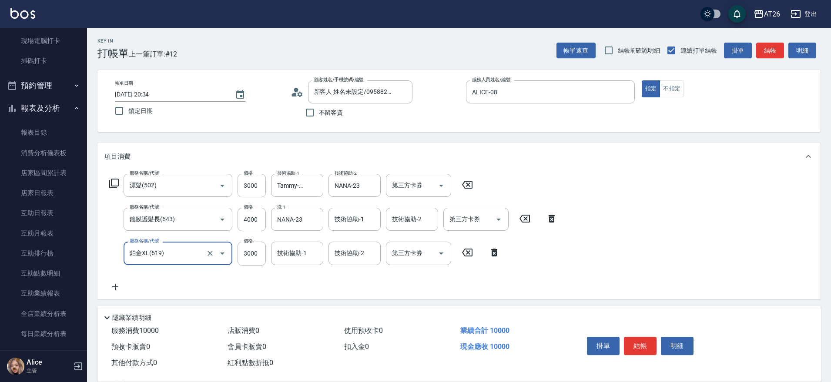
type input "鉑金XL(619)"
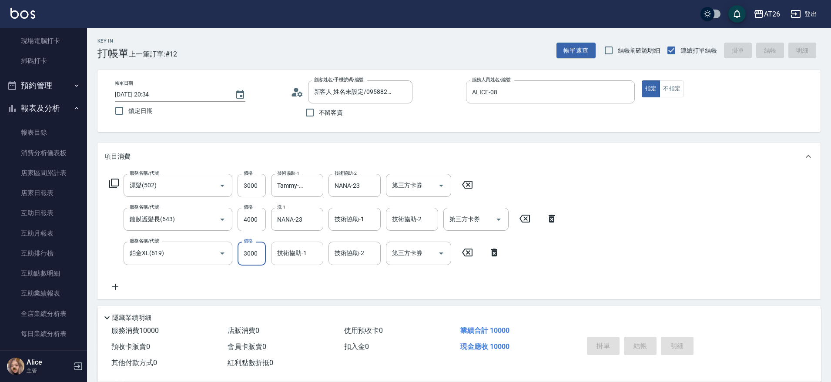
type input "2025/10/14 20:40"
type input "0"
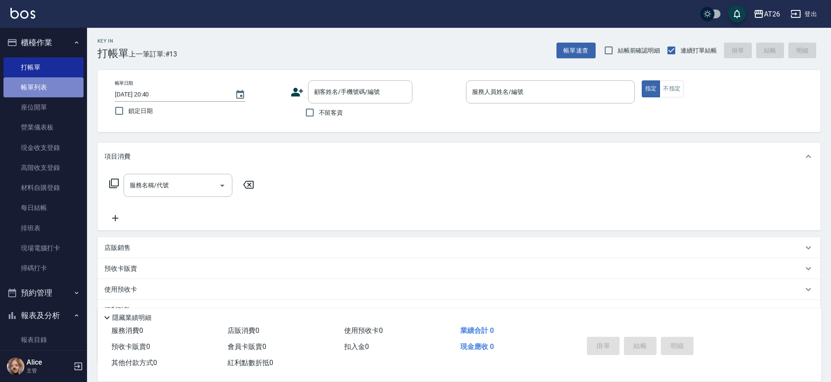
click at [46, 92] on link "帳單列表" at bounding box center [43, 87] width 80 height 20
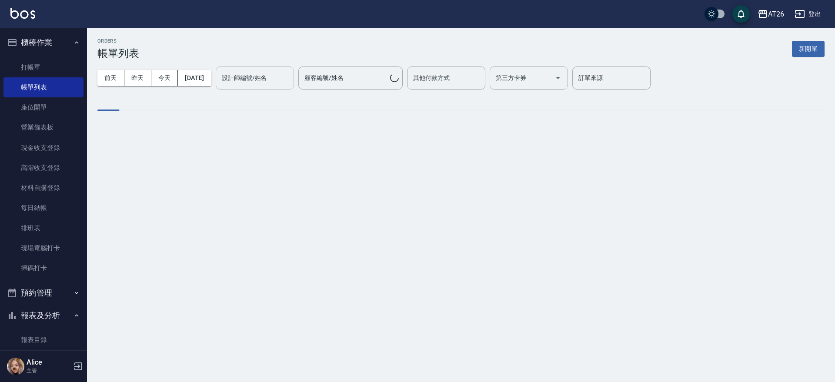
drag, startPoint x: 309, startPoint y: 80, endPoint x: 289, endPoint y: 88, distance: 21.9
click at [294, 85] on div "設計師編號/姓名" at bounding box center [255, 78] width 78 height 23
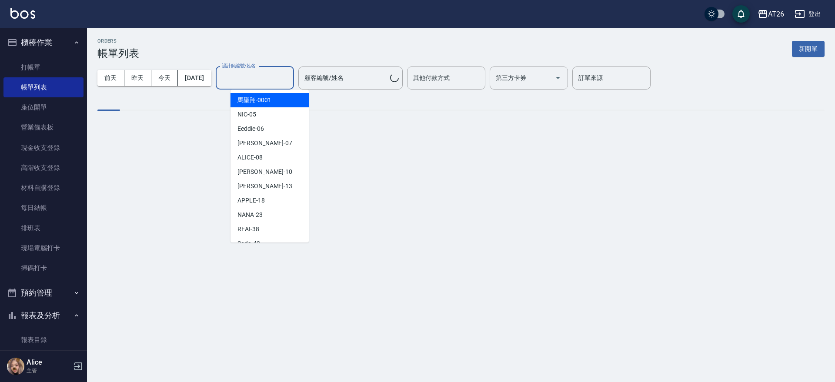
click at [285, 90] on ul "馬聖翔 -0001 NIC -05 Eeddie -06 ADAM -07 ALICE -08 Josh -10 Arthur -13 APPLE -18 N…" at bounding box center [270, 166] width 78 height 153
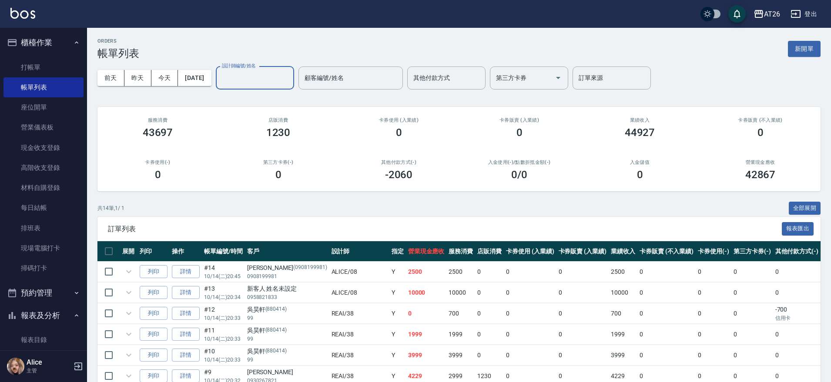
click at [272, 79] on input "設計師編號/姓名" at bounding box center [255, 77] width 70 height 15
type input "ALICE-08"
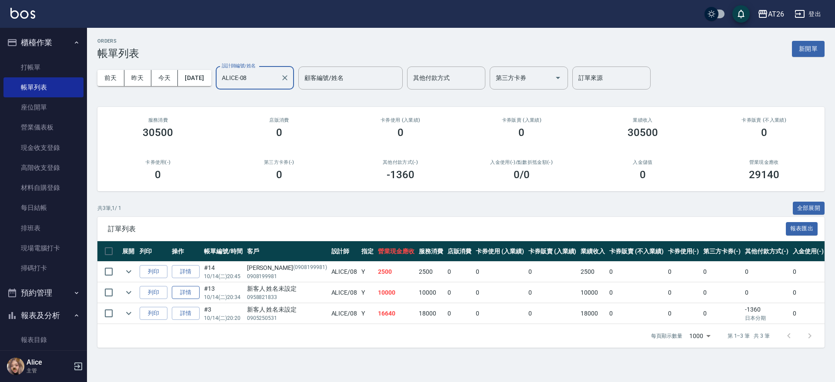
click at [185, 286] on link "詳情" at bounding box center [186, 292] width 28 height 13
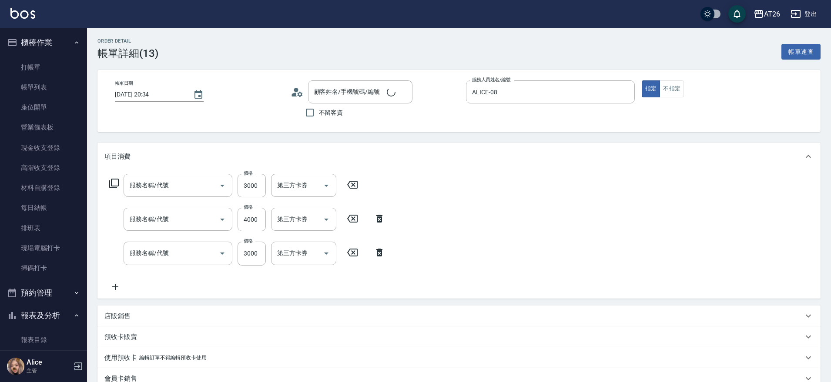
type input "2025/10/14 20:34"
type input "ALICE-08"
type input "1000"
type input "新客人 姓名未設定/0958821833/null"
type input "鉑金XL(619)"
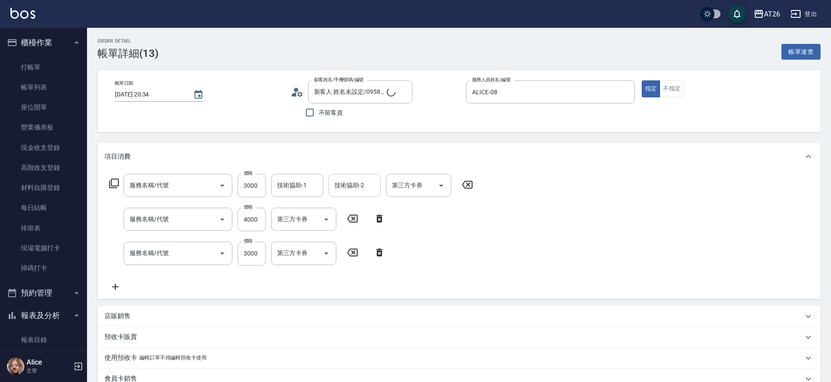
type input "鍍膜護髮長(643)"
type input "漂髮(502)"
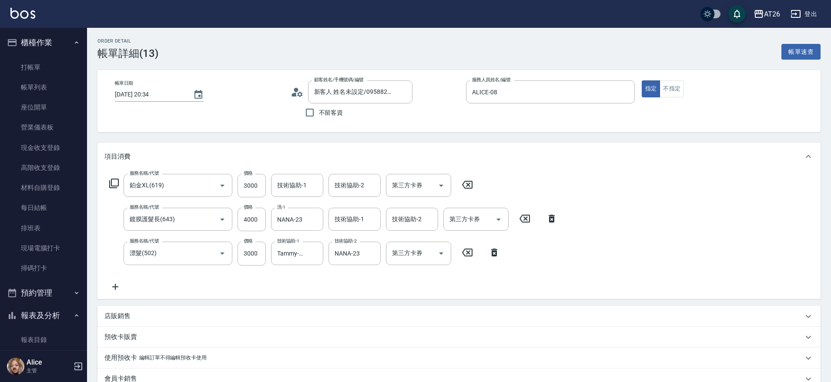
click at [224, 134] on div "Order detail 帳單詳細 (13) 帳單速查 帳單日期 2025/10/14 20:34 顧客姓名/手機號碼/編號 新客人 姓名未設定/095882…" at bounding box center [459, 318] width 744 height 580
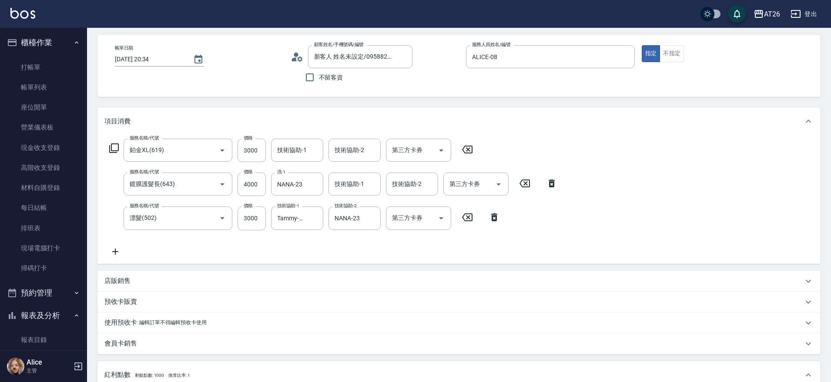
scroll to position [54, 0]
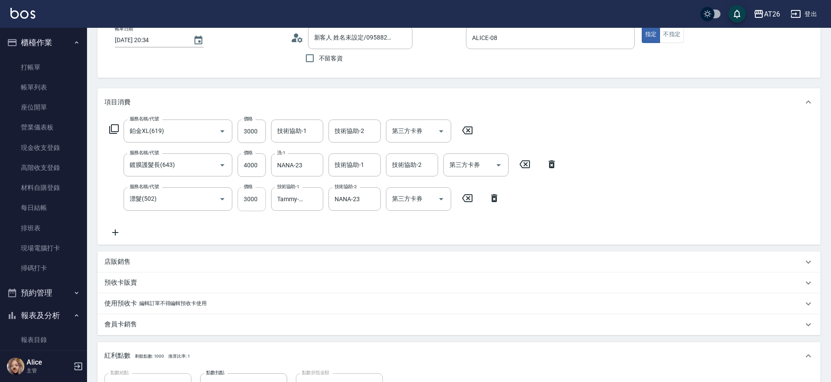
click at [254, 191] on input "3000" at bounding box center [252, 199] width 28 height 23
type input "0"
type input "700"
type input "0"
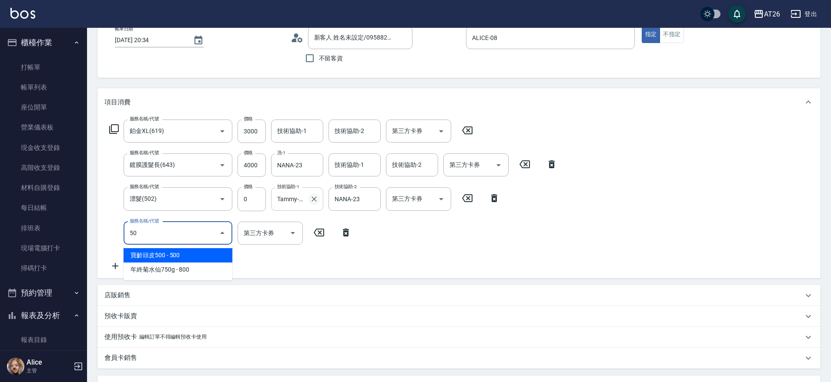
type input "501"
type input "820"
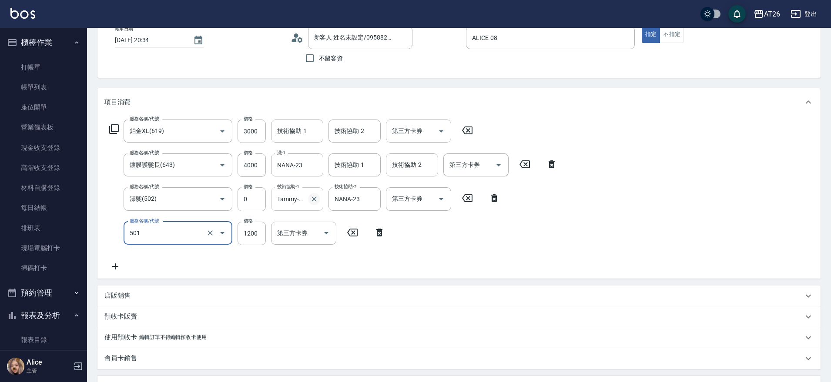
type input "染髮(501)"
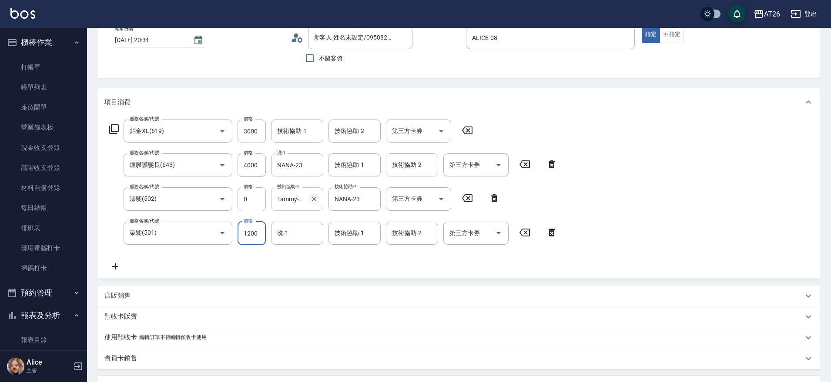
type input "3"
type input "700"
type input "300"
type input "730"
type input "3000"
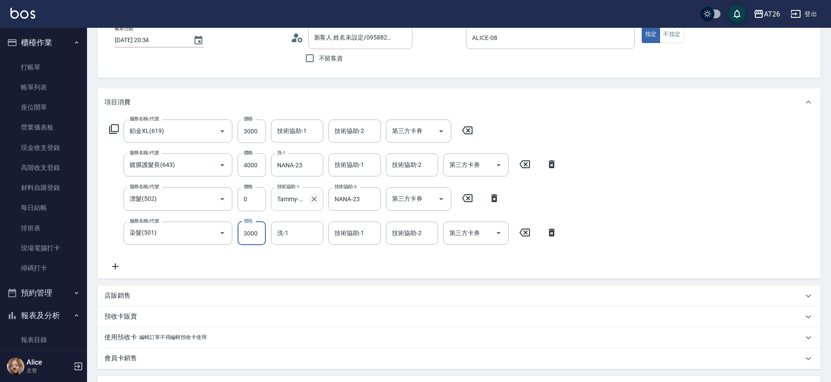
type input "1000"
type input "30000"
type input "3700"
type input "3000"
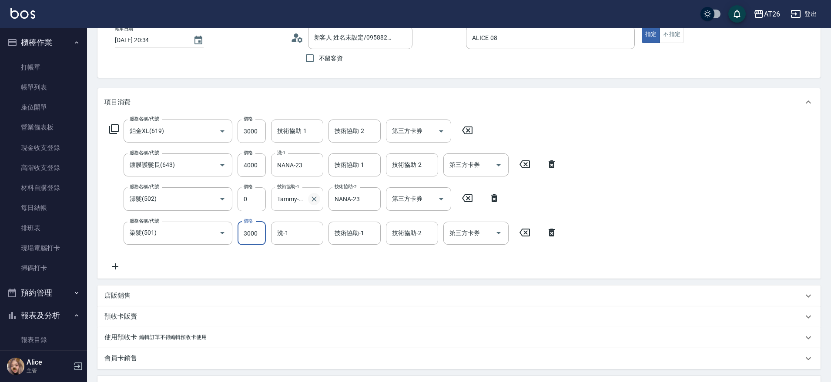
type input "1000"
type input "3000"
type input "NANA-23"
click at [187, 130] on input "鉑金XL(619)" at bounding box center [165, 131] width 77 height 15
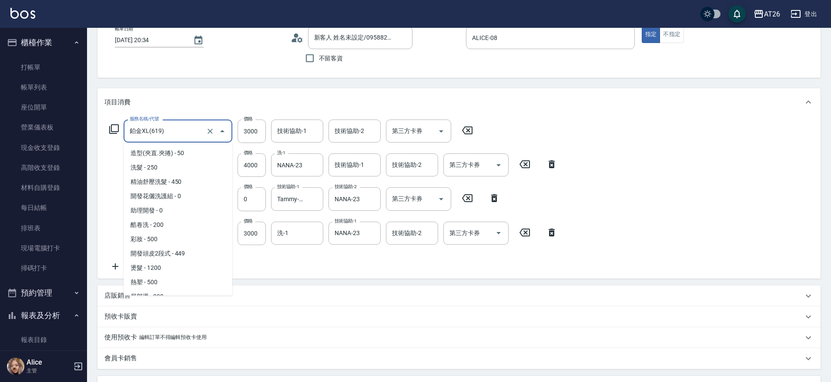
scroll to position [468, 0]
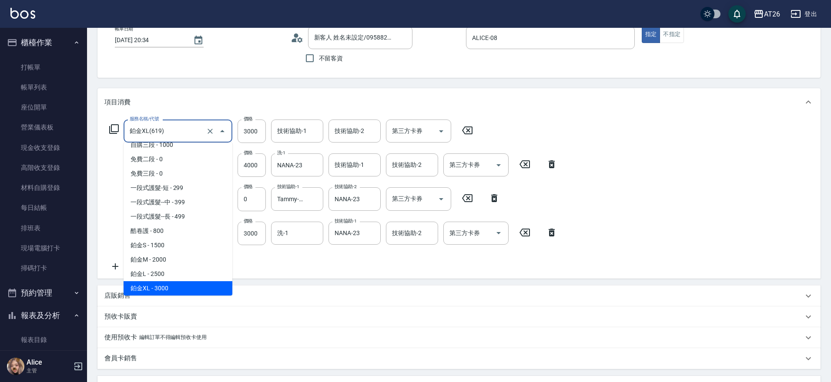
type input "6"
type input "700"
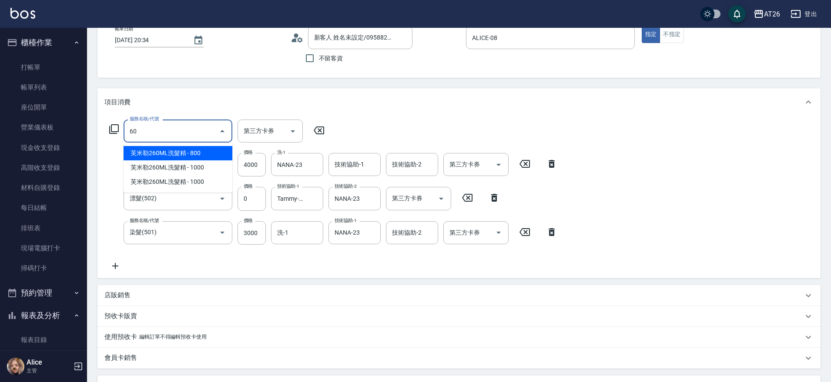
scroll to position [0, 0]
type input "609"
type input "800"
type input "自購三段(609)"
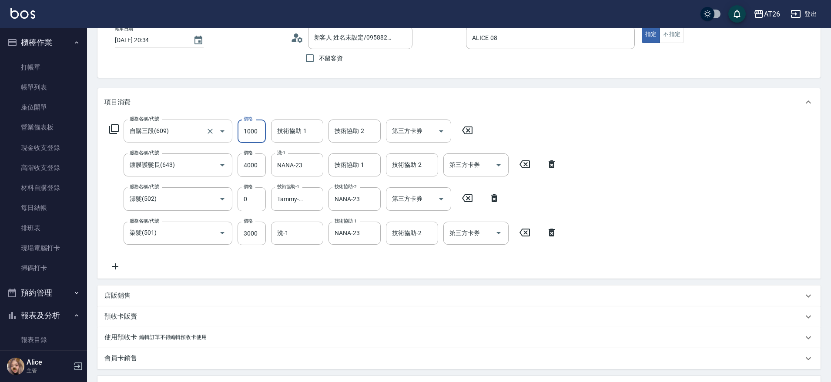
type input "3"
type input "700"
type input "300"
type input "730"
type input "3000"
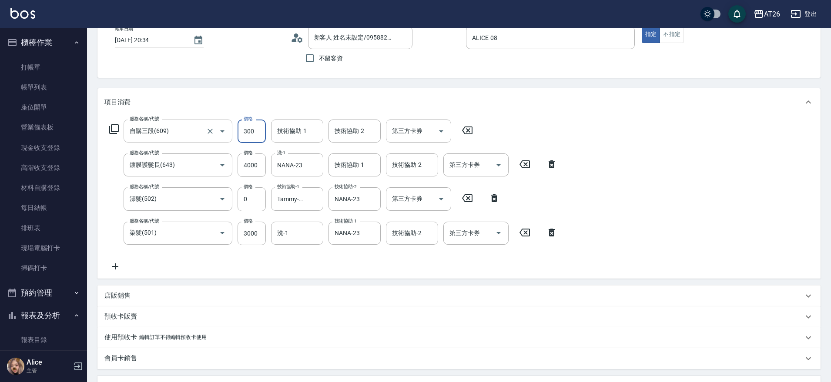
type input "1000"
type input "3000"
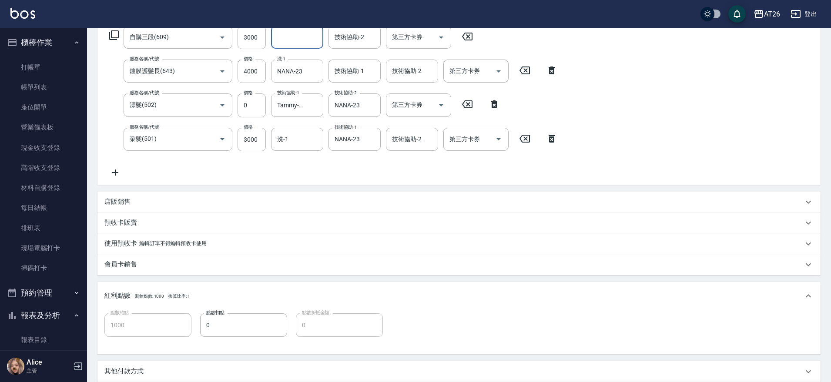
scroll to position [263, 0]
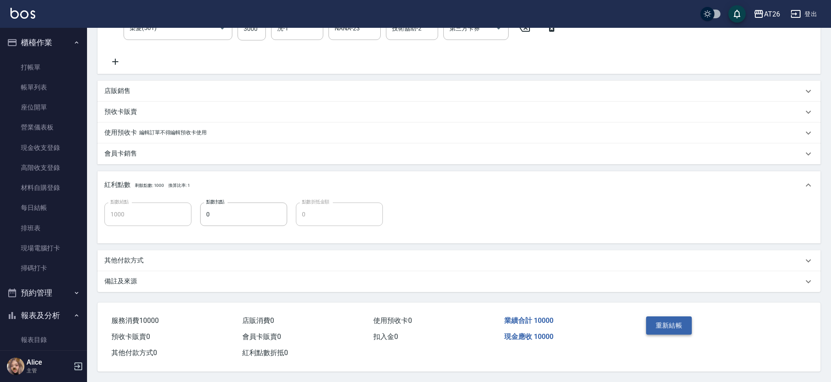
click at [676, 318] on button "重新結帳" at bounding box center [669, 326] width 46 height 18
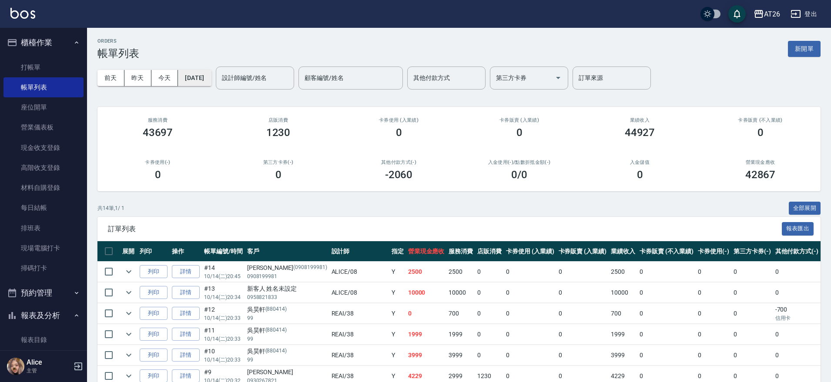
click at [206, 71] on button "[DATE]" at bounding box center [194, 78] width 33 height 16
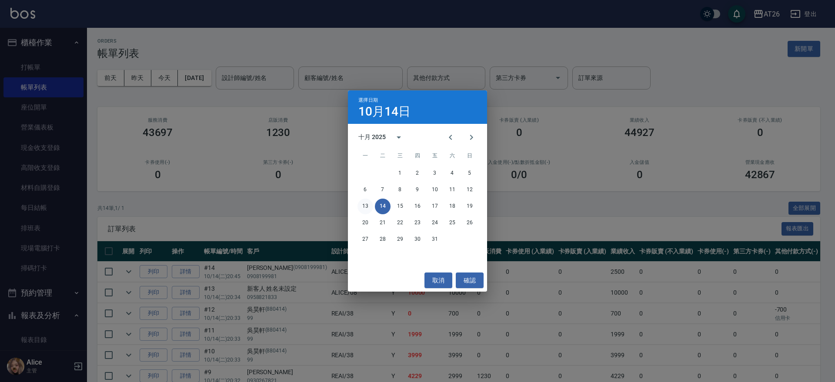
click at [359, 204] on button "13" at bounding box center [366, 207] width 16 height 16
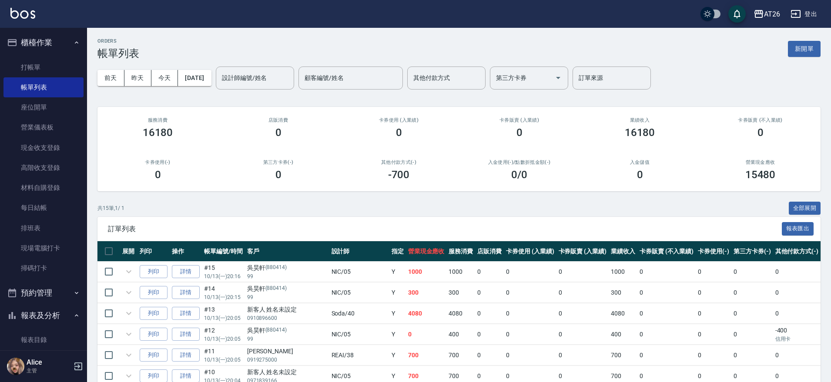
click at [290, 83] on input "設計師編號/姓名" at bounding box center [255, 77] width 70 height 15
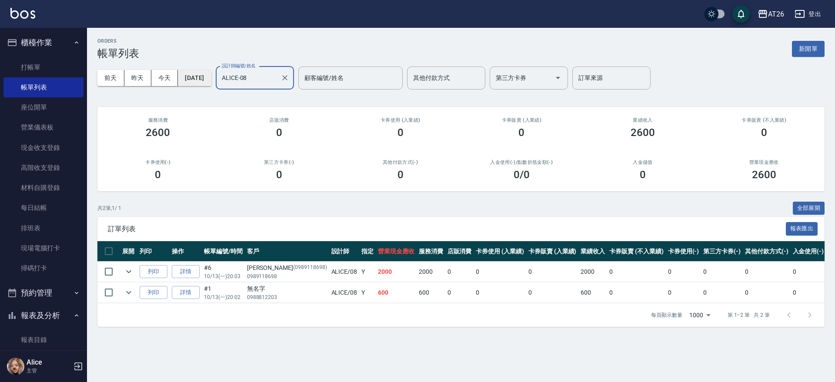
type input "ALICE-08"
click at [210, 71] on button "2025/10/13" at bounding box center [194, 78] width 33 height 16
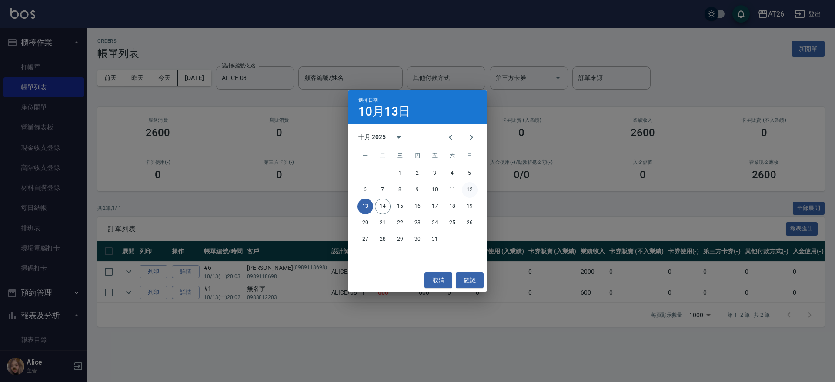
click at [473, 190] on button "12" at bounding box center [470, 190] width 16 height 16
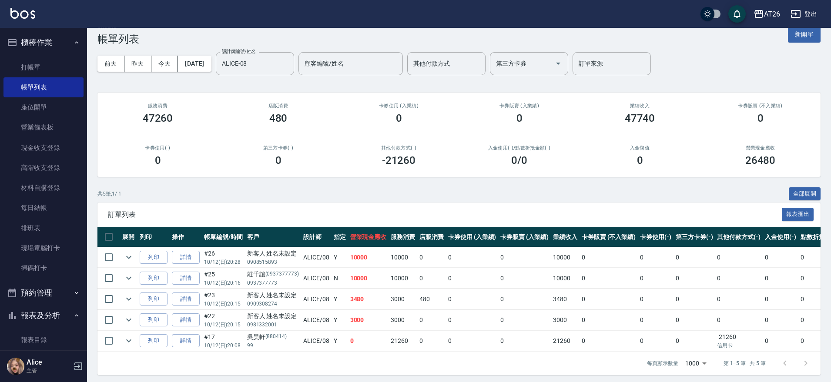
scroll to position [26, 0]
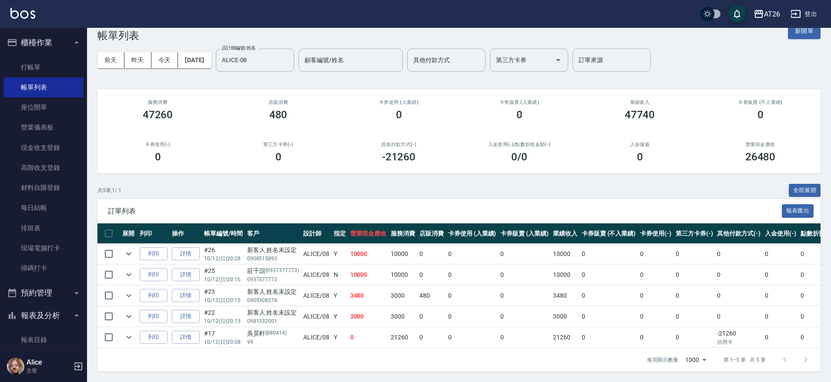
click at [171, 265] on td "詳情" at bounding box center [186, 275] width 32 height 20
click at [176, 268] on link "詳情" at bounding box center [186, 274] width 28 height 13
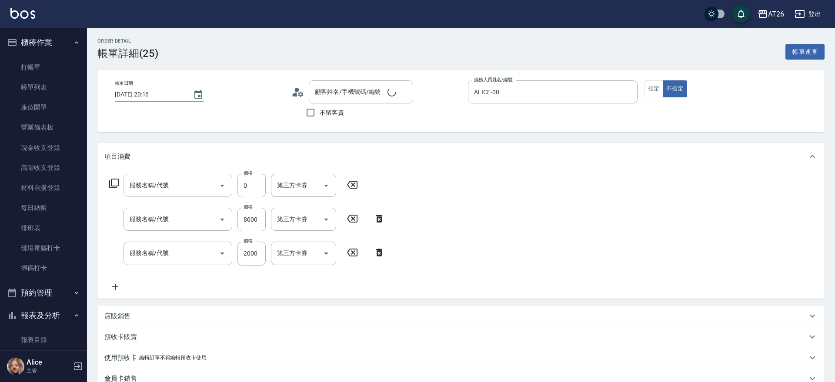
type input "2025/10/12 20:16"
type input "ALICE-08"
type input "1000"
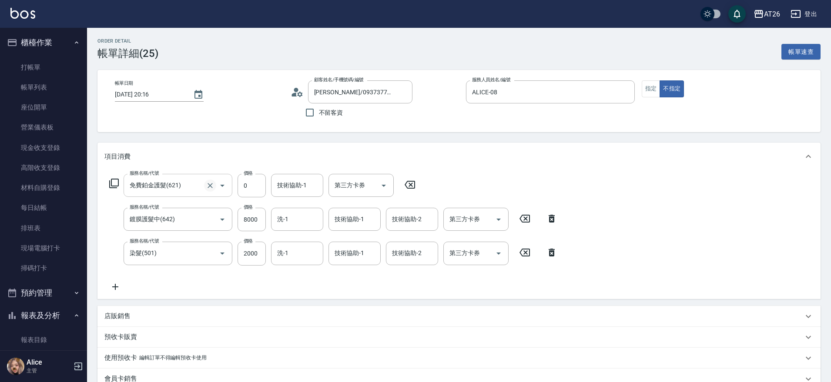
click at [211, 184] on icon "Clear" at bounding box center [210, 185] width 5 height 5
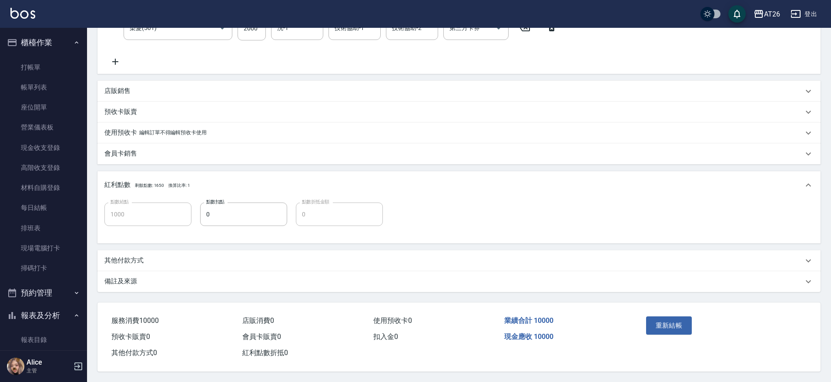
scroll to position [229, 0]
click at [661, 313] on div "重新結帳" at bounding box center [682, 332] width 79 height 38
click at [661, 317] on button "重新結帳" at bounding box center [669, 326] width 46 height 18
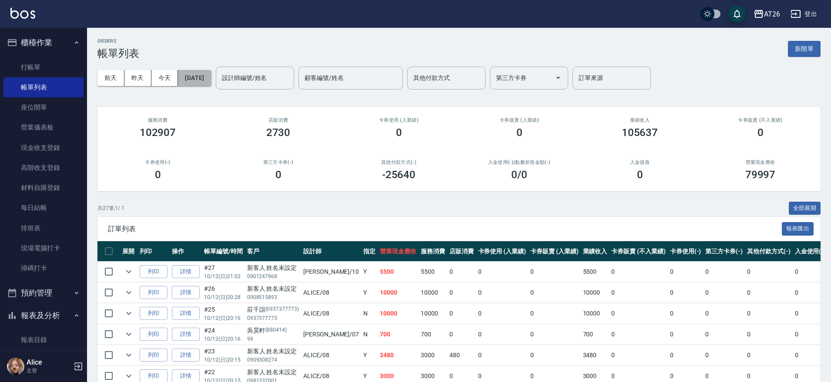
click at [190, 78] on button "2025/10/12" at bounding box center [194, 78] width 33 height 16
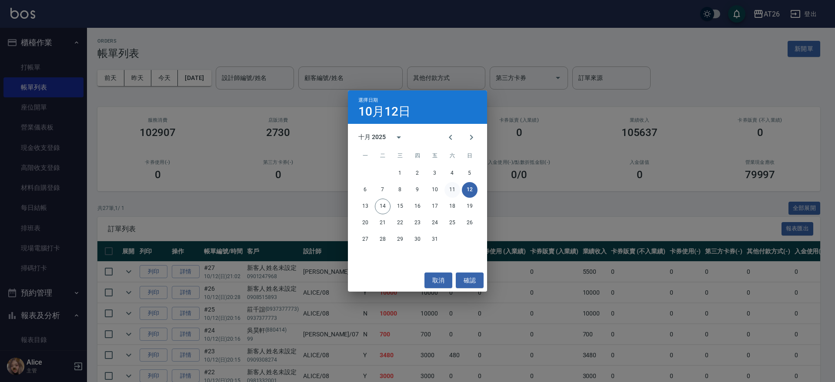
click at [454, 188] on button "11" at bounding box center [453, 190] width 16 height 16
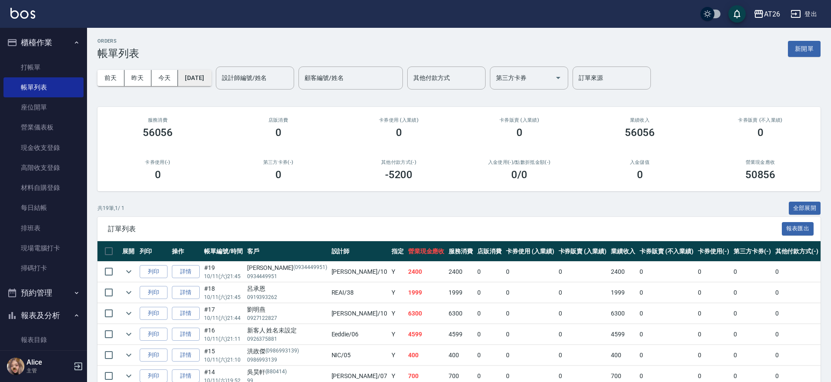
click at [211, 70] on button "2025/10/11" at bounding box center [194, 78] width 33 height 16
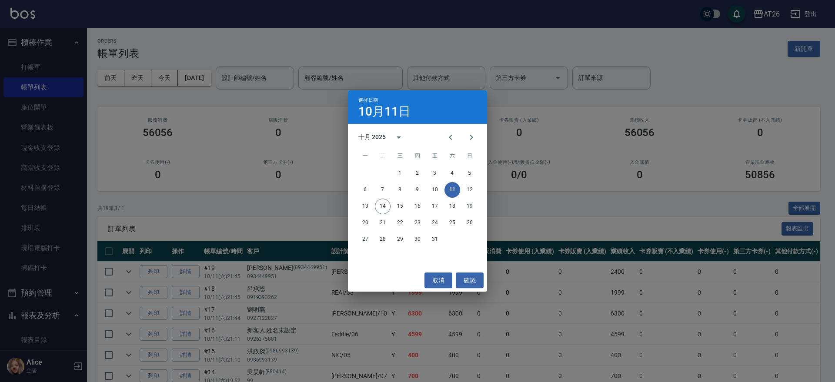
click at [502, 178] on div "選擇日期 10月11日 十月 2025 一 二 三 四 五 六 日 1 2 3 4 5 6 7 8 9 10 11 12 13 14 15 16 17 18 …" at bounding box center [417, 191] width 835 height 382
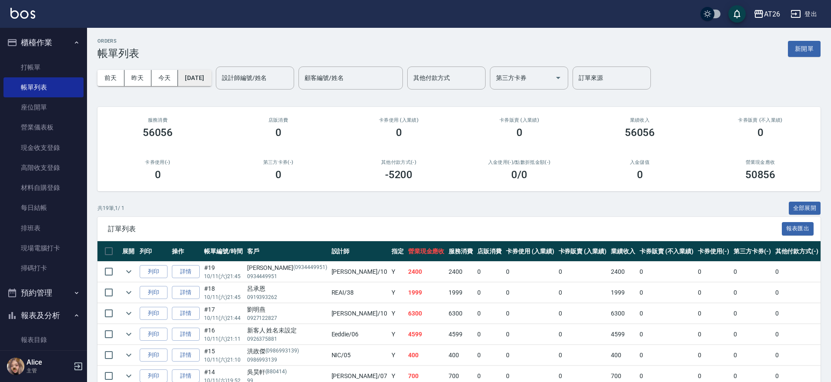
click at [208, 80] on button "2025/10/11" at bounding box center [194, 78] width 33 height 16
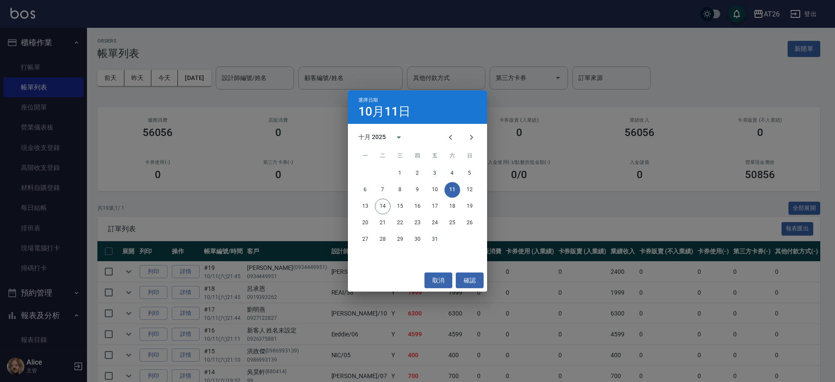
click at [519, 175] on div "選擇日期 10月11日 十月 2025 一 二 三 四 五 六 日 1 2 3 4 5 6 7 8 9 10 11 12 13 14 15 16 17 18 …" at bounding box center [417, 191] width 835 height 382
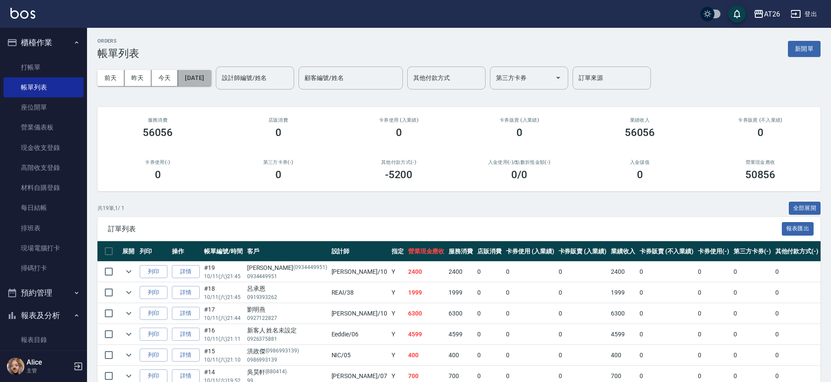
click at [194, 80] on button "2025/10/11" at bounding box center [194, 78] width 33 height 16
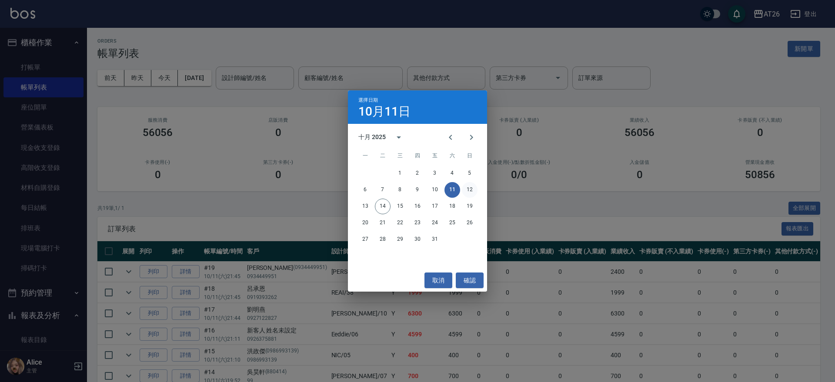
click at [476, 189] on button "12" at bounding box center [470, 190] width 16 height 16
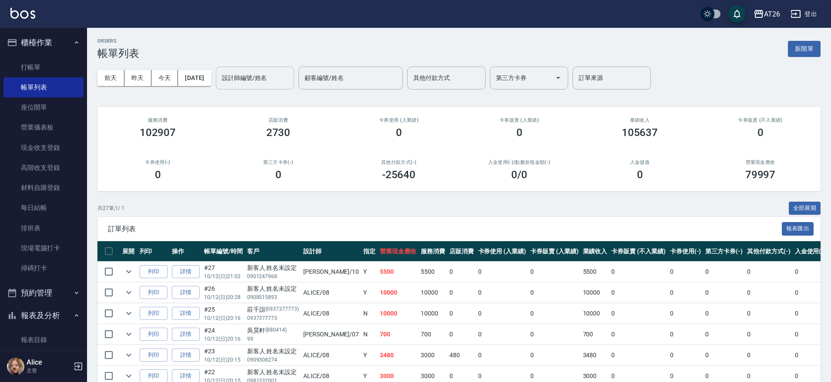
click at [261, 82] on input "設計師編號/姓名" at bounding box center [255, 77] width 70 height 15
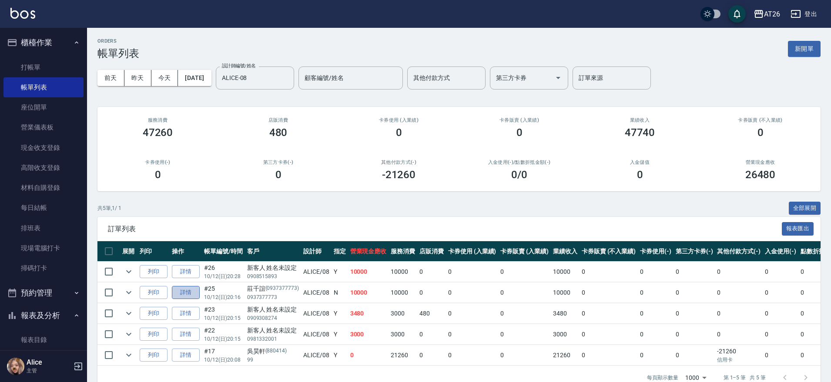
click at [190, 292] on link "詳情" at bounding box center [186, 292] width 28 height 13
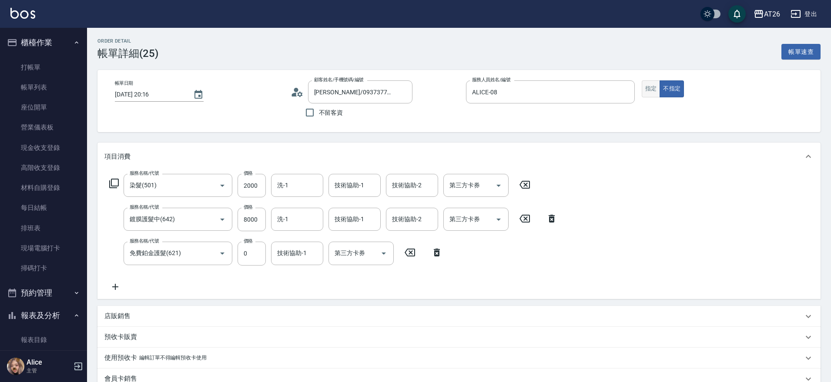
click at [656, 85] on button "指定" at bounding box center [651, 88] width 19 height 17
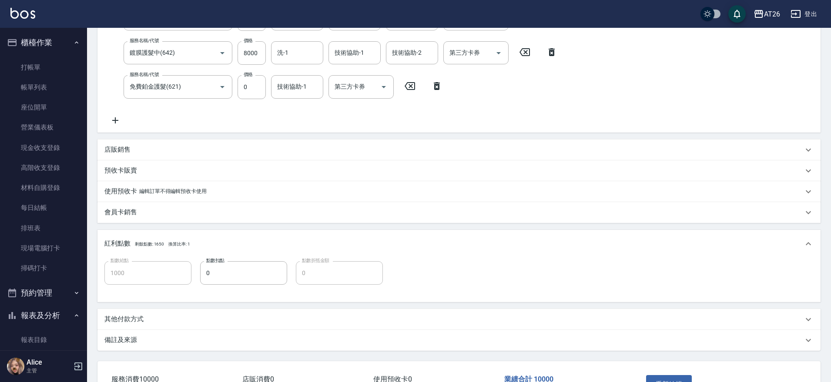
scroll to position [229, 0]
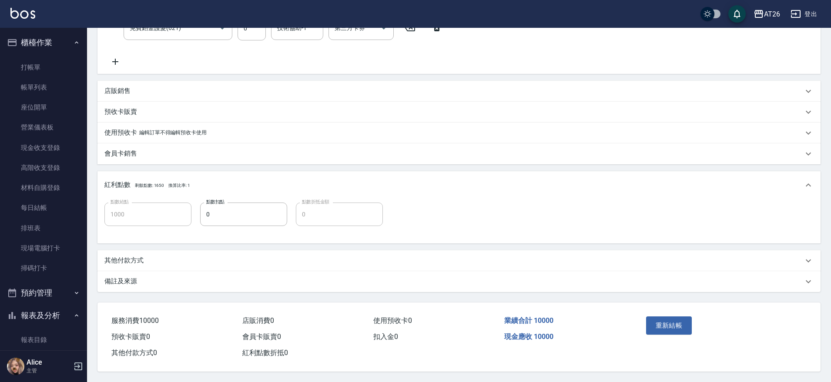
click at [680, 323] on button "重新結帳" at bounding box center [669, 326] width 46 height 18
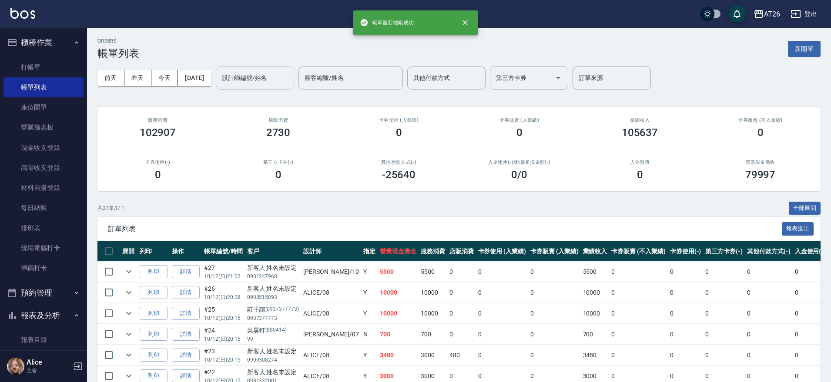
click at [290, 71] on input "設計師編號/姓名" at bounding box center [255, 77] width 70 height 15
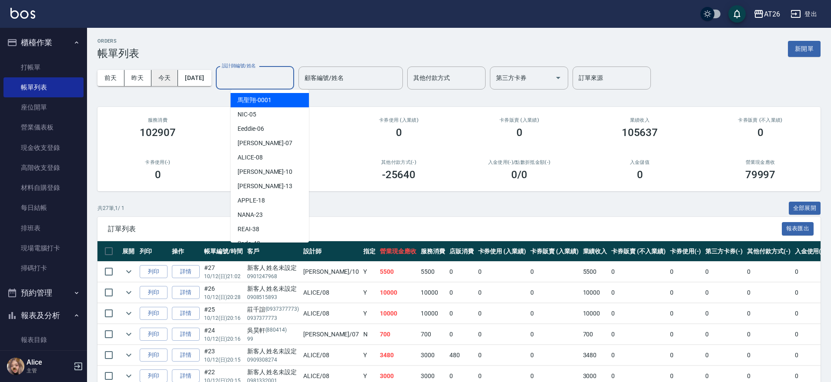
click at [161, 70] on button "今天" at bounding box center [164, 78] width 27 height 16
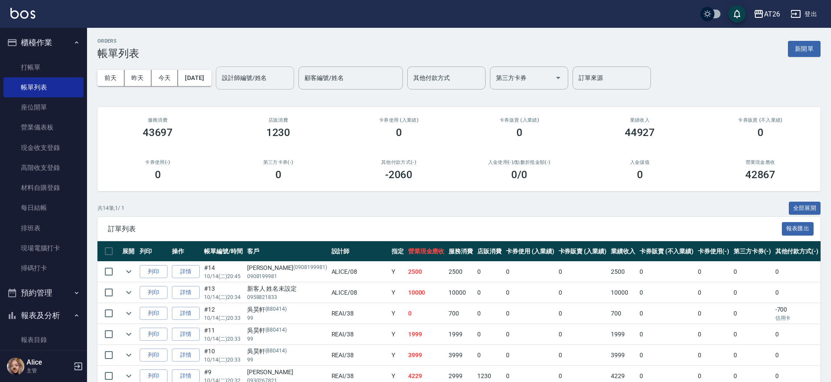
click at [271, 77] on div "設計師編號/姓名 設計師編號/姓名" at bounding box center [255, 78] width 78 height 23
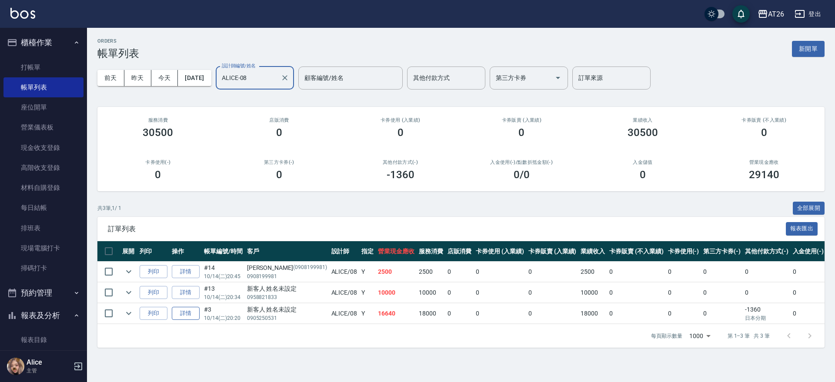
click at [190, 309] on link "詳情" at bounding box center [186, 313] width 28 height 13
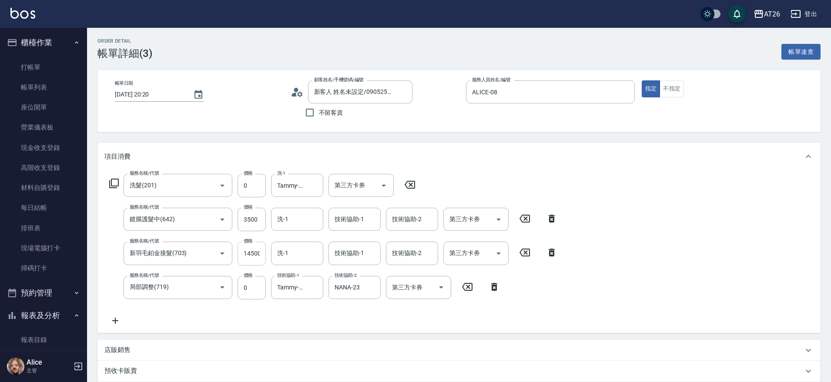
click at [255, 251] on input "14500" at bounding box center [252, 253] width 28 height 23
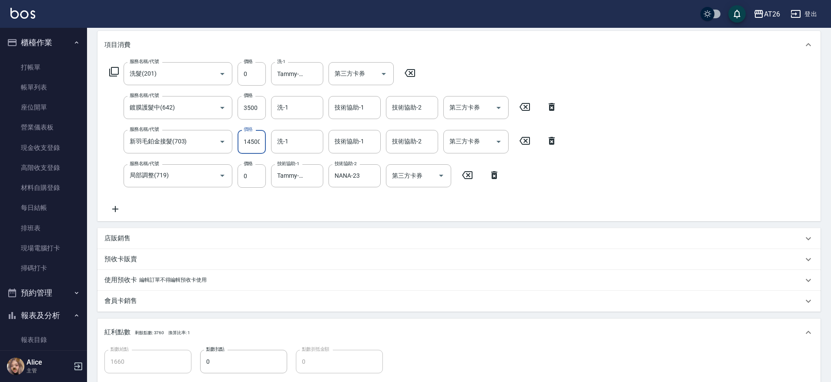
scroll to position [65, 0]
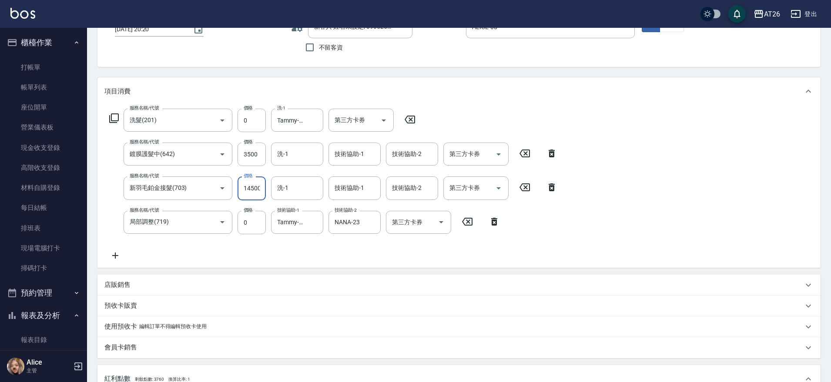
click at [288, 174] on div "服務名稱/代號 洗髮(201) 服務名稱/代號 價格 0 價格 洗-1 Tammy-47 洗-1 第三方卡券 第三方卡券 服務名稱/代號 鍍膜護髮中(642)…" at bounding box center [333, 185] width 458 height 152
click at [299, 197] on div "洗-1" at bounding box center [297, 188] width 52 height 23
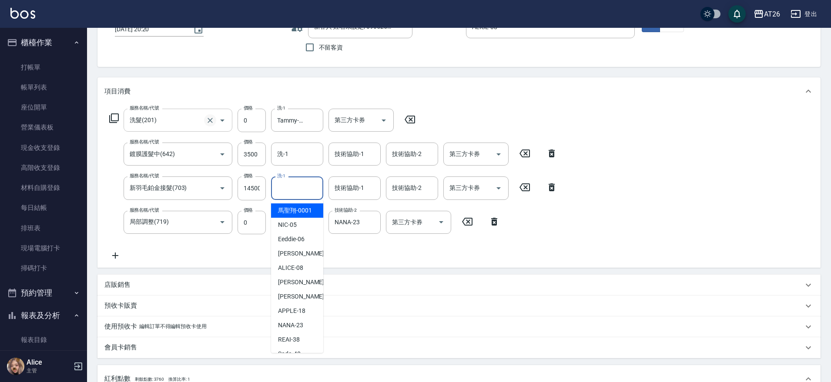
click at [209, 117] on icon "Clear" at bounding box center [210, 120] width 9 height 9
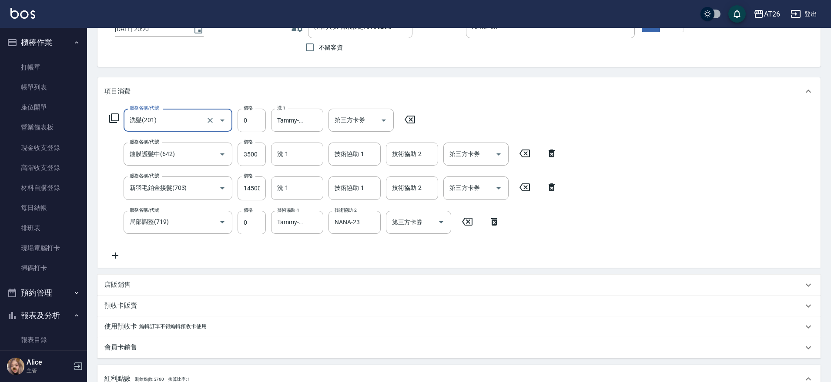
click at [409, 115] on icon at bounding box center [410, 119] width 22 height 10
drag, startPoint x: 315, startPoint y: 127, endPoint x: 317, endPoint y: 122, distance: 5.8
click at [317, 122] on div "服務名稱/代號 服務名稱/代號 第三方卡券 第三方卡券" at bounding box center [216, 120] width 225 height 23
click at [317, 122] on icon at bounding box center [319, 119] width 22 height 10
click at [317, 114] on icon at bounding box center [319, 119] width 22 height 10
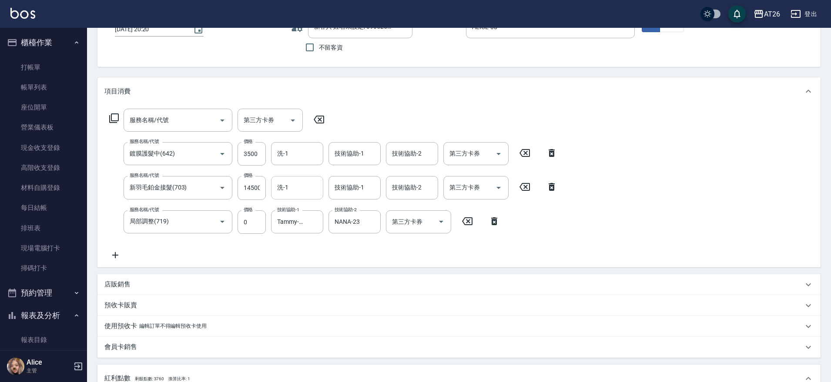
click at [292, 184] on input "洗-1" at bounding box center [297, 187] width 44 height 15
click at [328, 88] on div "項目消費" at bounding box center [453, 91] width 699 height 9
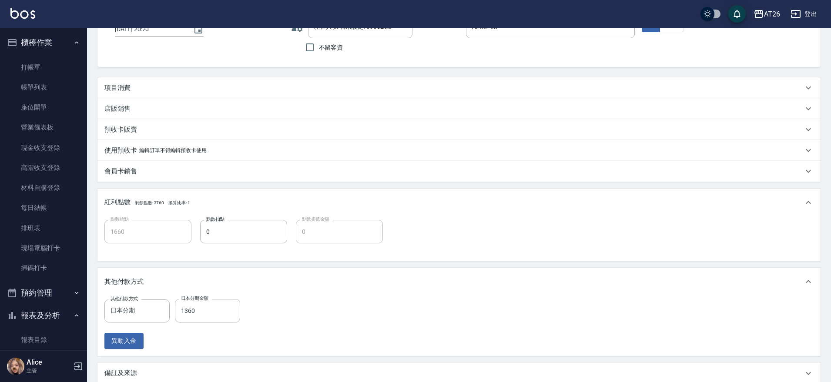
click at [199, 80] on div "項目消費" at bounding box center [458, 87] width 723 height 21
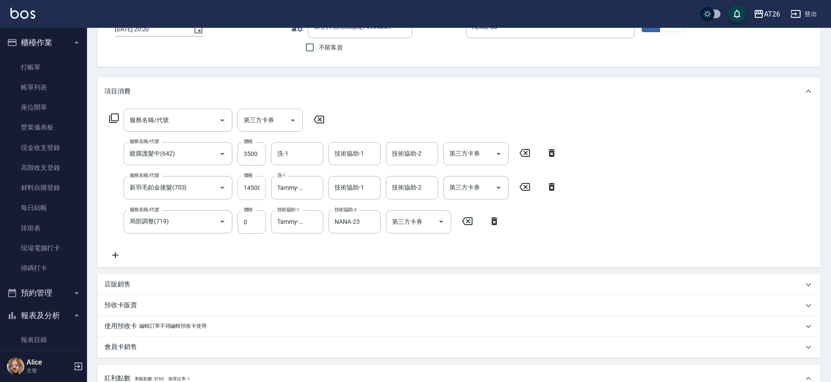
click at [251, 187] on input "14500" at bounding box center [252, 187] width 28 height 23
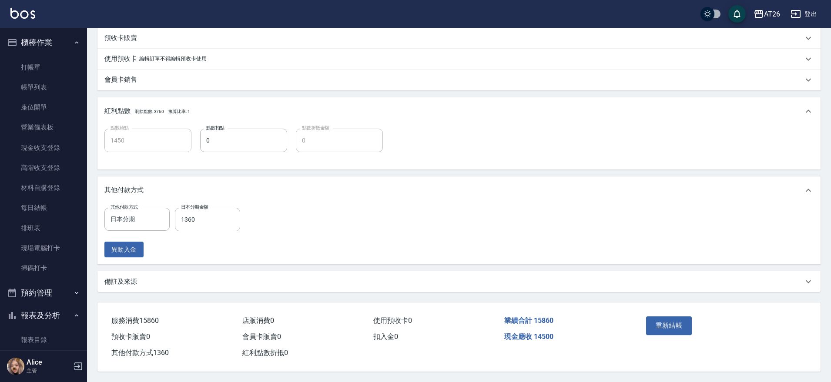
scroll to position [0, 0]
drag, startPoint x: 536, startPoint y: 342, endPoint x: 560, endPoint y: 333, distance: 25.5
click at [560, 333] on div "現金應收 14500" at bounding box center [566, 337] width 131 height 16
click at [659, 317] on button "重新結帳" at bounding box center [669, 326] width 46 height 18
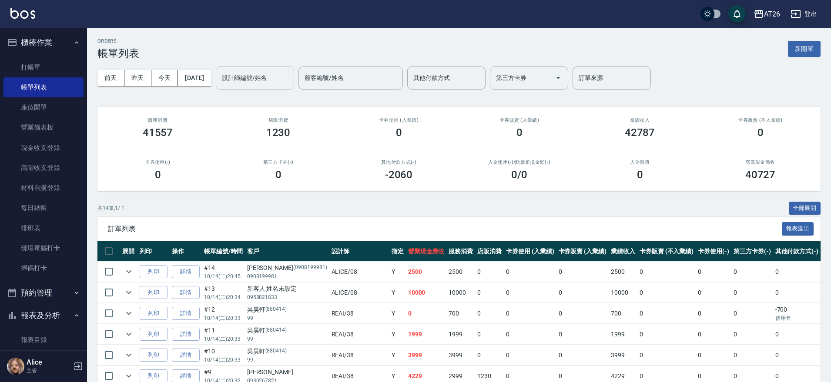
click at [287, 83] on input "設計師編號/姓名" at bounding box center [255, 77] width 70 height 15
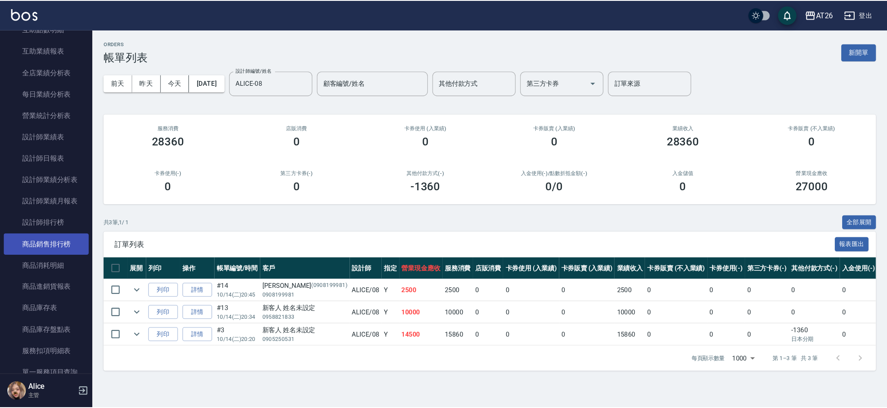
scroll to position [435, 0]
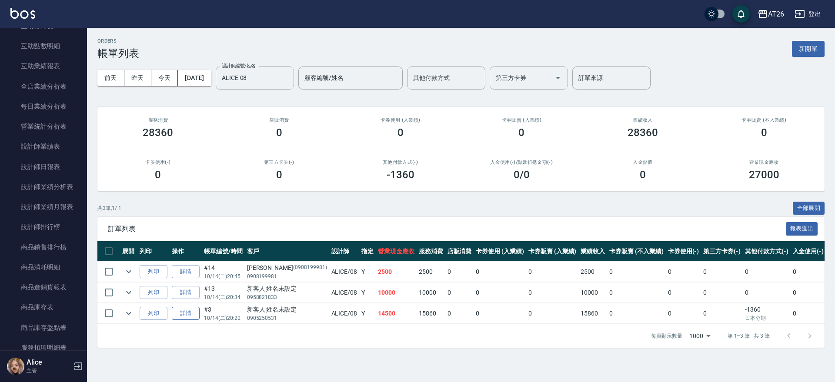
click at [177, 314] on link "詳情" at bounding box center [186, 313] width 28 height 13
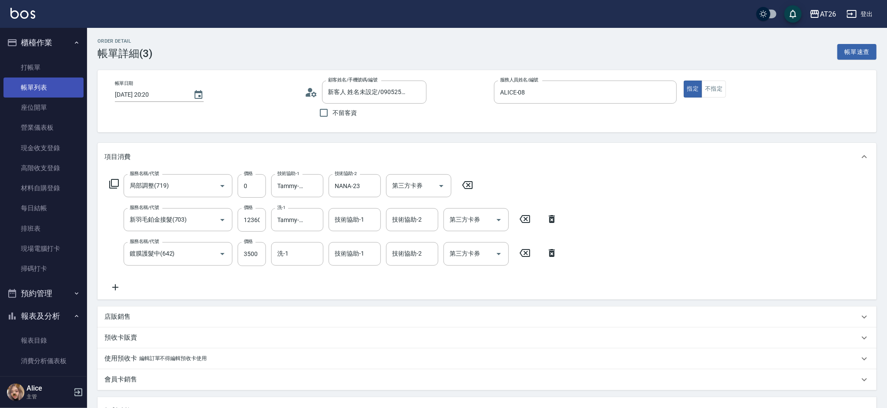
click at [40, 90] on link "帳單列表" at bounding box center [43, 87] width 80 height 20
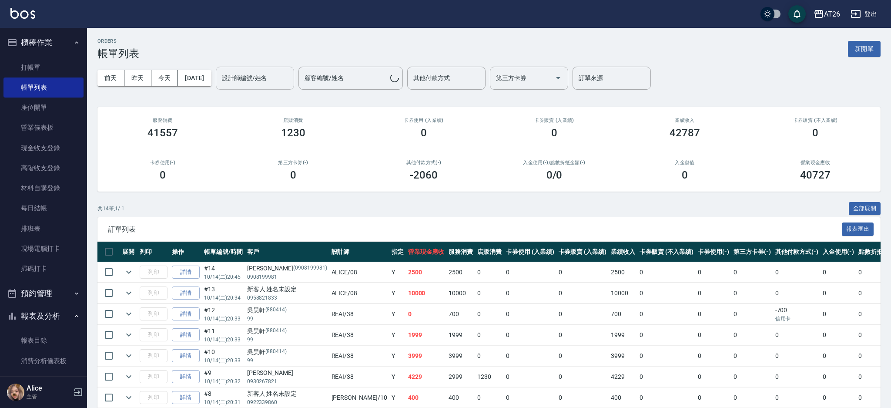
click at [270, 75] on div "設計師編號/姓名 設計師編號/姓名" at bounding box center [255, 78] width 78 height 23
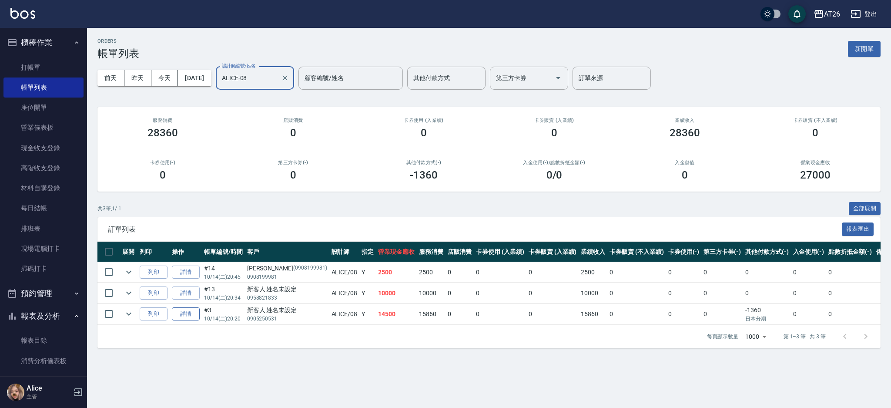
click at [182, 308] on link "詳情" at bounding box center [186, 313] width 28 height 13
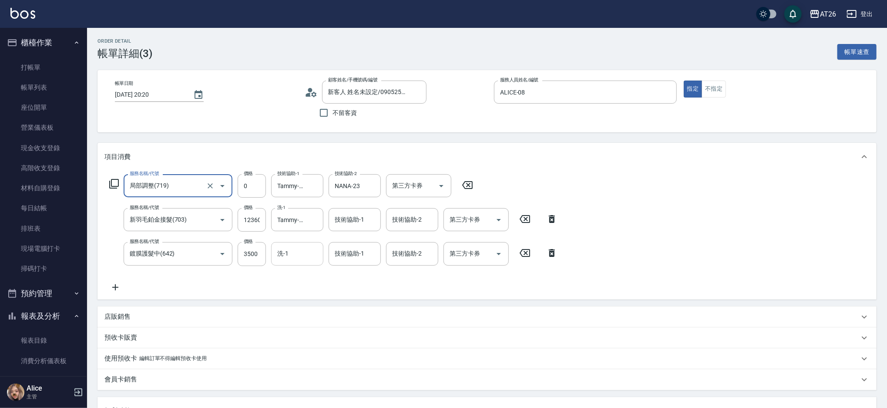
click at [302, 256] on input "洗-1" at bounding box center [297, 253] width 44 height 15
click at [362, 143] on div "項目消費" at bounding box center [486, 157] width 779 height 28
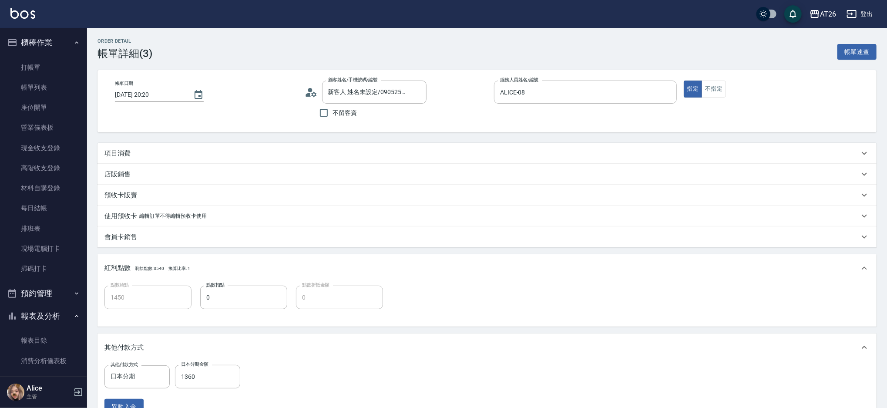
click at [277, 147] on div "項目消費" at bounding box center [486, 153] width 779 height 21
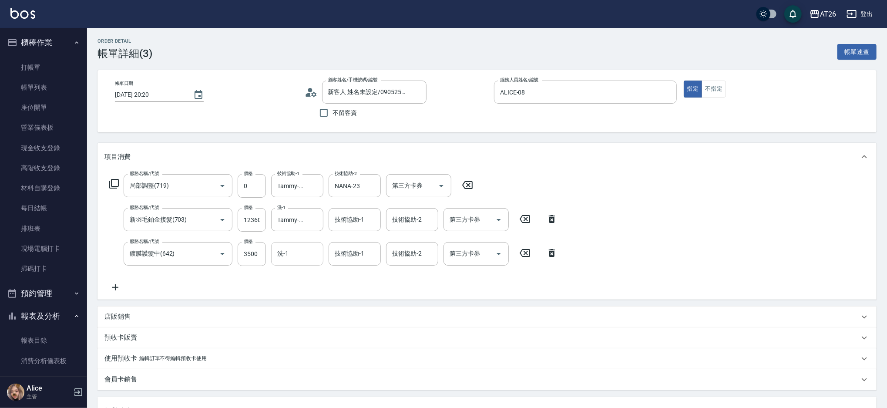
click at [283, 253] on input "洗-1" at bounding box center [297, 253] width 44 height 15
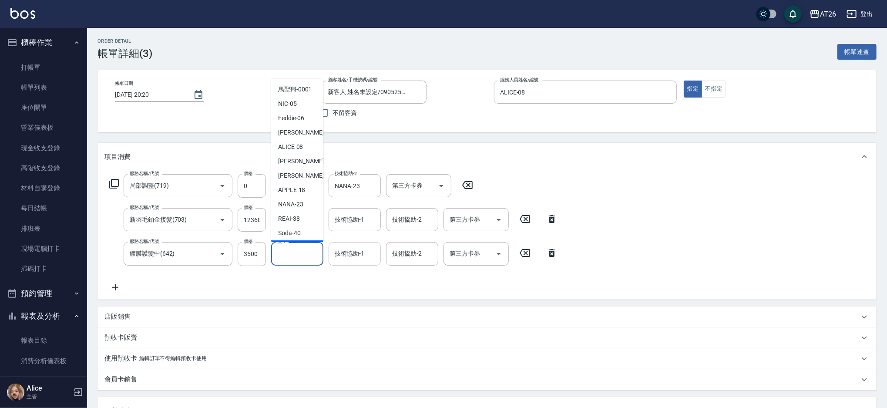
click at [362, 243] on div "技術協助-1" at bounding box center [354, 253] width 52 height 23
click at [303, 255] on input "洗-1" at bounding box center [297, 253] width 44 height 15
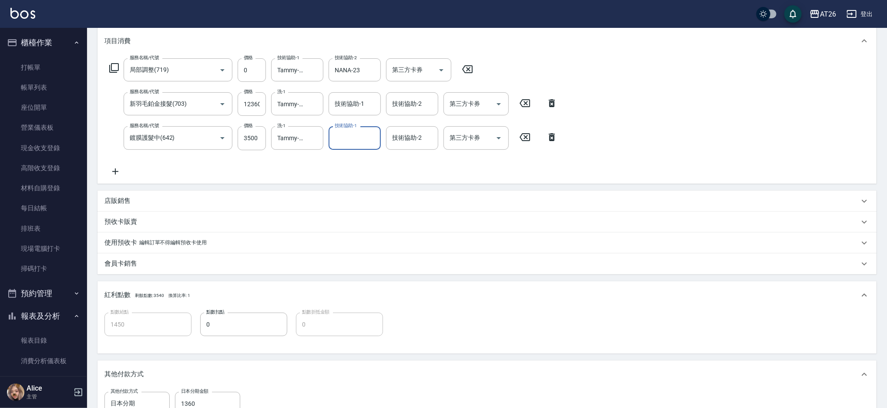
scroll to position [275, 0]
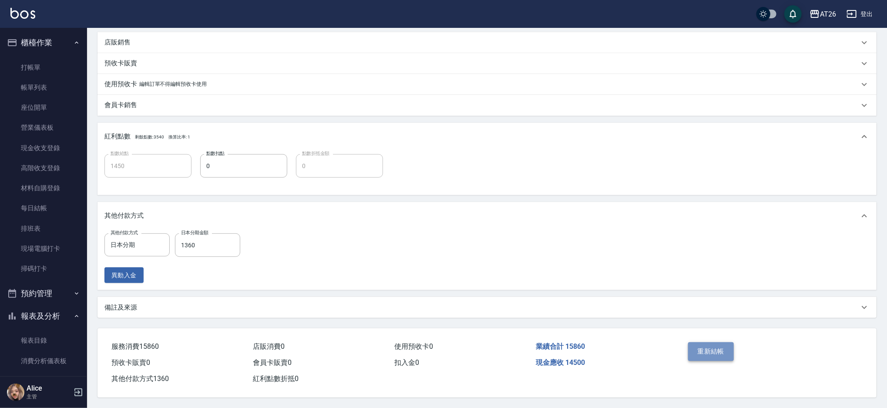
click at [704, 343] on button "重新結帳" at bounding box center [711, 351] width 46 height 18
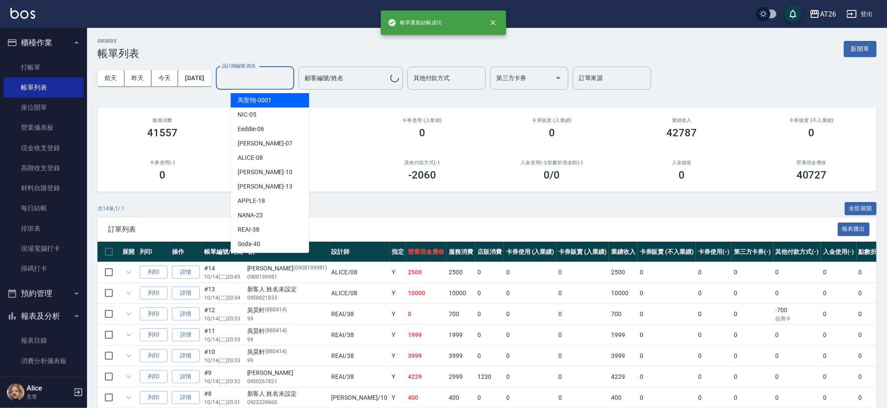
click at [249, 74] on div "設計師編號/姓名 設計師編號/姓名" at bounding box center [255, 78] width 78 height 23
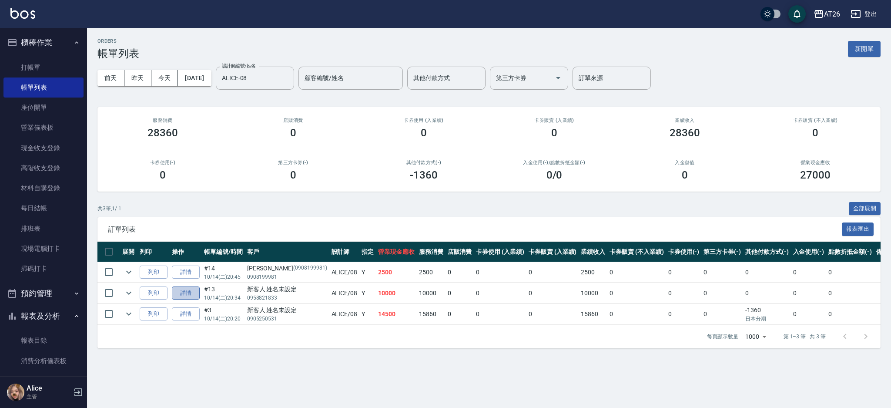
click at [174, 292] on link "詳情" at bounding box center [186, 292] width 28 height 13
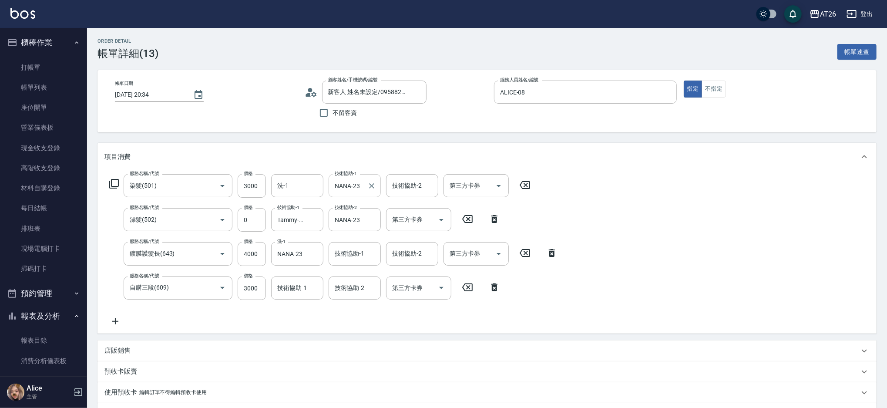
click at [342, 187] on input "NANA-23" at bounding box center [347, 185] width 31 height 15
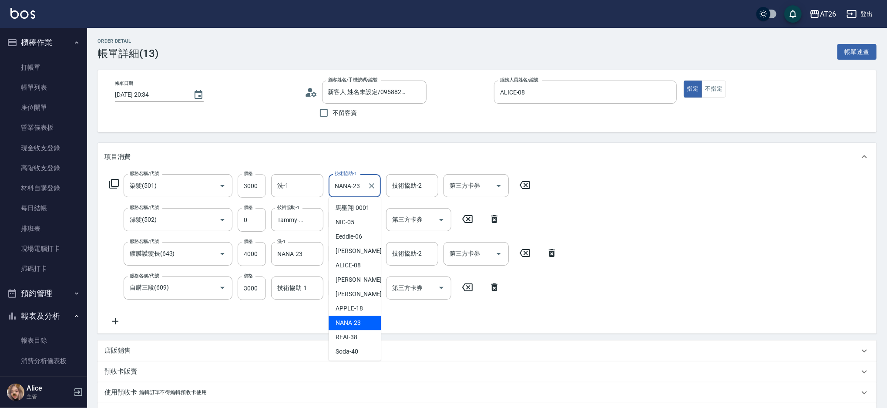
drag, startPoint x: 360, startPoint y: 184, endPoint x: 251, endPoint y: 177, distance: 109.5
click at [265, 178] on div "服務名稱/代號 染髮(501) 服務名稱/代號 價格 3000 價格 洗-1 洗-1 技術協助-1 NANA-23 技術協助-1 技術協助-2 技術協助-2 …" at bounding box center [319, 185] width 431 height 23
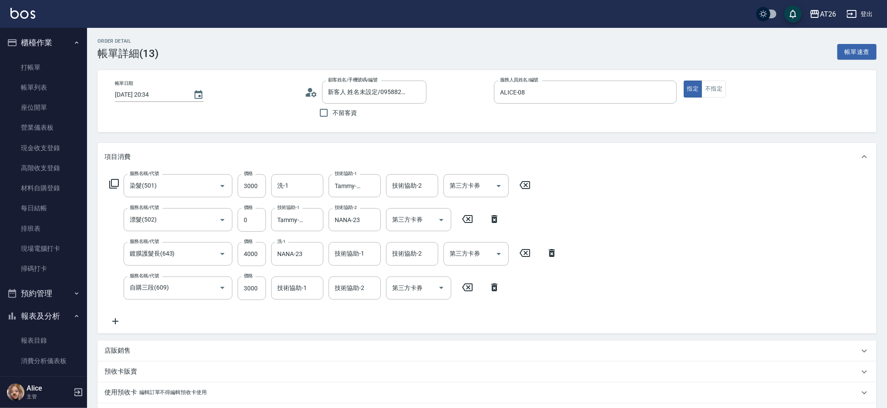
click at [460, 134] on div "Order detail 帳單詳細 (13) 帳單速查 帳單日期 2025/10/14 20:34 顧客姓名/手機號碼/編號 新客人 姓名未設定/095882…" at bounding box center [487, 335] width 800 height 614
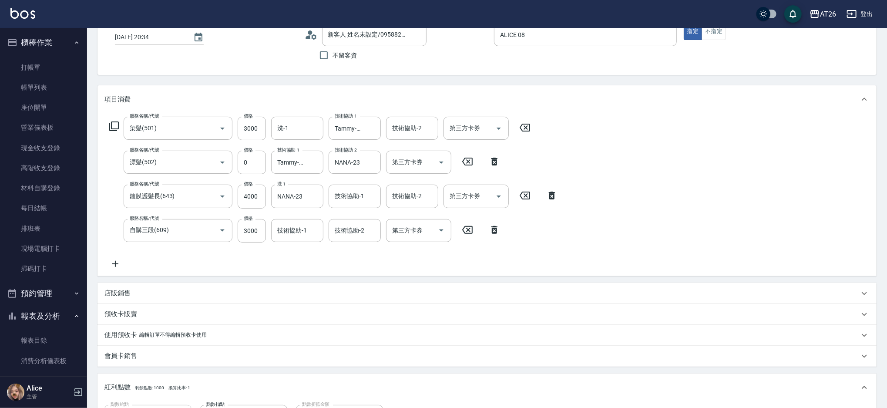
scroll to position [58, 0]
click at [293, 233] on div "技術協助-1 技術協助-1" at bounding box center [297, 229] width 52 height 23
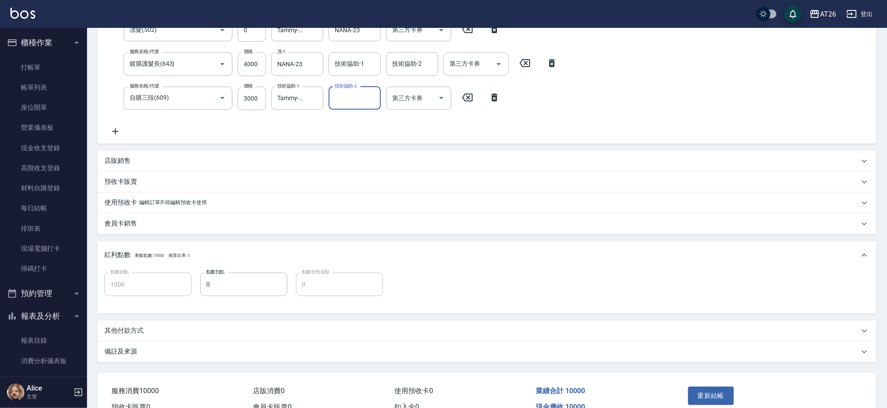
scroll to position [235, 0]
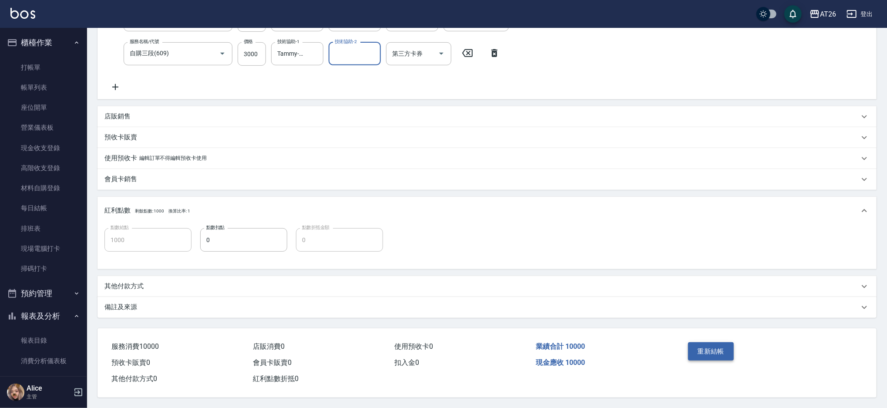
click at [705, 342] on button "重新結帳" at bounding box center [711, 351] width 46 height 18
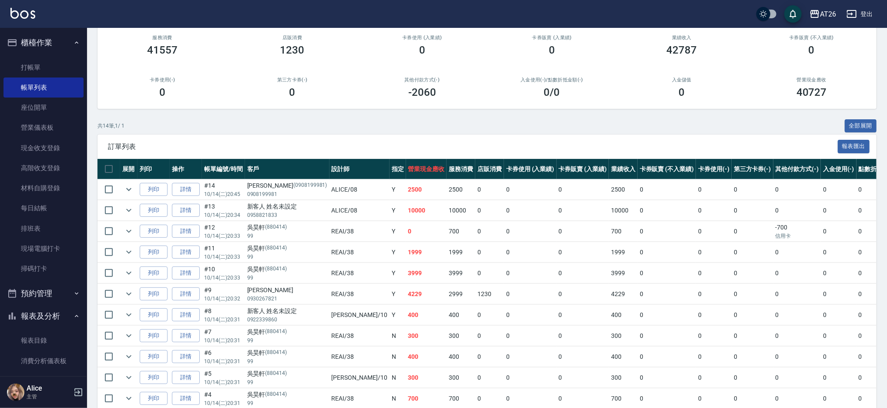
scroll to position [174, 0]
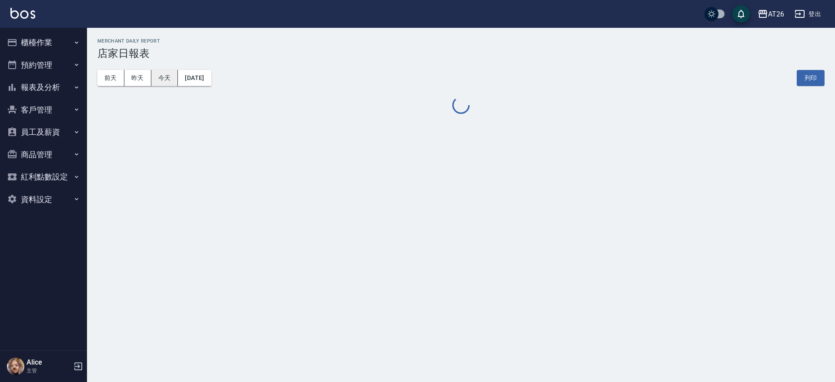
click at [165, 79] on button "今天" at bounding box center [164, 78] width 27 height 16
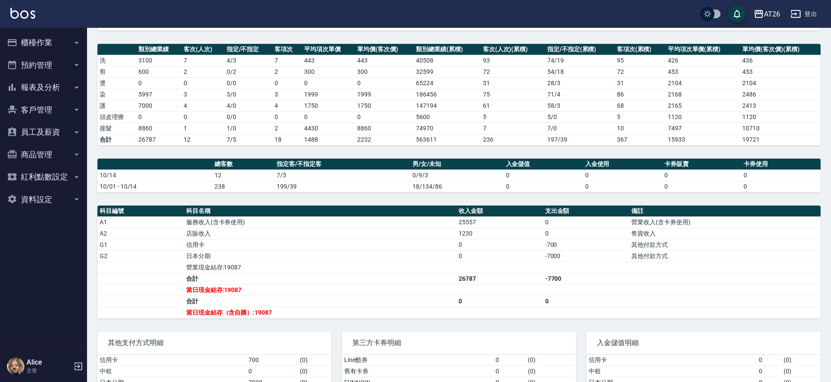
scroll to position [163, 0]
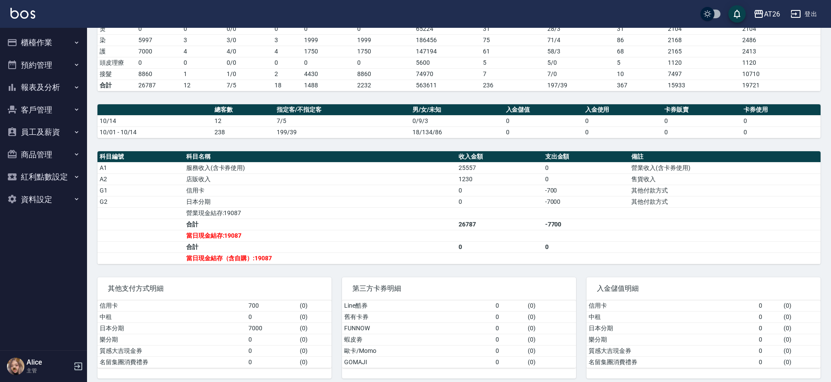
click at [61, 48] on button "櫃檯作業" at bounding box center [43, 42] width 80 height 23
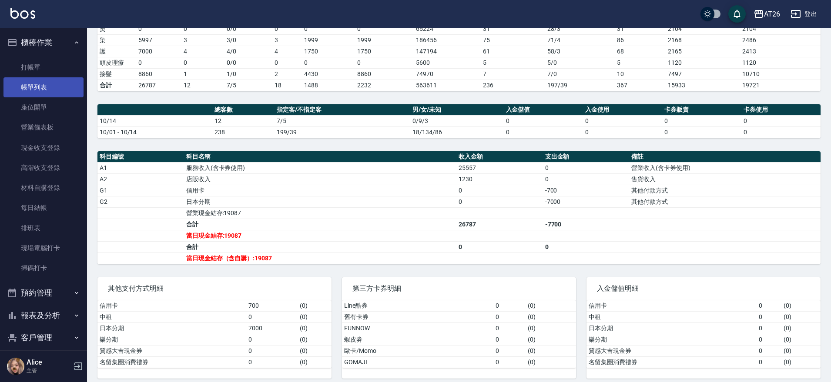
click at [34, 86] on link "帳單列表" at bounding box center [43, 87] width 80 height 20
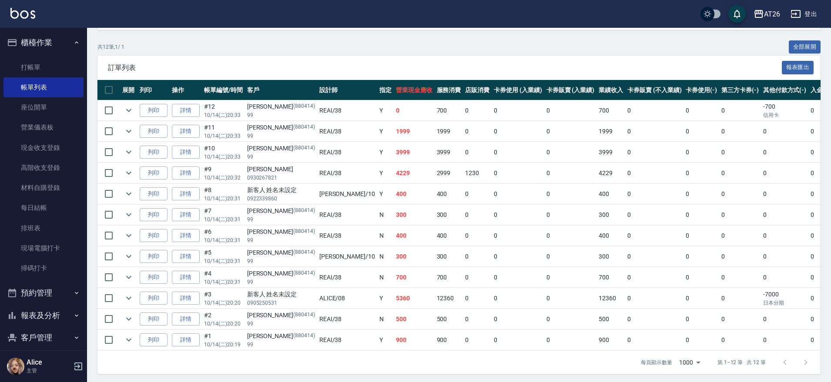
scroll to position [163, 0]
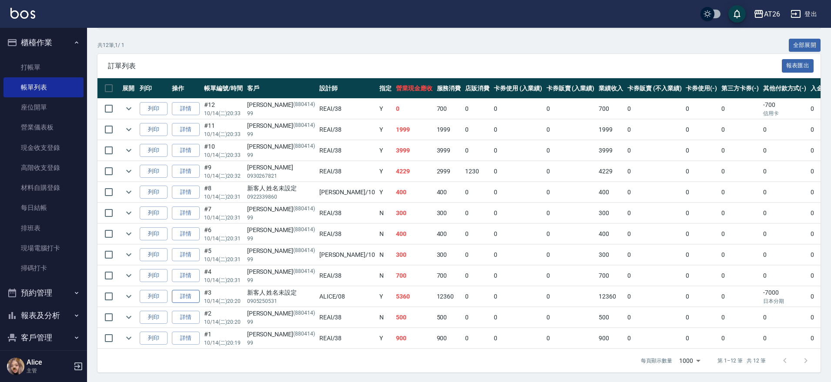
click at [186, 295] on link "詳情" at bounding box center [186, 296] width 28 height 13
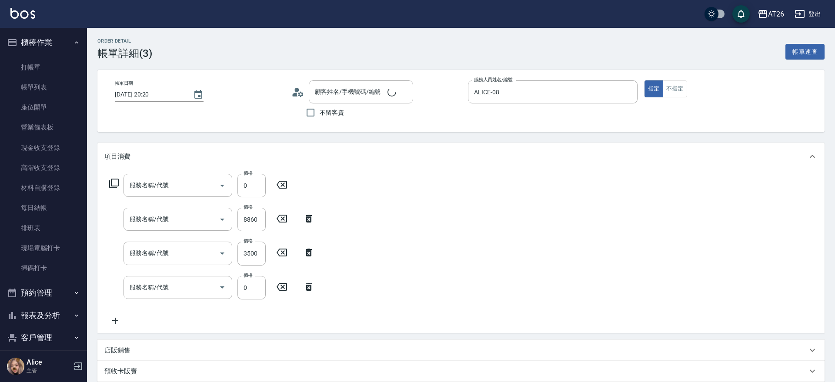
type input "[DATE] 20:20"
type input "ALICE-08"
type input "1230"
type input "新客人 姓名未設定/0905250531/null"
type input "530"
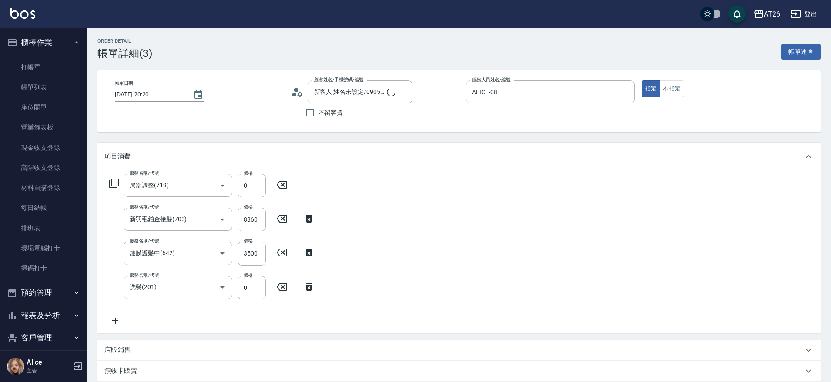
type input "局部調整(719)"
type input "新羽毛鉑金接髮(703)"
type input "鍍膜護髮中(642)"
type input "洗髮(201)"
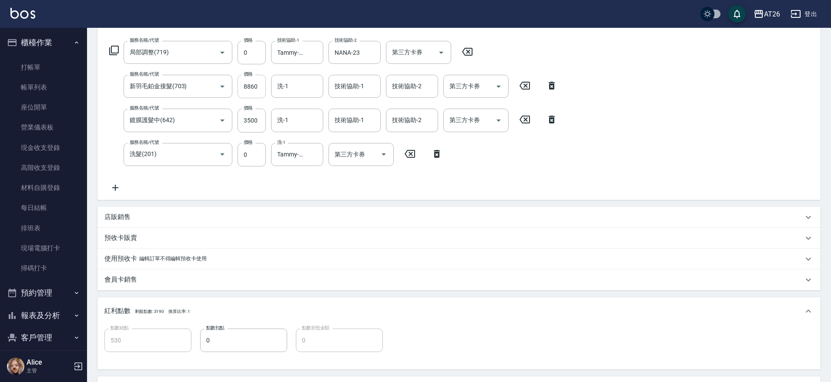
scroll to position [109, 0]
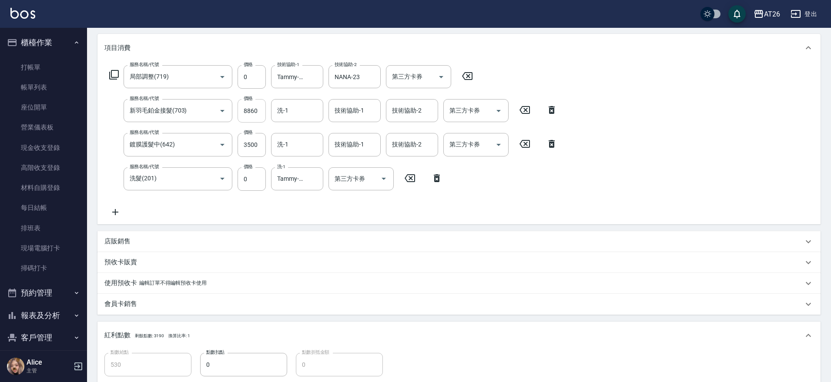
click at [256, 106] on input "8860" at bounding box center [252, 110] width 28 height 23
type input "1"
type input "350"
type input "0"
type input "145"
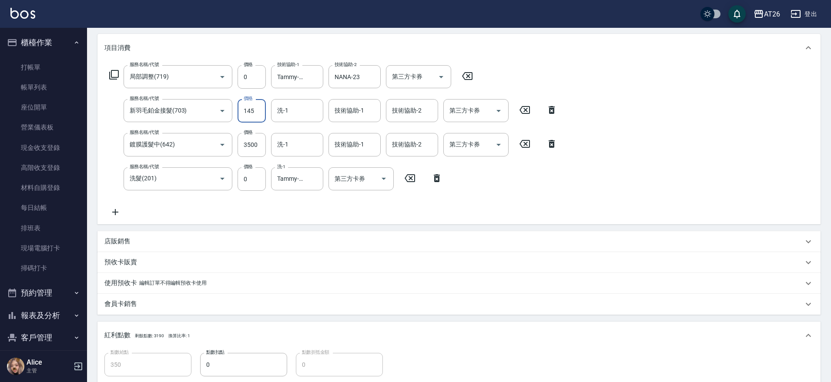
type input "360"
type input "1450"
type input "490"
type input "14500"
type input "1800"
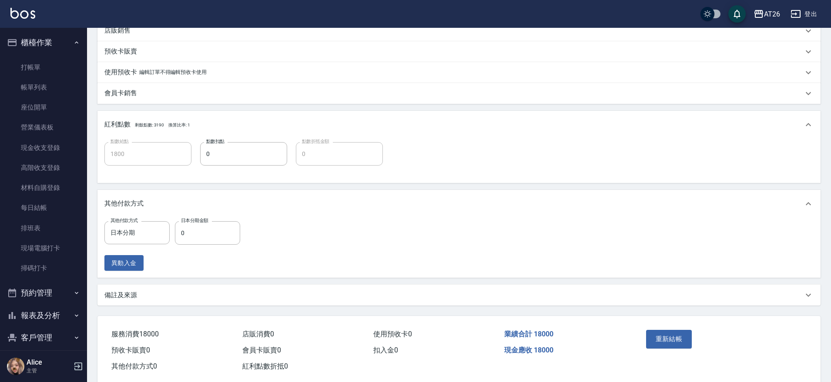
scroll to position [326, 0]
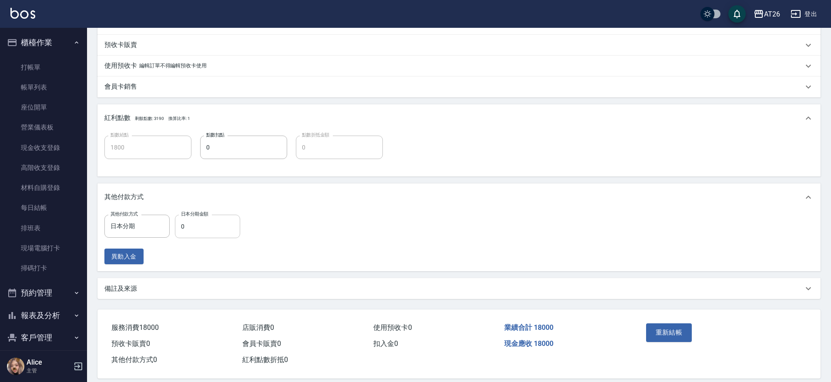
type input "14500"
click at [207, 225] on input "0" at bounding box center [207, 226] width 65 height 23
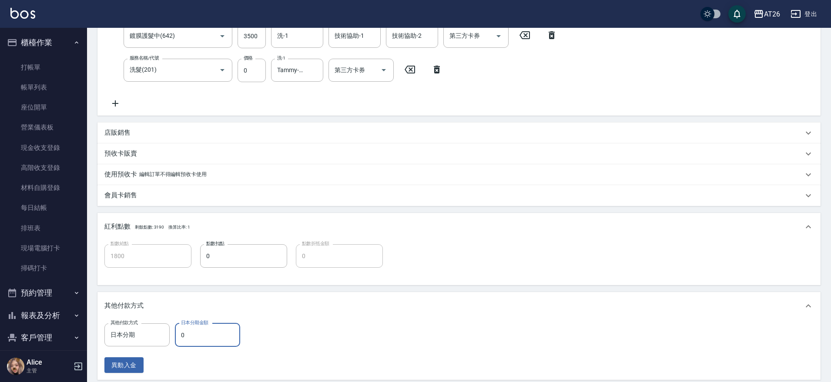
scroll to position [272, 0]
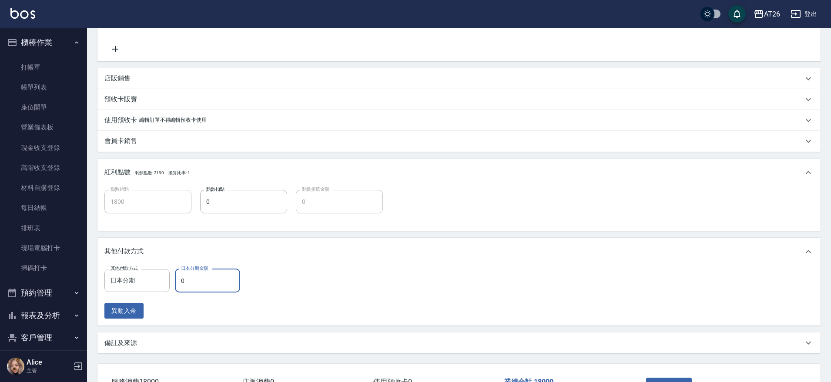
type input "7"
type input "1790"
type input "700"
type input "1730"
type input "7000"
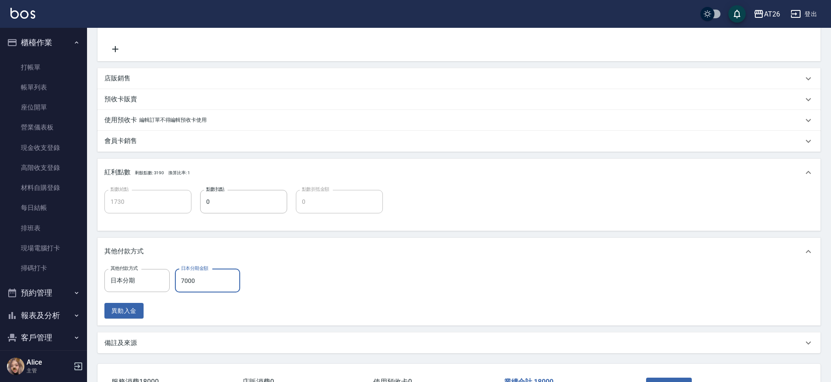
type input "1100"
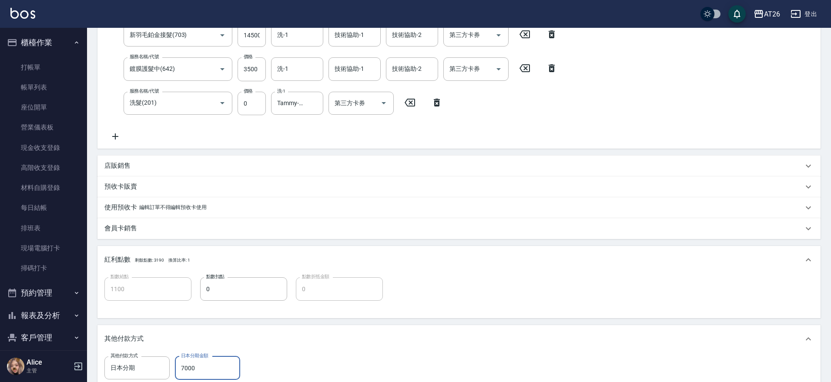
scroll to position [326, 0]
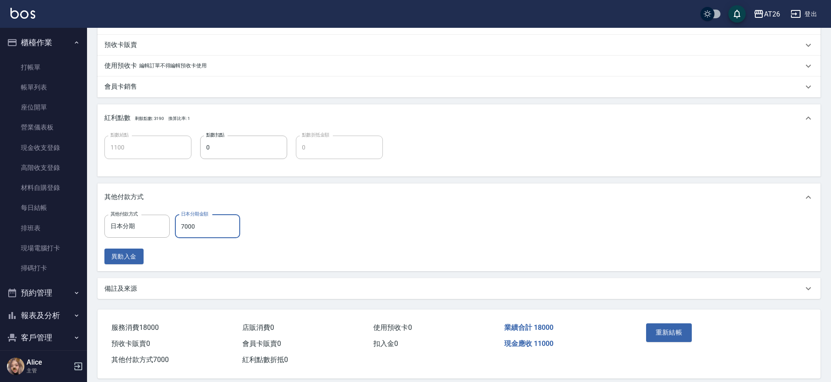
click at [268, 216] on div "其他付款方式 日本分期 其他付款方式 日本分期金額 7000 日本分期金額 異動入金" at bounding box center [458, 240] width 709 height 50
click at [203, 226] on input "7000" at bounding box center [207, 226] width 65 height 23
type input "1"
type input "1790"
type input "136"
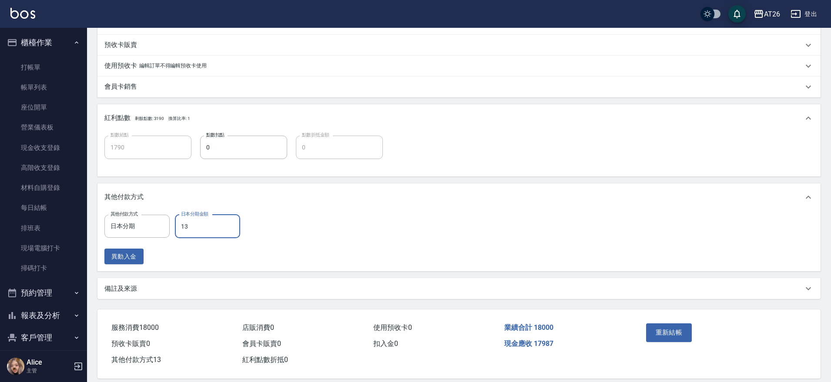
type input "1780"
type input "1360"
type input "1660"
type input "1360"
click at [379, 177] on div "項目消費 服務名稱/代號 局部調整(719) 服務名稱/代號 價格 0 價格 技術協助-1 Tammy-47 技術協助-1 技術協助-2 NANA-23 技術…" at bounding box center [458, 57] width 723 height 483
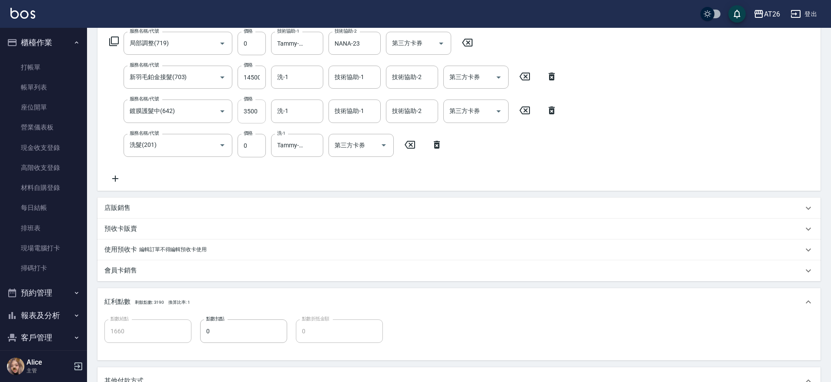
scroll to position [272, 0]
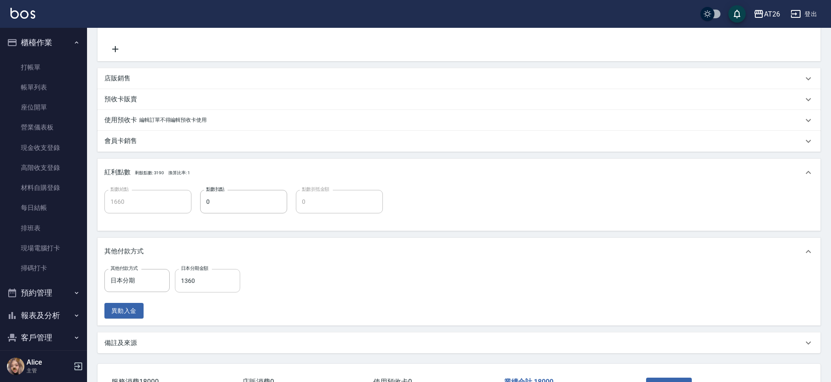
click at [212, 285] on input "1360" at bounding box center [207, 280] width 65 height 23
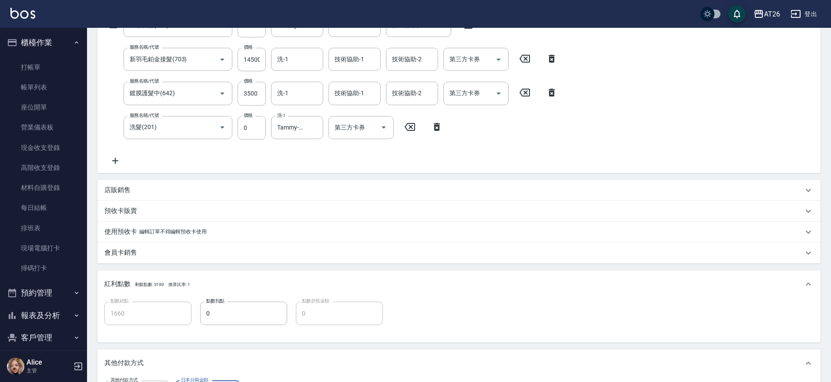
scroll to position [65, 0]
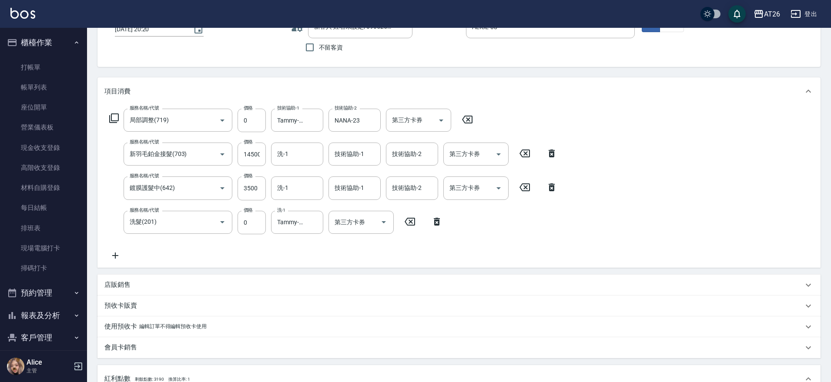
click at [484, 271] on div "項目消費 服務名稱/代號 局部調整(719) 服務名稱/代號 價格 0 價格 技術協助-1 Tammy-47 技術協助-1 技術協助-2 NANA-23 技術…" at bounding box center [458, 318] width 723 height 483
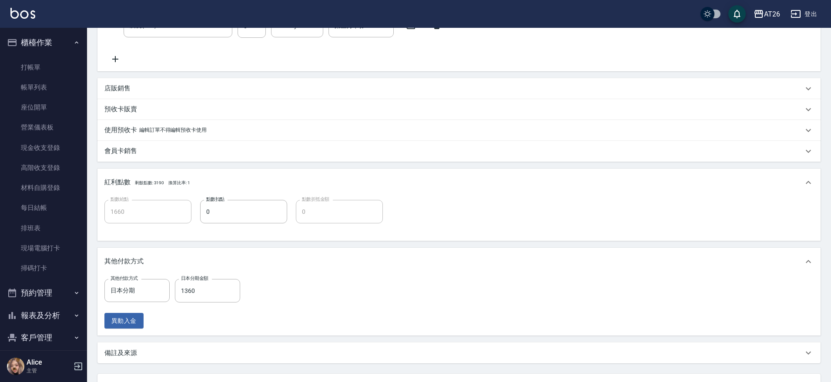
scroll to position [337, 0]
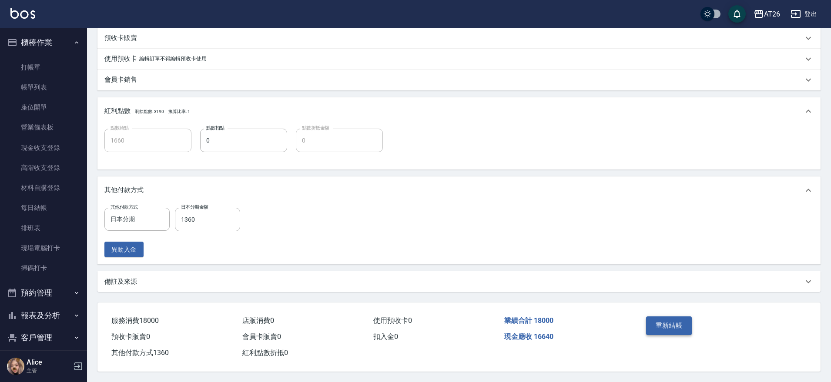
click at [664, 324] on button "重新結帳" at bounding box center [669, 326] width 46 height 18
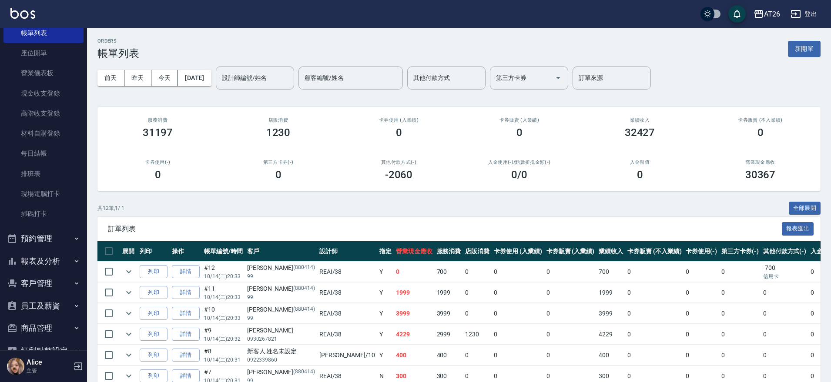
click at [42, 263] on button "報表及分析" at bounding box center [43, 261] width 80 height 23
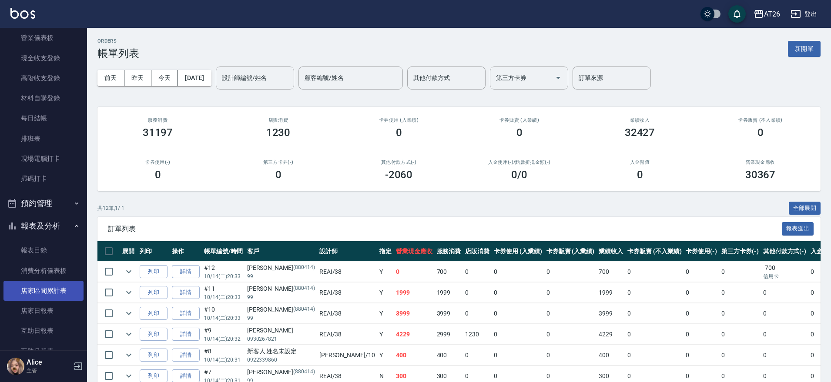
scroll to position [109, 0]
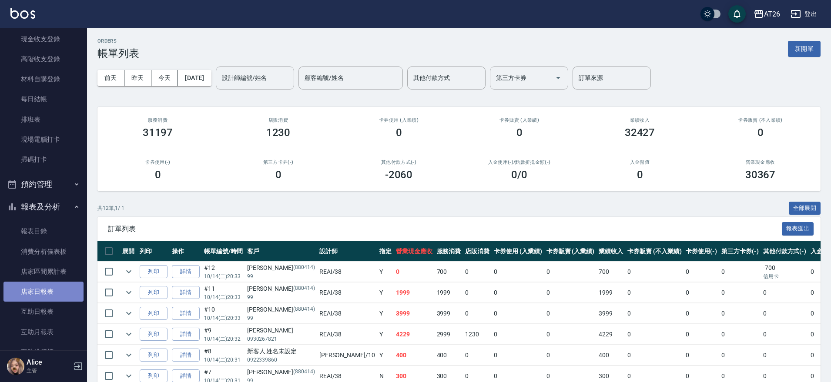
click at [45, 298] on link "店家日報表" at bounding box center [43, 292] width 80 height 20
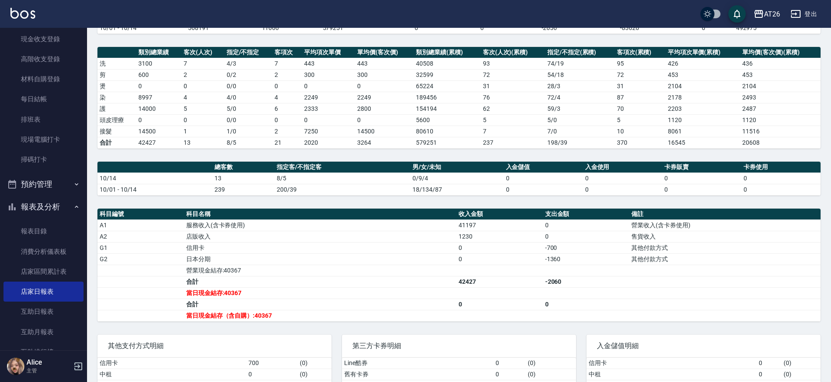
scroll to position [170, 0]
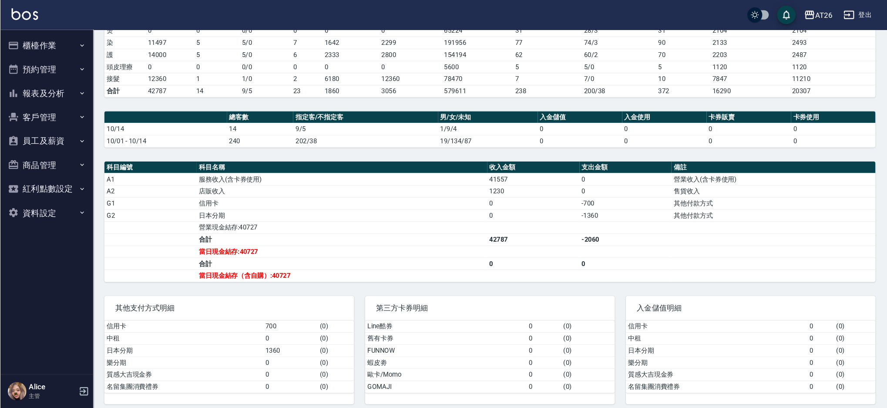
scroll to position [145, 0]
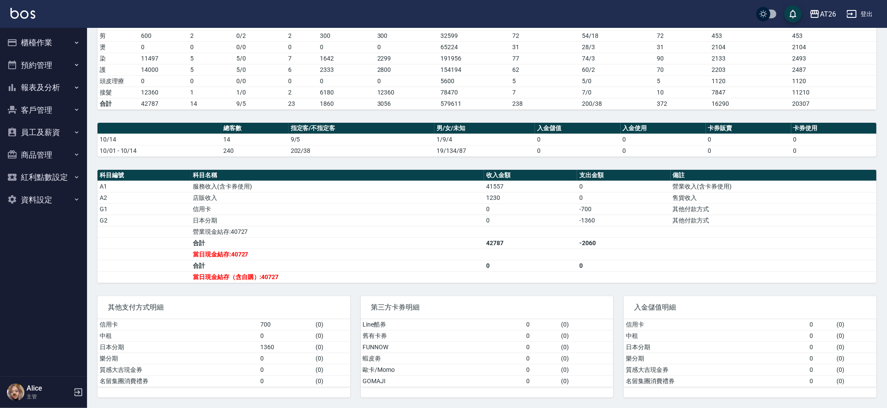
click at [716, 258] on td "a dense table" at bounding box center [773, 253] width 206 height 11
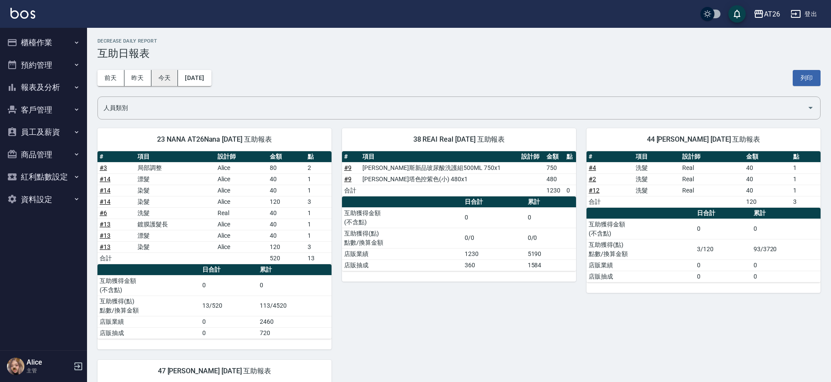
click at [169, 83] on button "今天" at bounding box center [164, 78] width 27 height 16
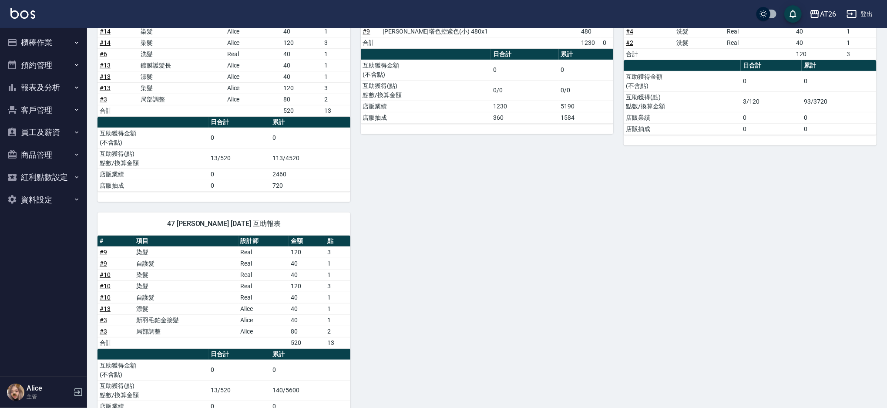
scroll to position [185, 0]
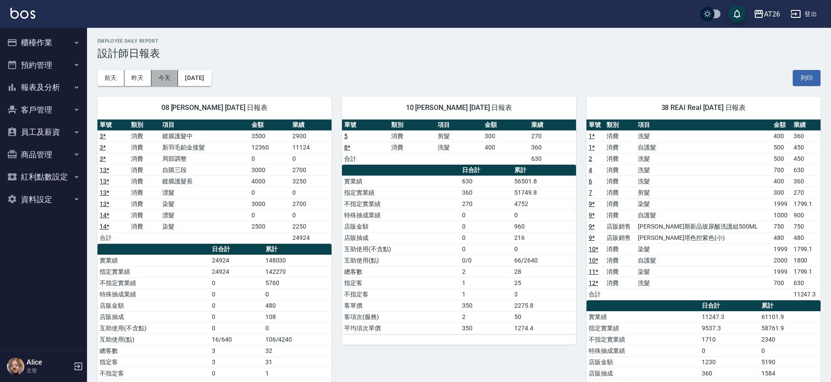
click at [169, 80] on button "今天" at bounding box center [164, 78] width 27 height 16
click at [325, 43] on h2 "Employee Daily Report" at bounding box center [458, 41] width 723 height 6
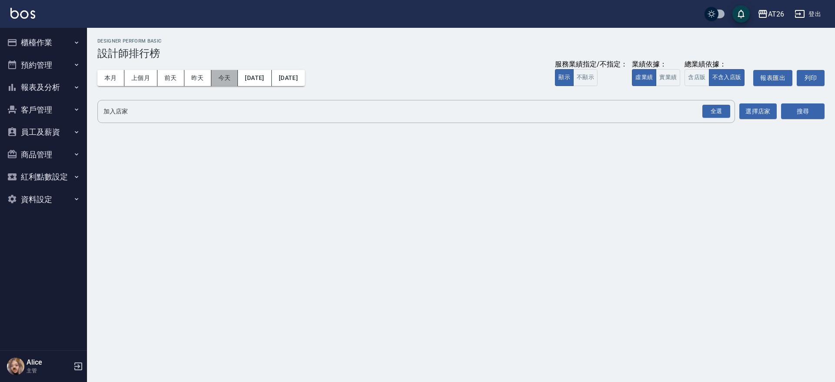
click at [218, 80] on button "今天" at bounding box center [224, 78] width 27 height 16
click at [713, 115] on div "全選" at bounding box center [717, 111] width 28 height 13
click at [665, 73] on button "實業績" at bounding box center [668, 77] width 24 height 17
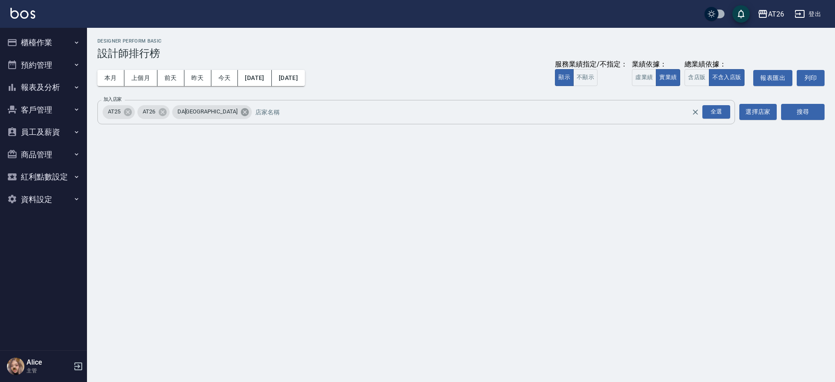
click at [240, 116] on icon at bounding box center [245, 112] width 10 height 10
click at [124, 110] on icon at bounding box center [128, 112] width 10 height 10
click at [801, 105] on button "搜尋" at bounding box center [803, 112] width 44 height 16
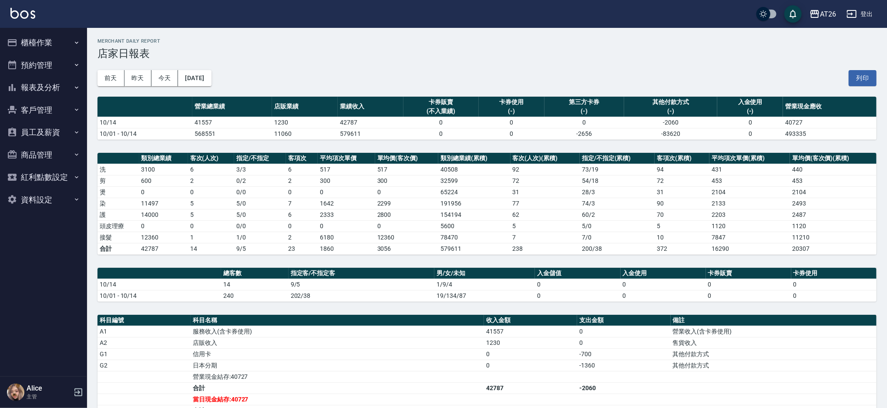
scroll to position [58, 0]
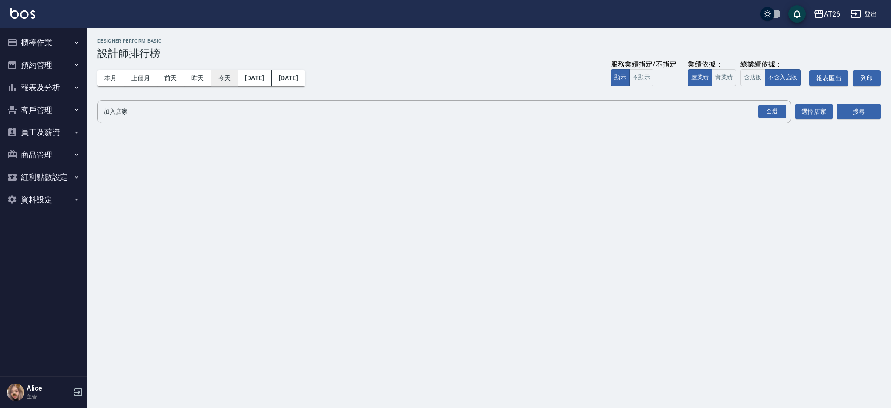
click at [220, 69] on div "本月 上個月 前天 昨天 今天 2025/10/14 2025/10/14 服務業績指定/不指定： 顯示 不顯示 業績依據： 虛業績 實業績 總業績依據： 含…" at bounding box center [488, 78] width 783 height 37
click at [218, 81] on button "今天" at bounding box center [224, 78] width 27 height 16
click at [721, 74] on button "實業績" at bounding box center [724, 77] width 24 height 17
click at [771, 112] on div "全選" at bounding box center [772, 111] width 28 height 13
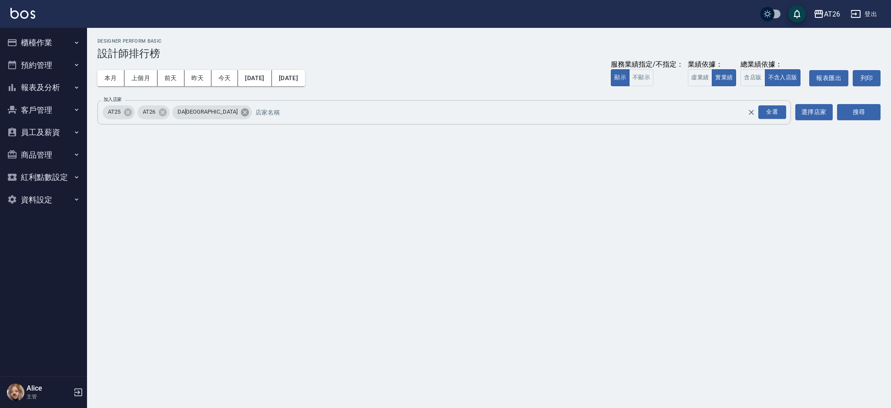
click at [241, 112] on icon at bounding box center [245, 112] width 8 height 8
click at [131, 112] on icon at bounding box center [128, 112] width 8 height 8
click at [867, 112] on button "搜尋" at bounding box center [859, 112] width 44 height 16
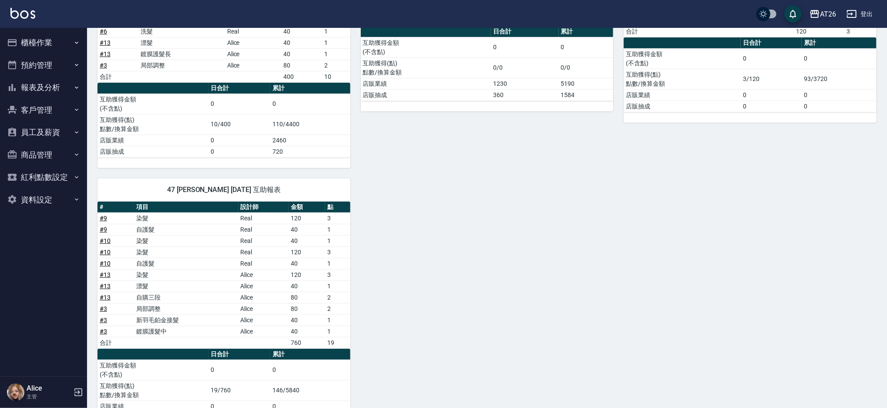
scroll to position [207, 0]
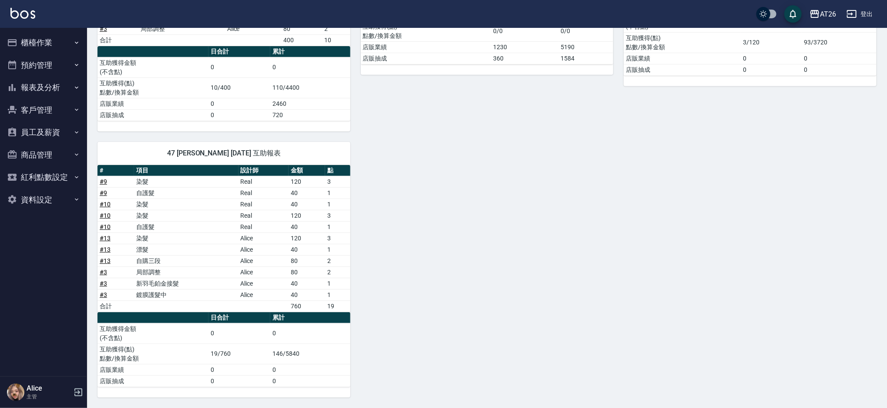
click at [226, 355] on td "19/760" at bounding box center [239, 353] width 62 height 20
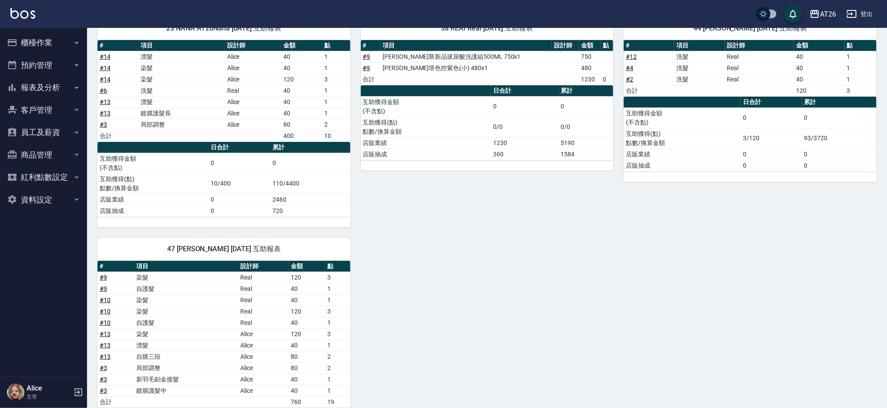
scroll to position [91, 0]
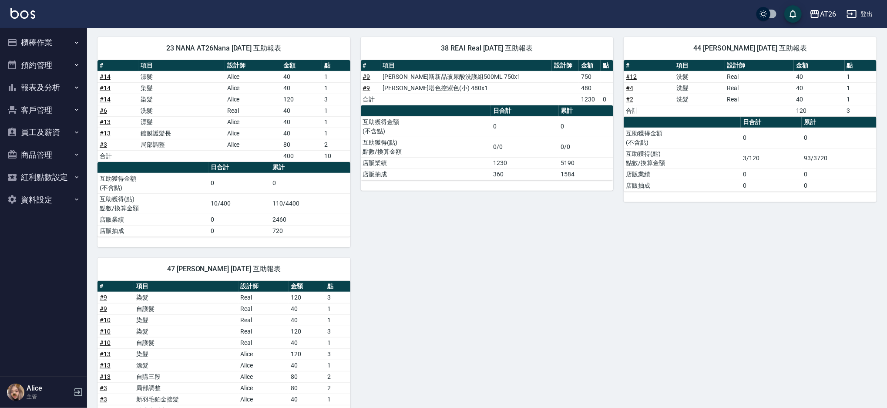
drag, startPoint x: 370, startPoint y: 333, endPoint x: 680, endPoint y: 317, distance: 310.2
click at [680, 317] on div "23 NANA AT26Nana [DATE] 互助報表 # 項目 設計師 金額 點 # 14 漂髮 Alice 40 1 # 14 染髮 Alice 40 …" at bounding box center [481, 270] width 789 height 486
